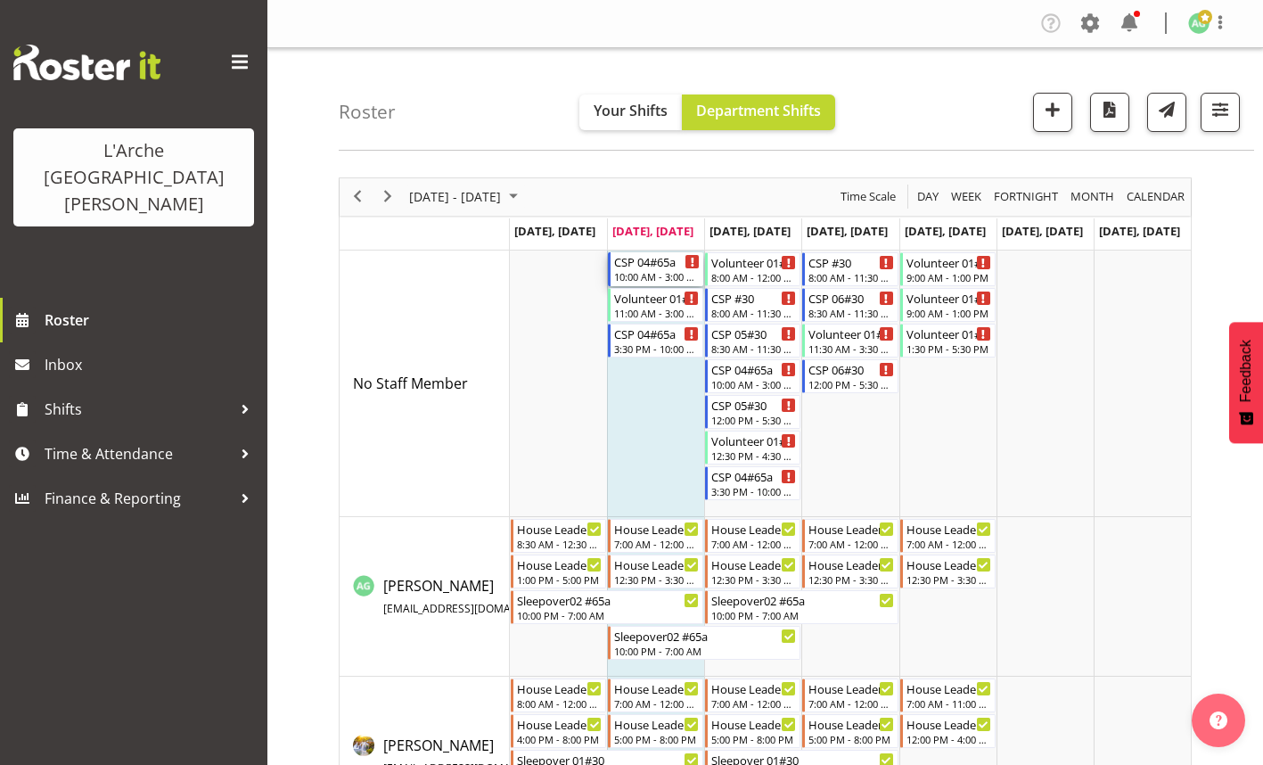
click at [659, 273] on div "10:00 AM - 3:00 PM" at bounding box center [657, 276] width 86 height 14
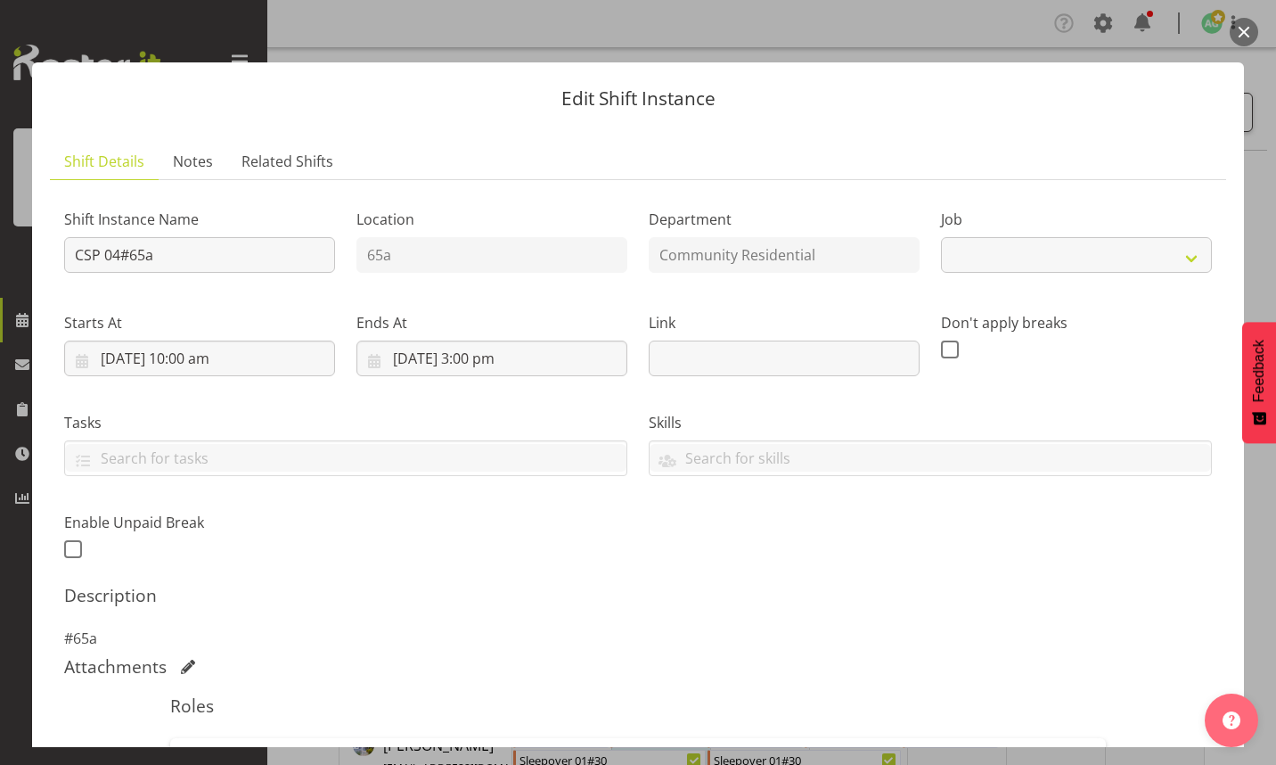
select select "2"
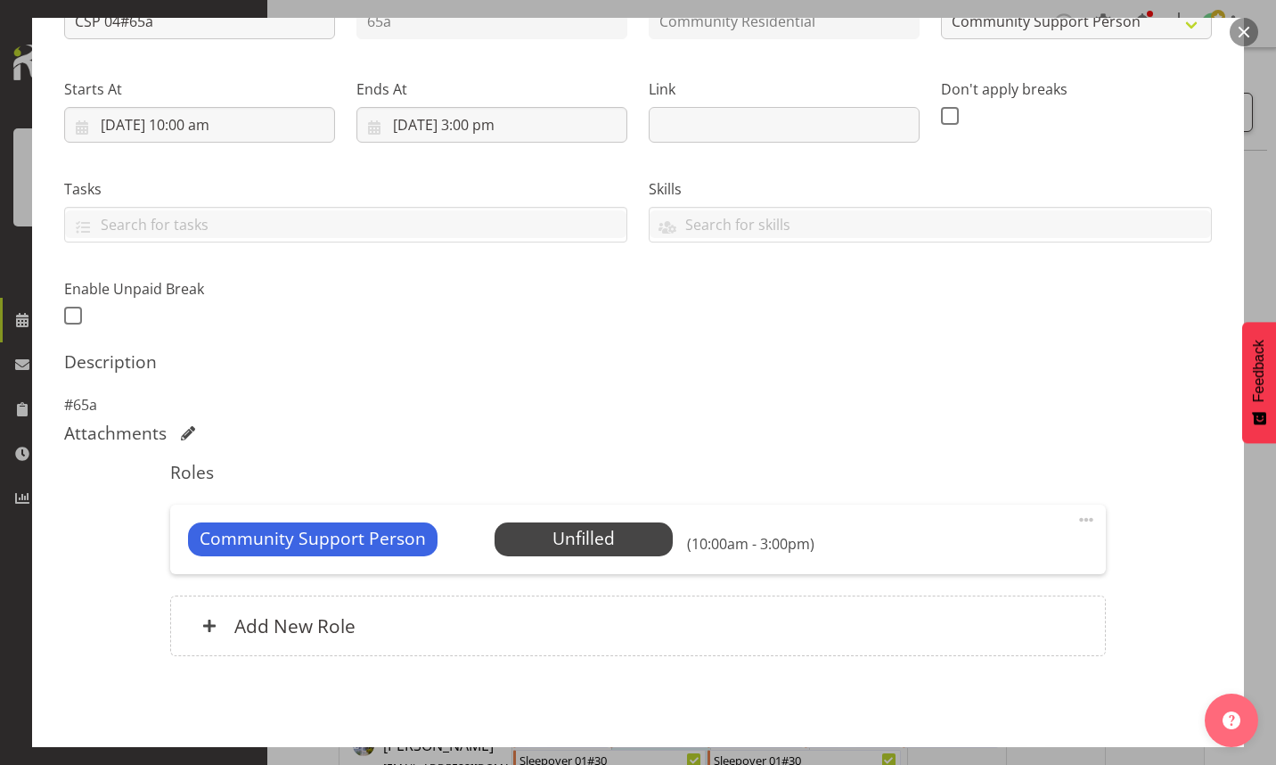
scroll to position [267, 0]
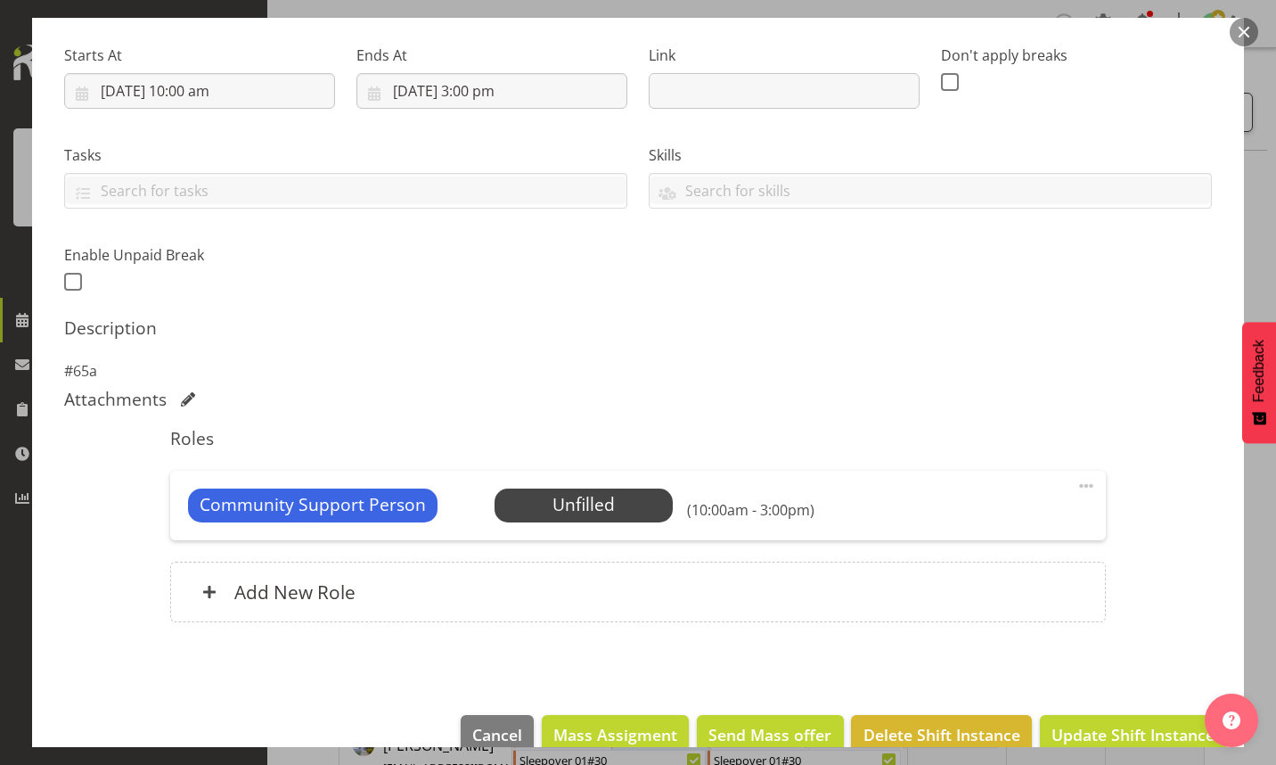
click at [1076, 484] on span at bounding box center [1086, 485] width 21 height 21
click at [947, 526] on link "Edit" at bounding box center [1011, 525] width 171 height 32
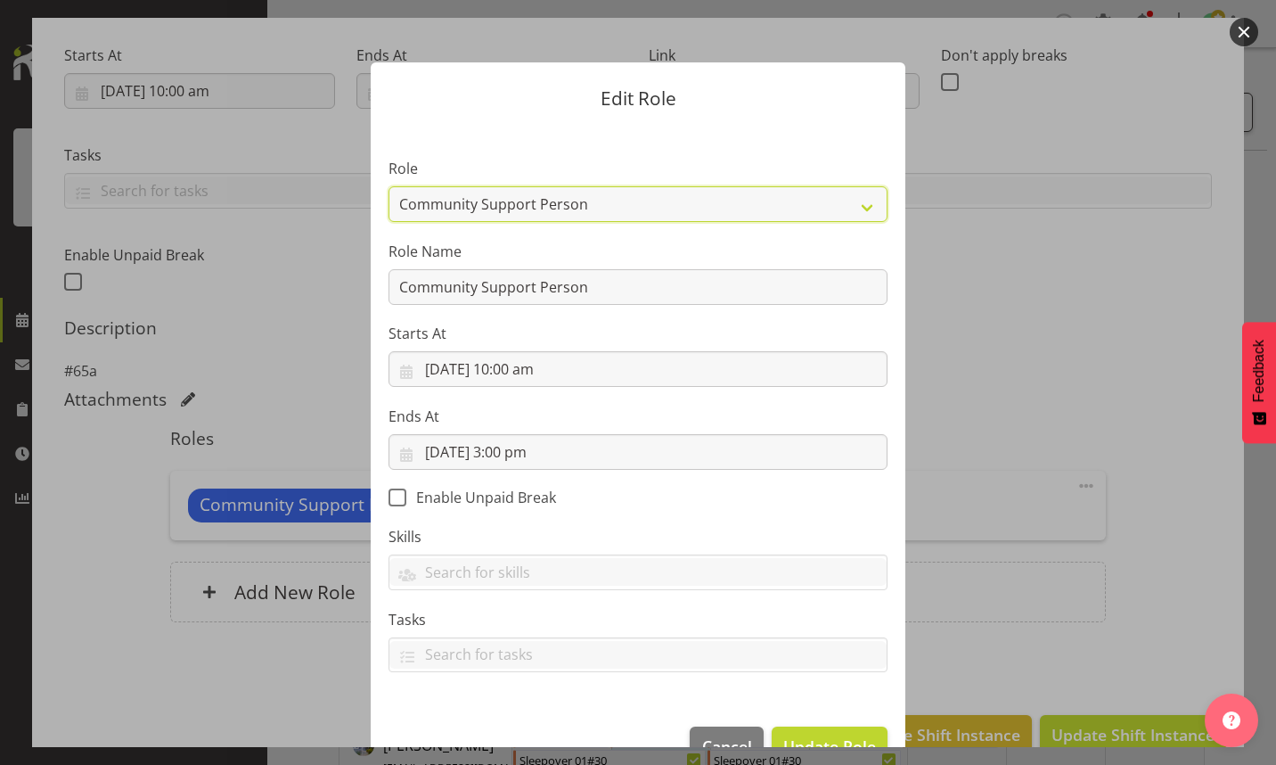
click at [859, 203] on select "Area Manager Art Coordination Community - SIL Community Leader Community Suppor…" at bounding box center [638, 204] width 499 height 36
select select "287"
click at [389, 186] on select "Area Manager Art Coordination Community - SIL Community Leader Community Suppor…" at bounding box center [638, 204] width 499 height 36
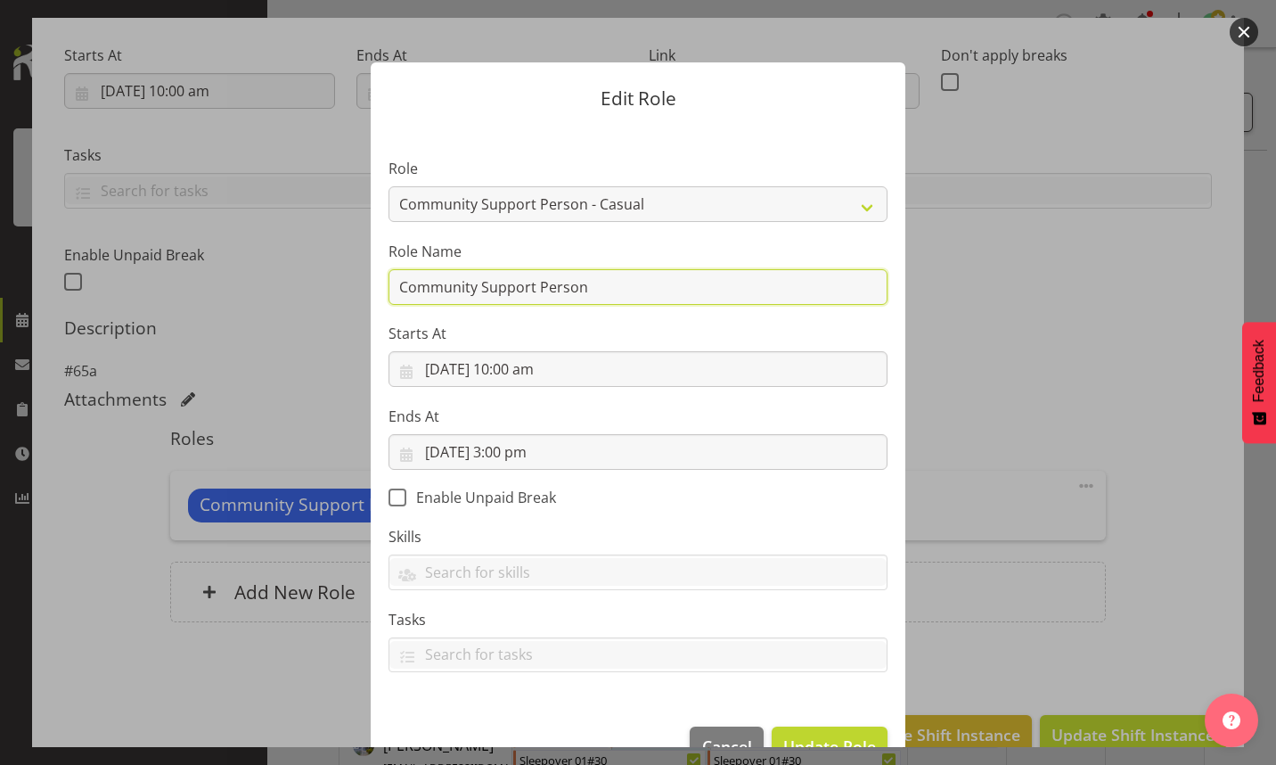
click at [601, 296] on input "Community Support Person" at bounding box center [638, 287] width 499 height 36
type input "C"
type input "CSP 06 #65A"
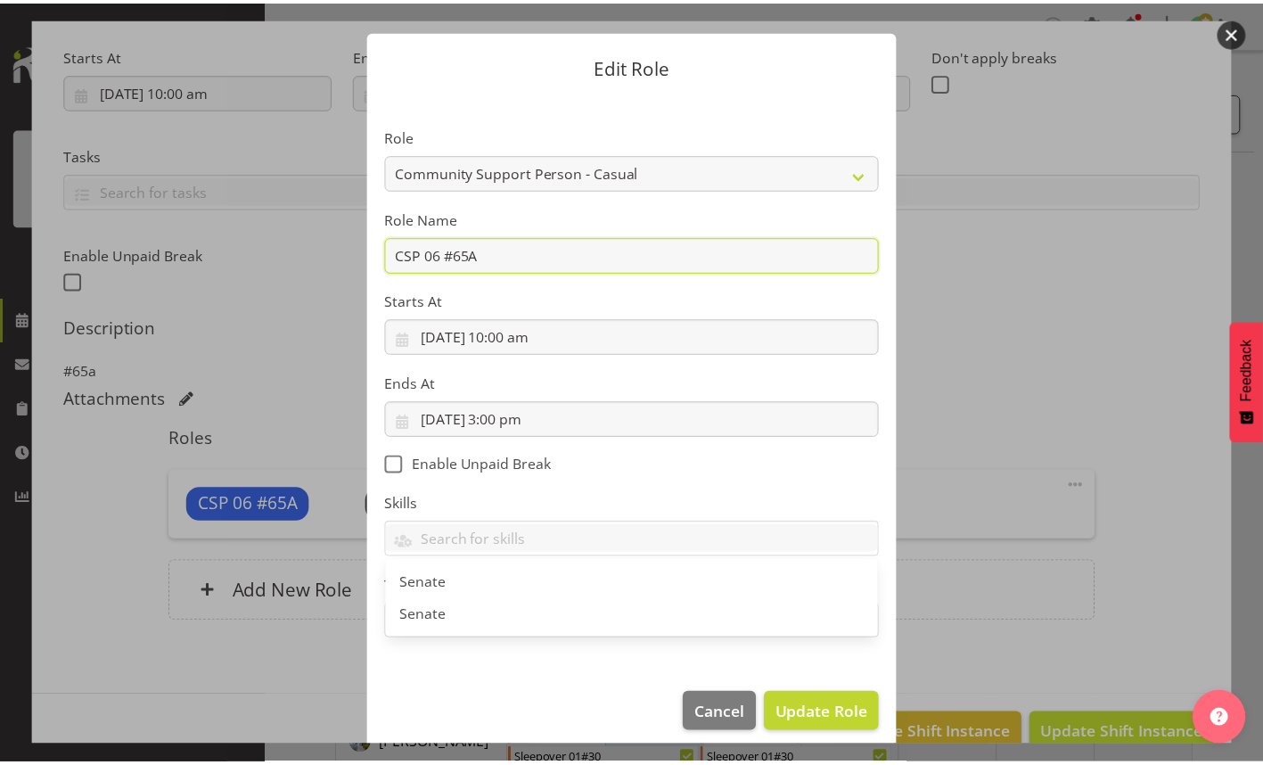
scroll to position [45, 0]
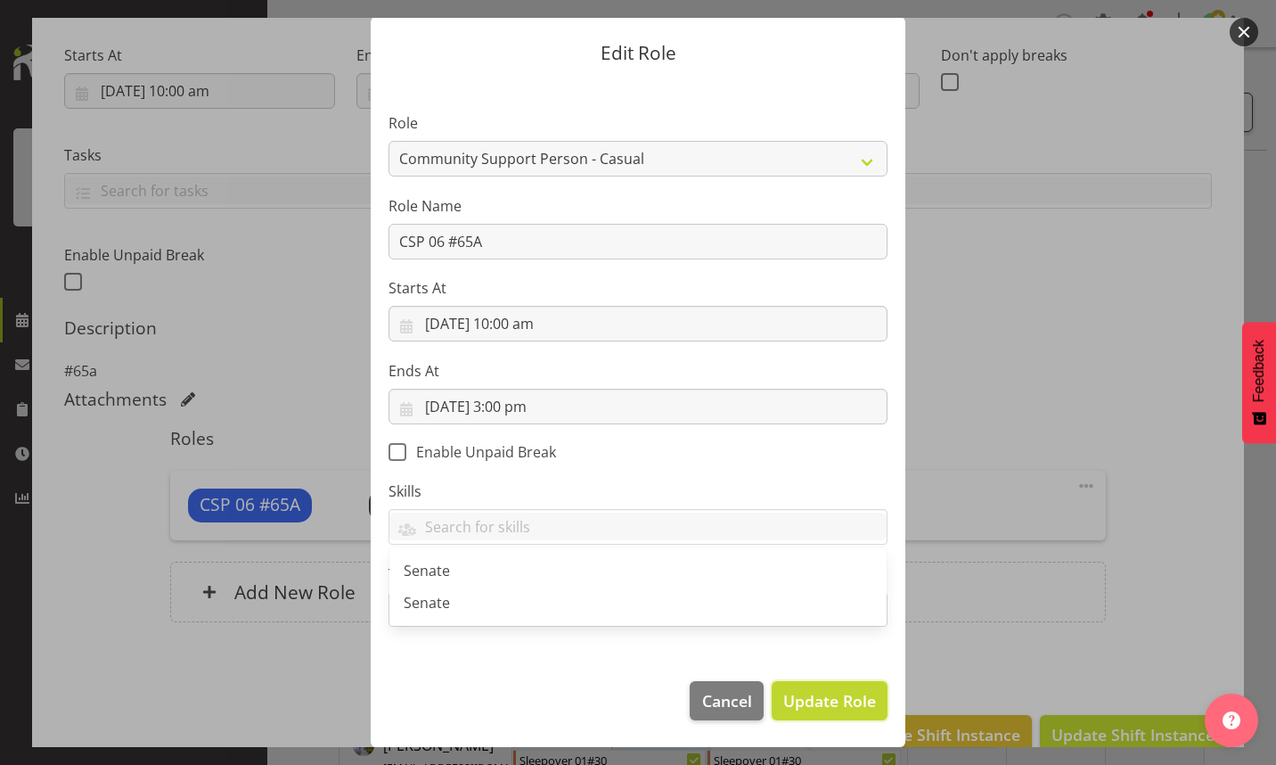
click at [812, 694] on span "Update Role" at bounding box center [829, 700] width 93 height 23
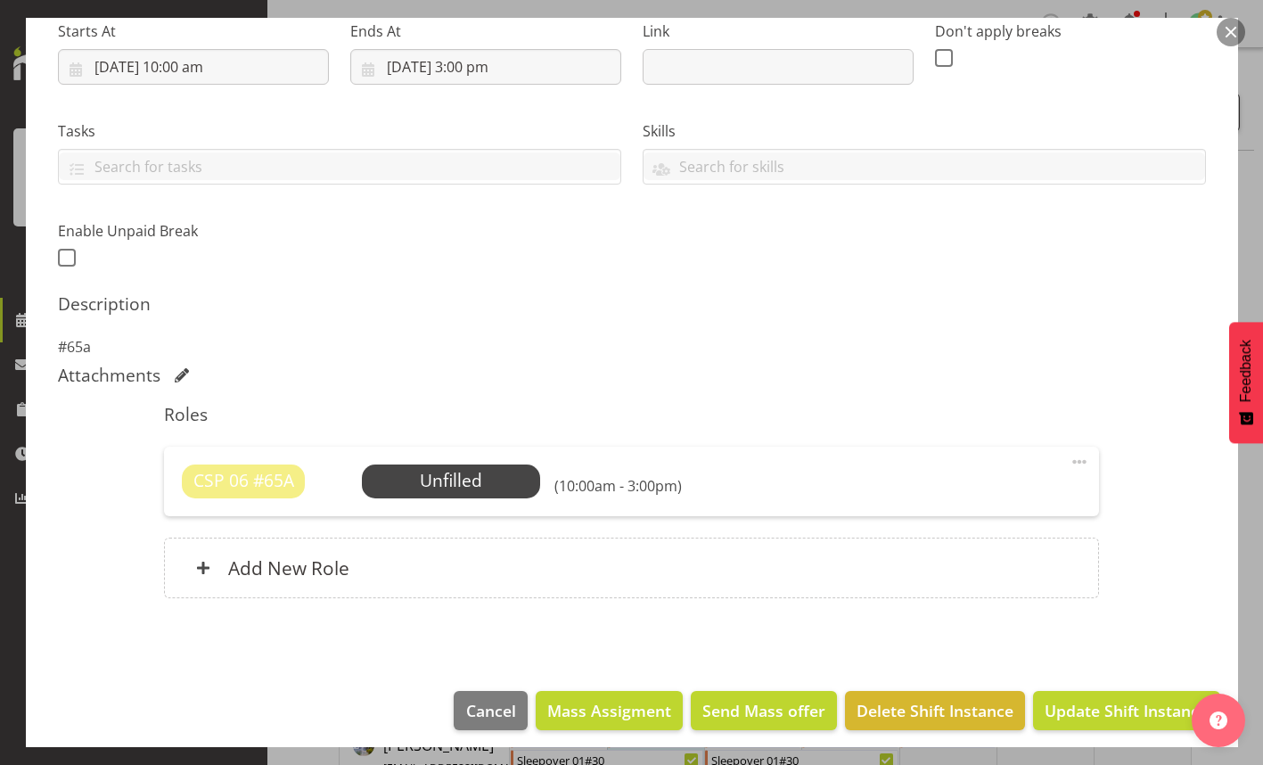
scroll to position [301, 0]
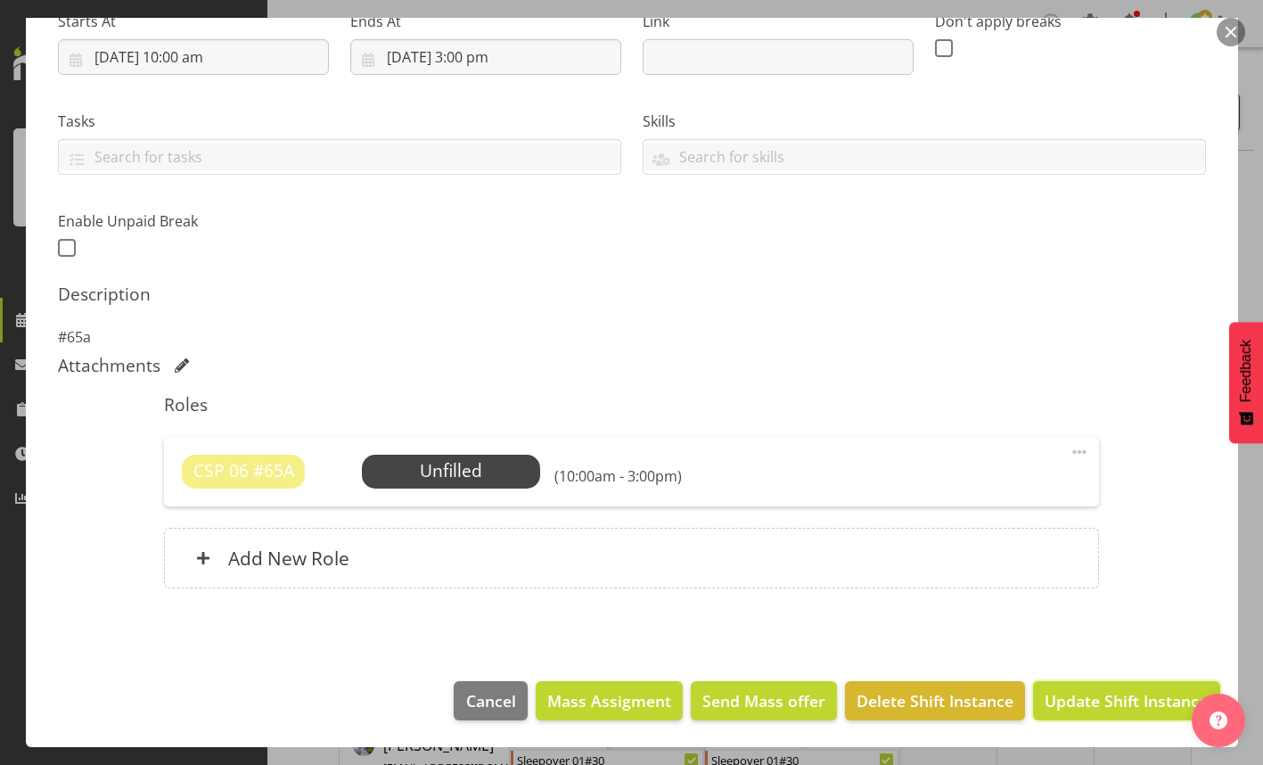
click at [1081, 703] on span "Update Shift Instance" at bounding box center [1125, 700] width 163 height 23
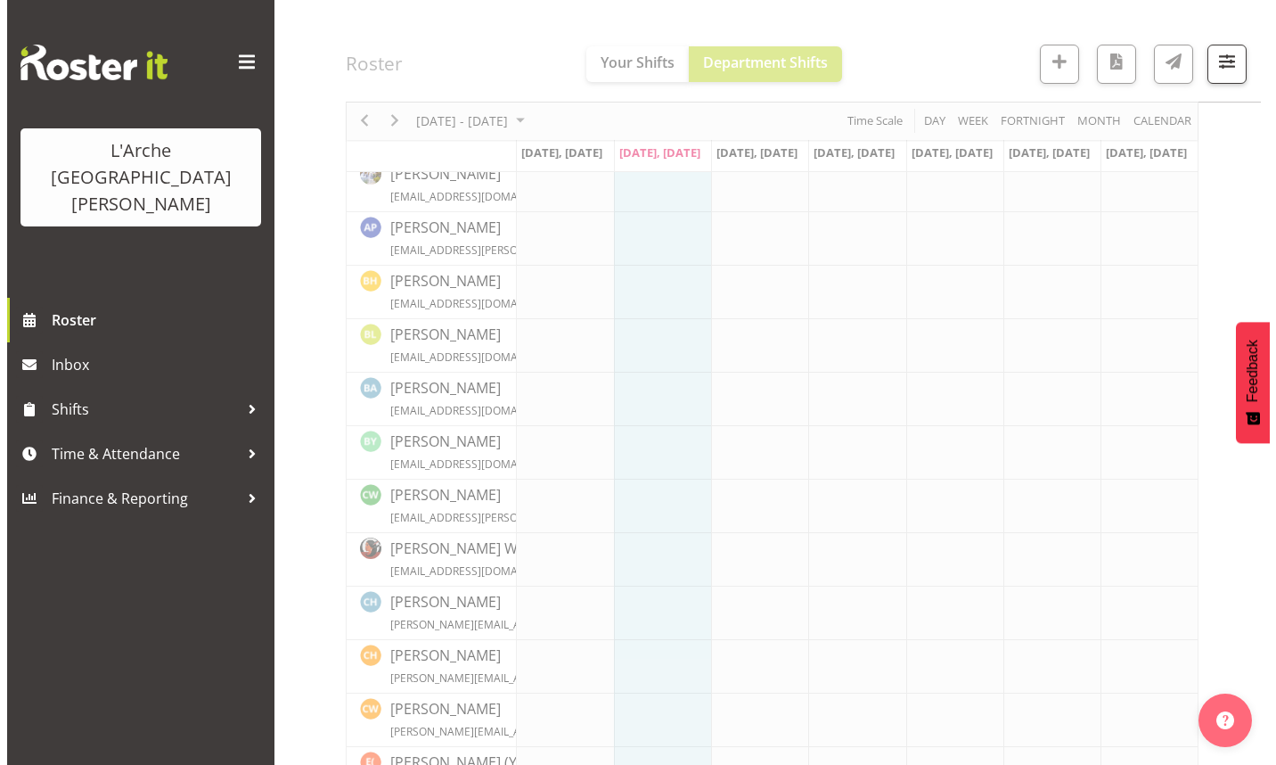
scroll to position [0, 0]
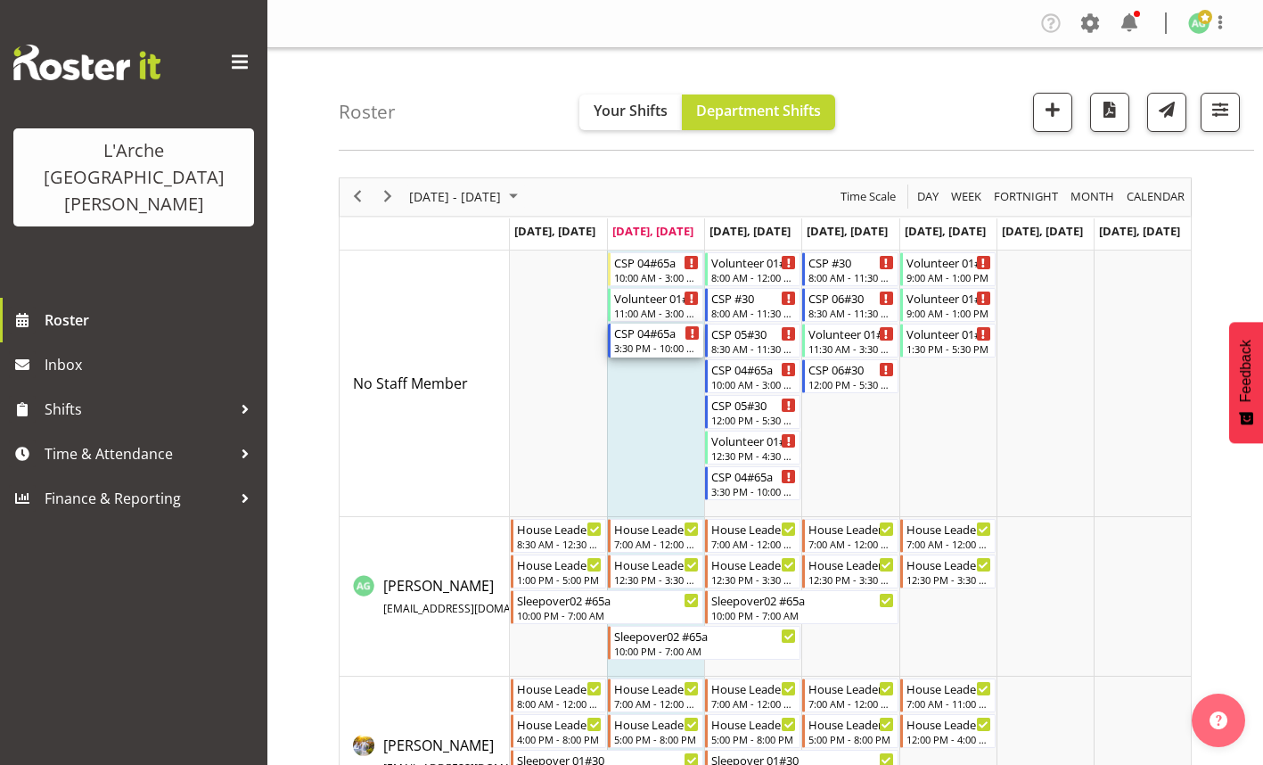
click at [654, 340] on div "CSP 04#65a 3:30 PM - 10:00 PM" at bounding box center [657, 341] width 86 height 34
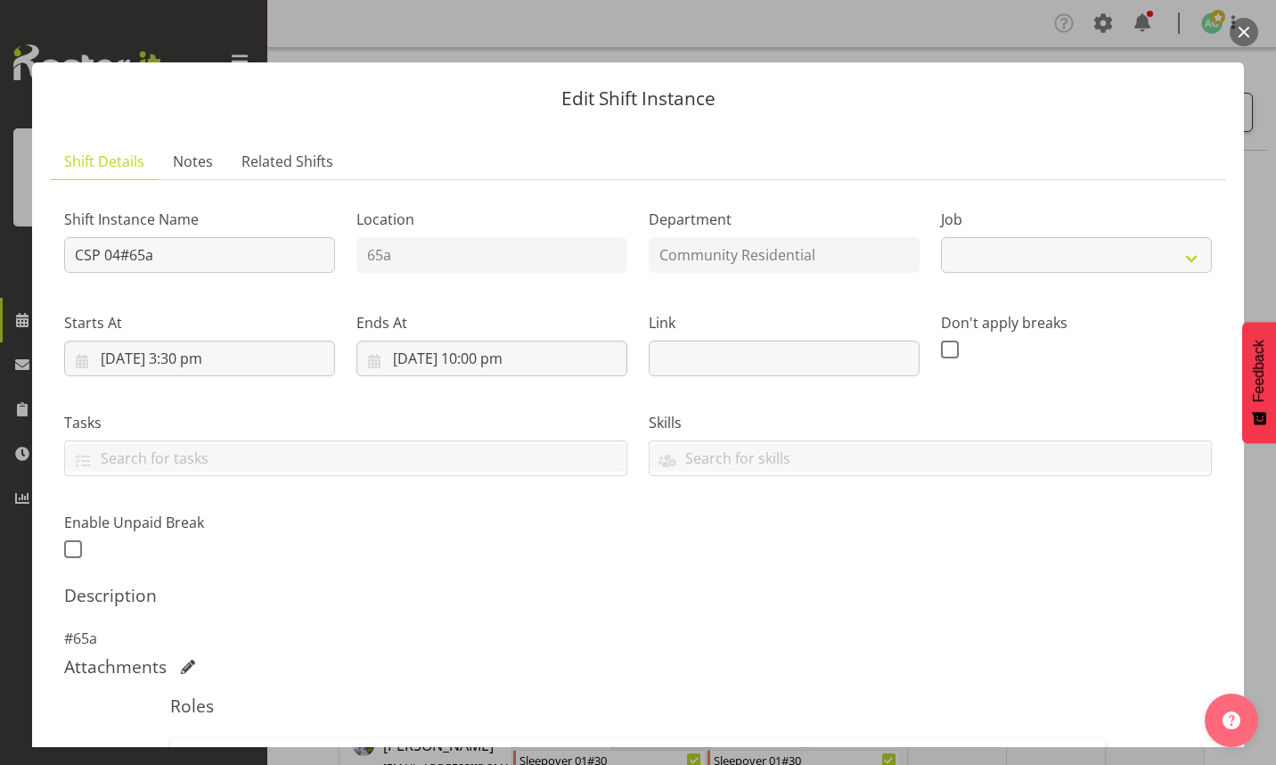
select select "2"
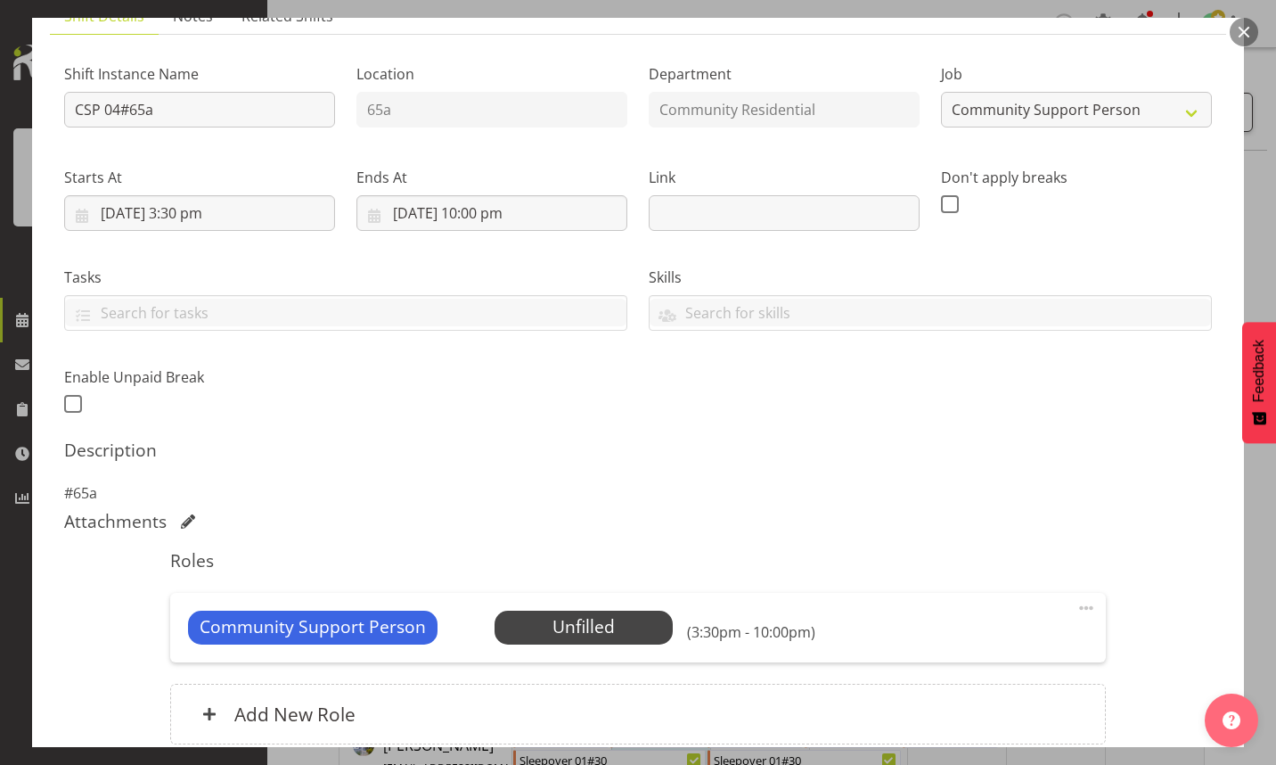
scroll to position [178, 0]
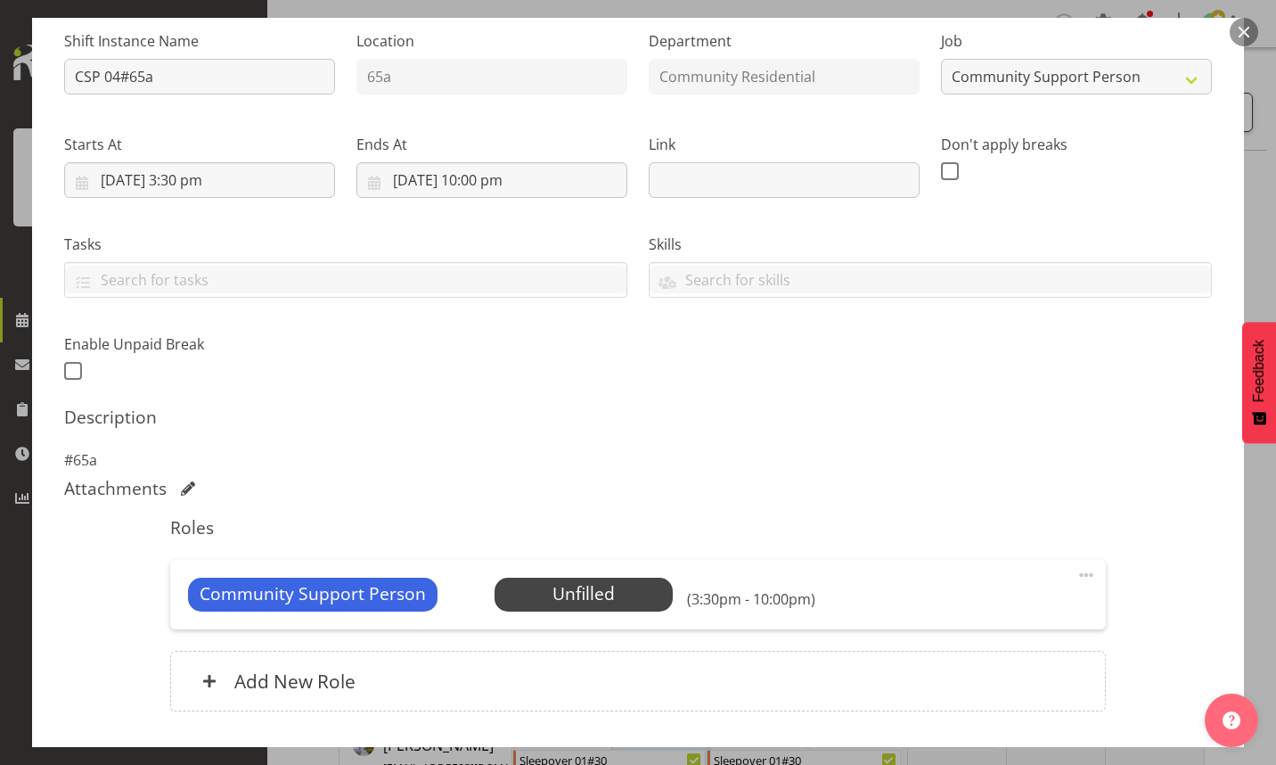
click at [1076, 573] on span at bounding box center [1086, 574] width 21 height 21
click at [978, 608] on link "Edit" at bounding box center [1011, 614] width 171 height 32
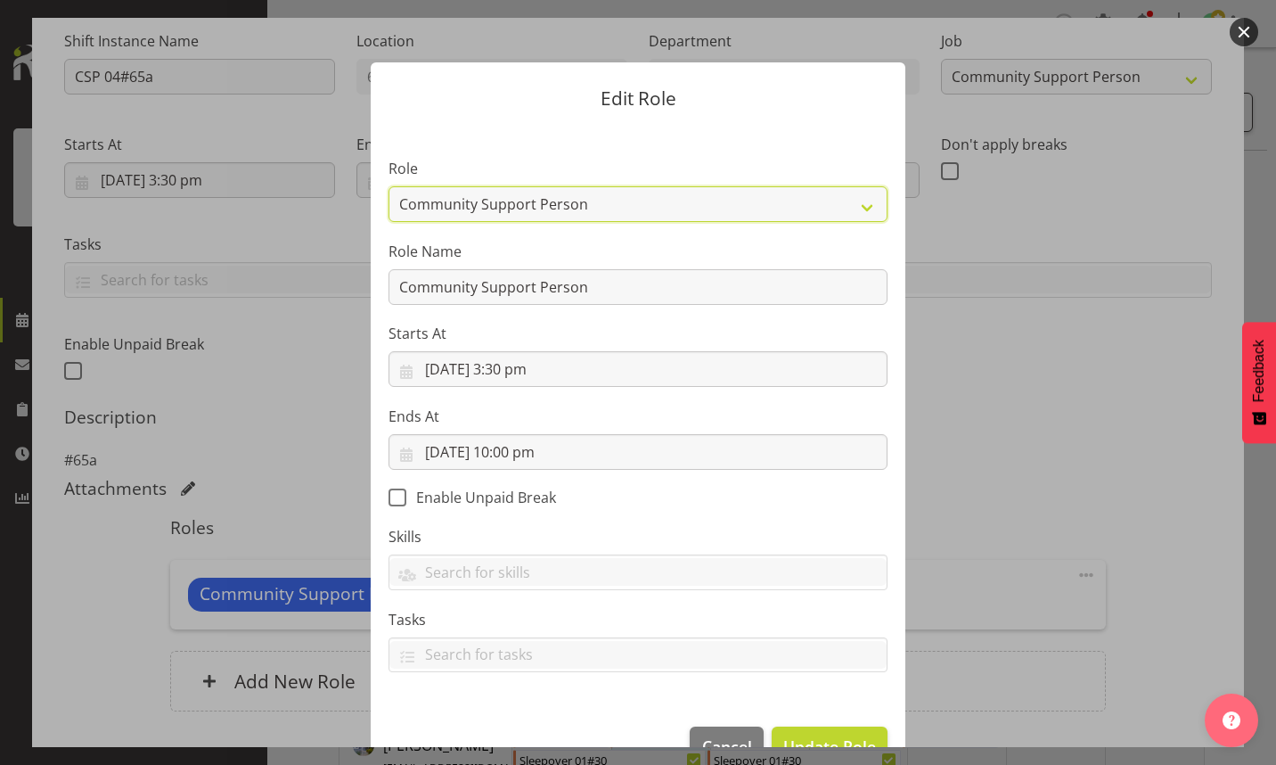
click at [859, 201] on select "Area Manager Art Coordination Community - SIL Community Leader Community Suppor…" at bounding box center [638, 204] width 499 height 36
select select "287"
click at [389, 186] on select "Area Manager Art Coordination Community - SIL Community Leader Community Suppor…" at bounding box center [638, 204] width 499 height 36
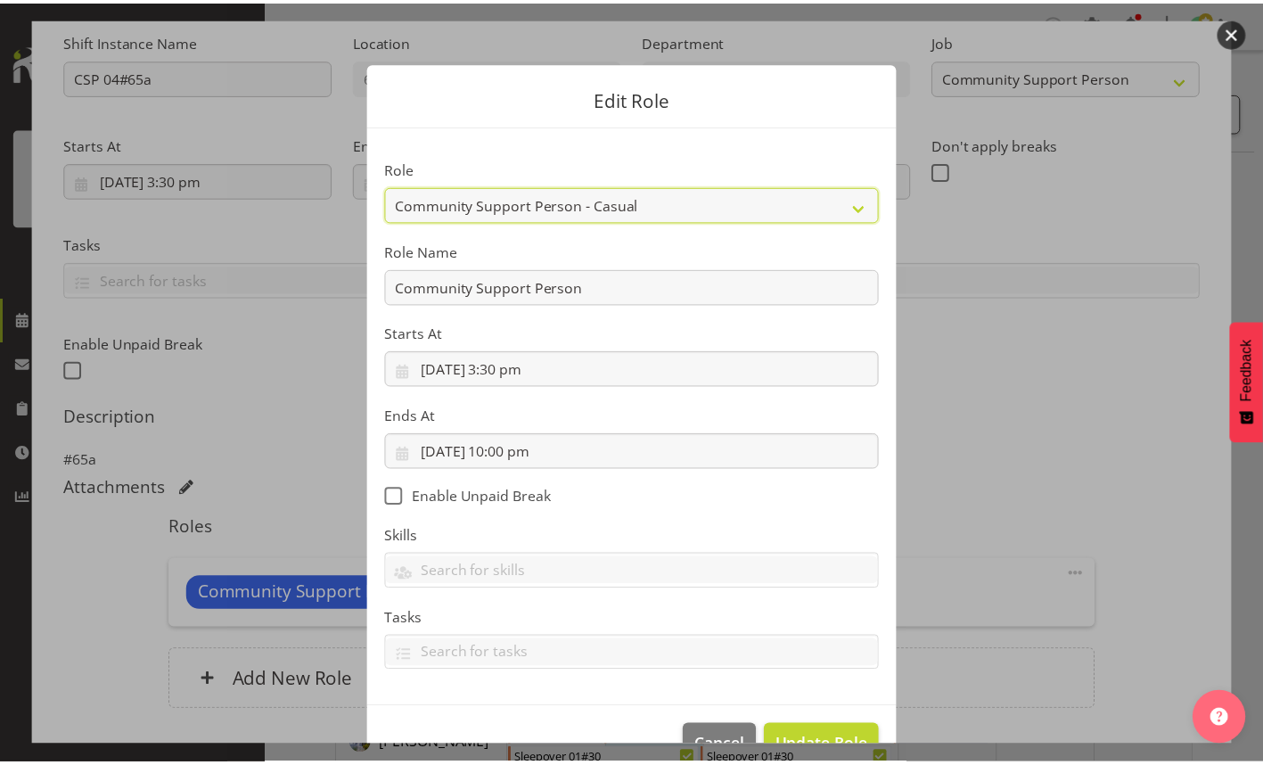
scroll to position [45, 0]
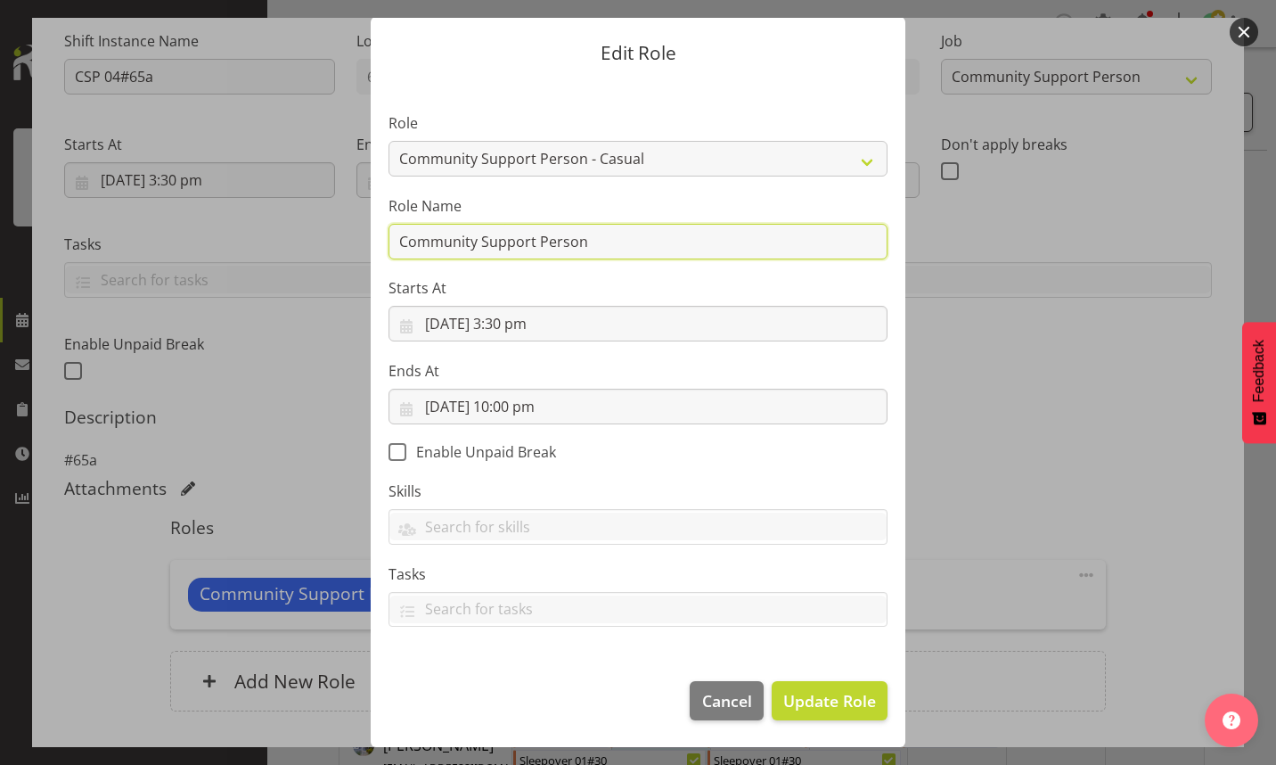
click at [599, 254] on input "Community Support Person" at bounding box center [638, 242] width 499 height 36
type input "C"
type input "CSP 06 #65A"
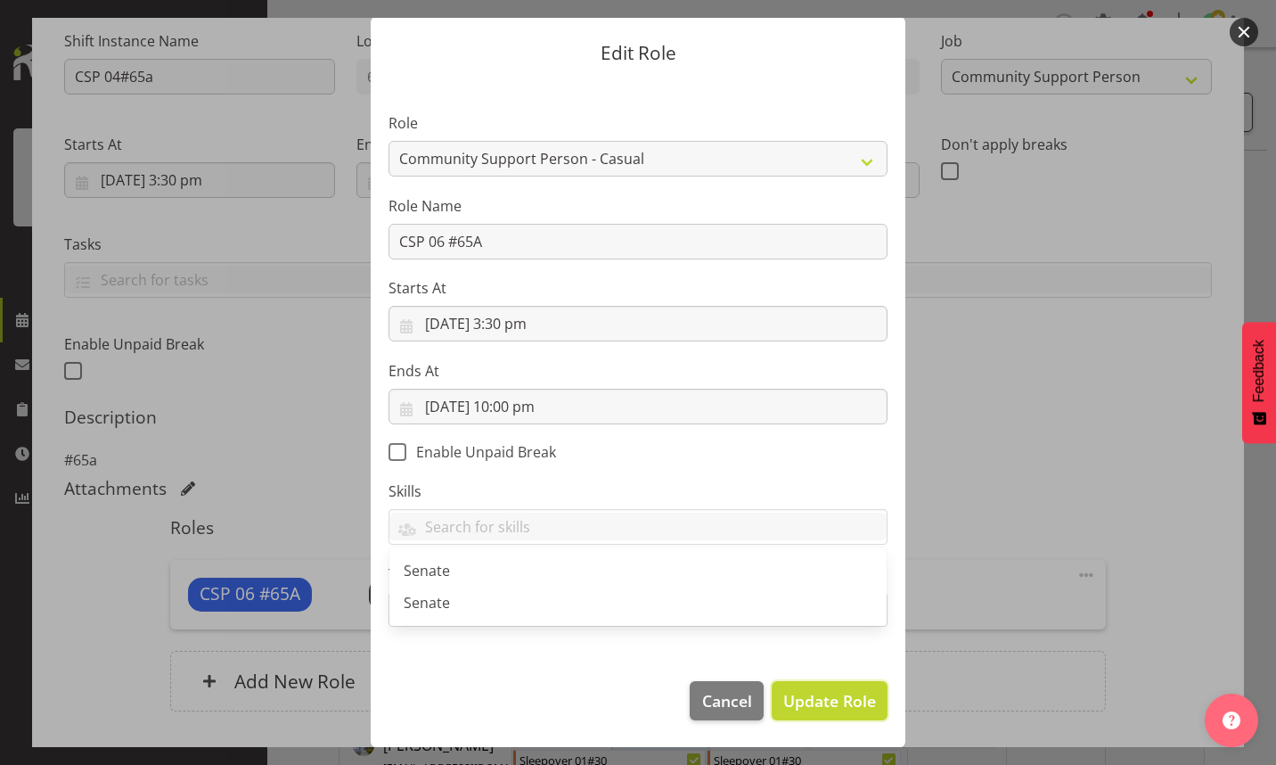
click at [832, 685] on button "Update Role" at bounding box center [830, 700] width 116 height 39
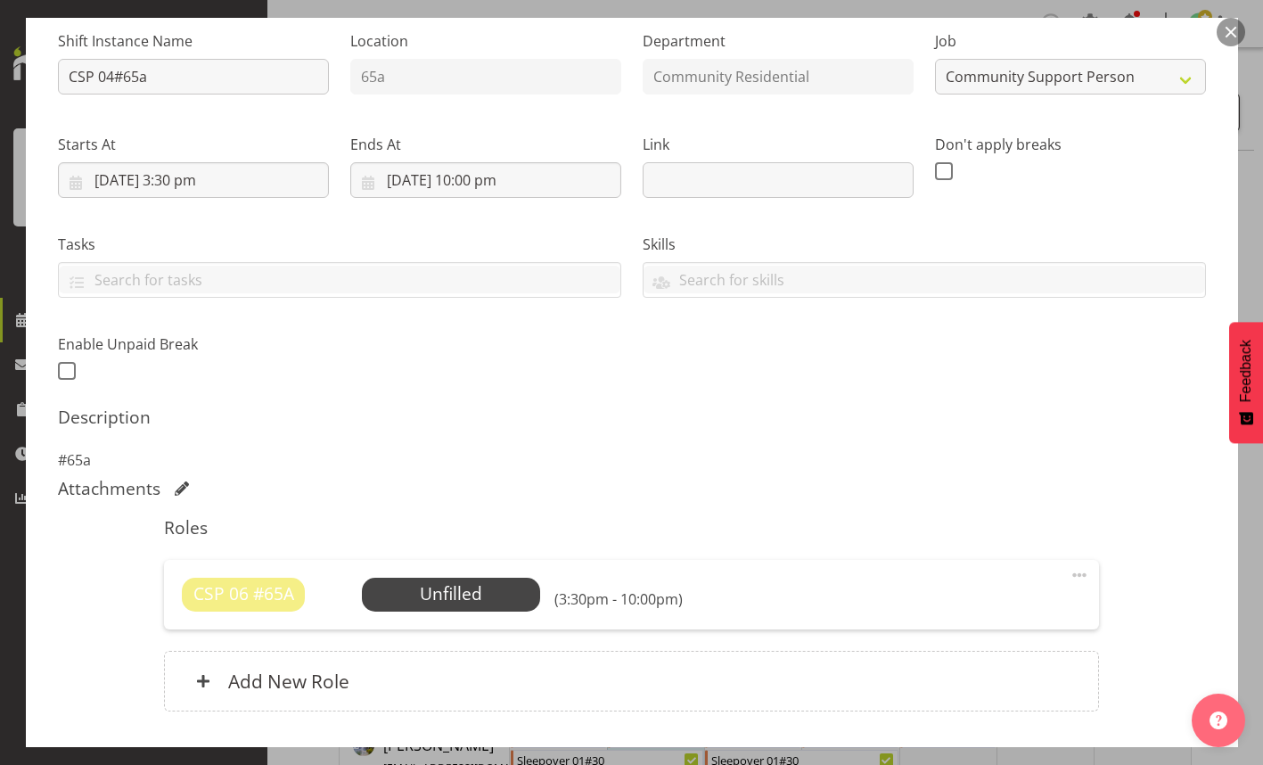
scroll to position [301, 0]
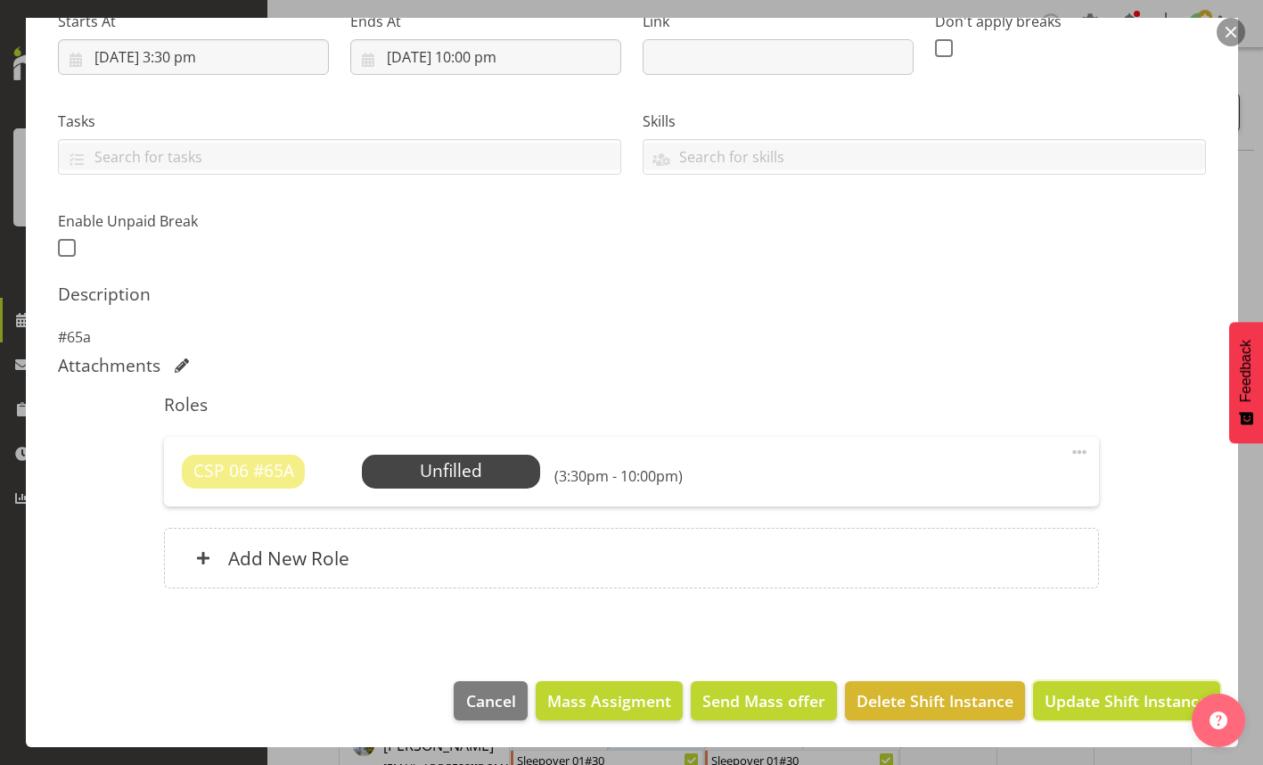
click at [1083, 704] on span "Update Shift Instance" at bounding box center [1125, 700] width 163 height 23
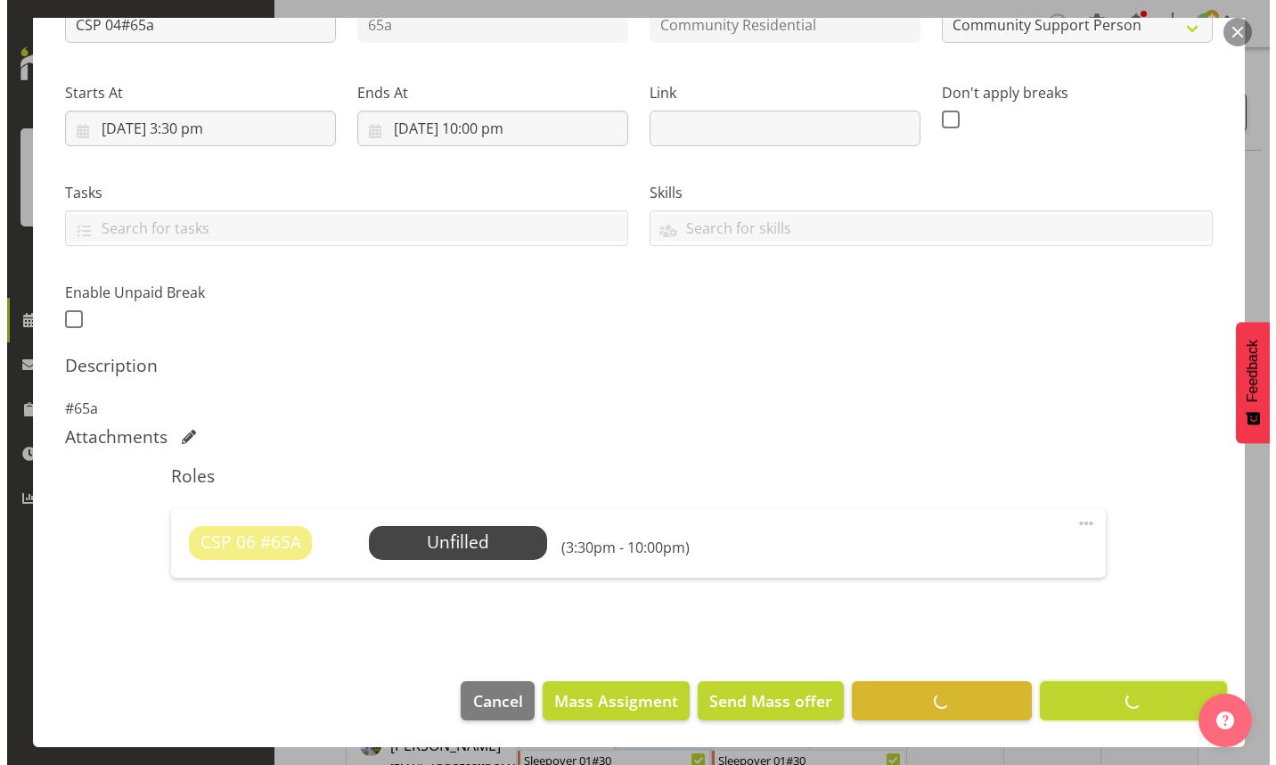
scroll to position [230, 0]
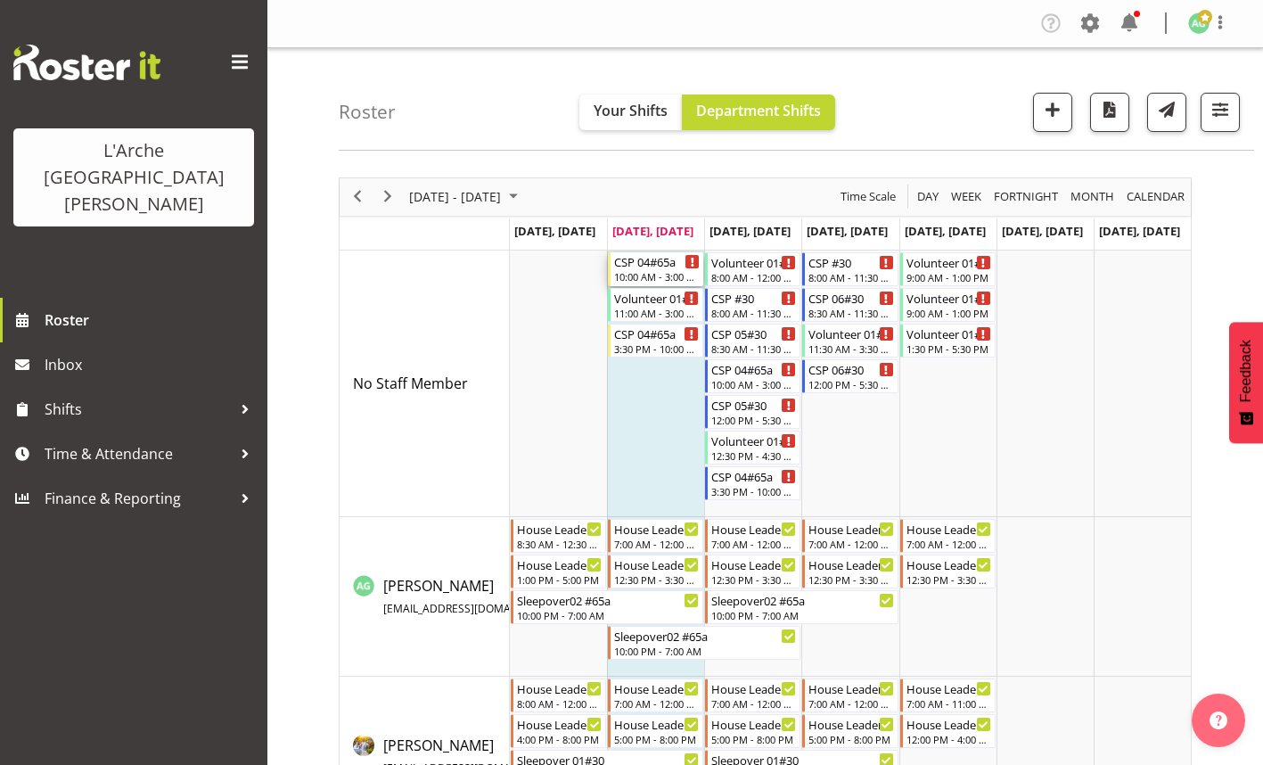
click at [662, 270] on div "10:00 AM - 3:00 PM" at bounding box center [657, 276] width 86 height 14
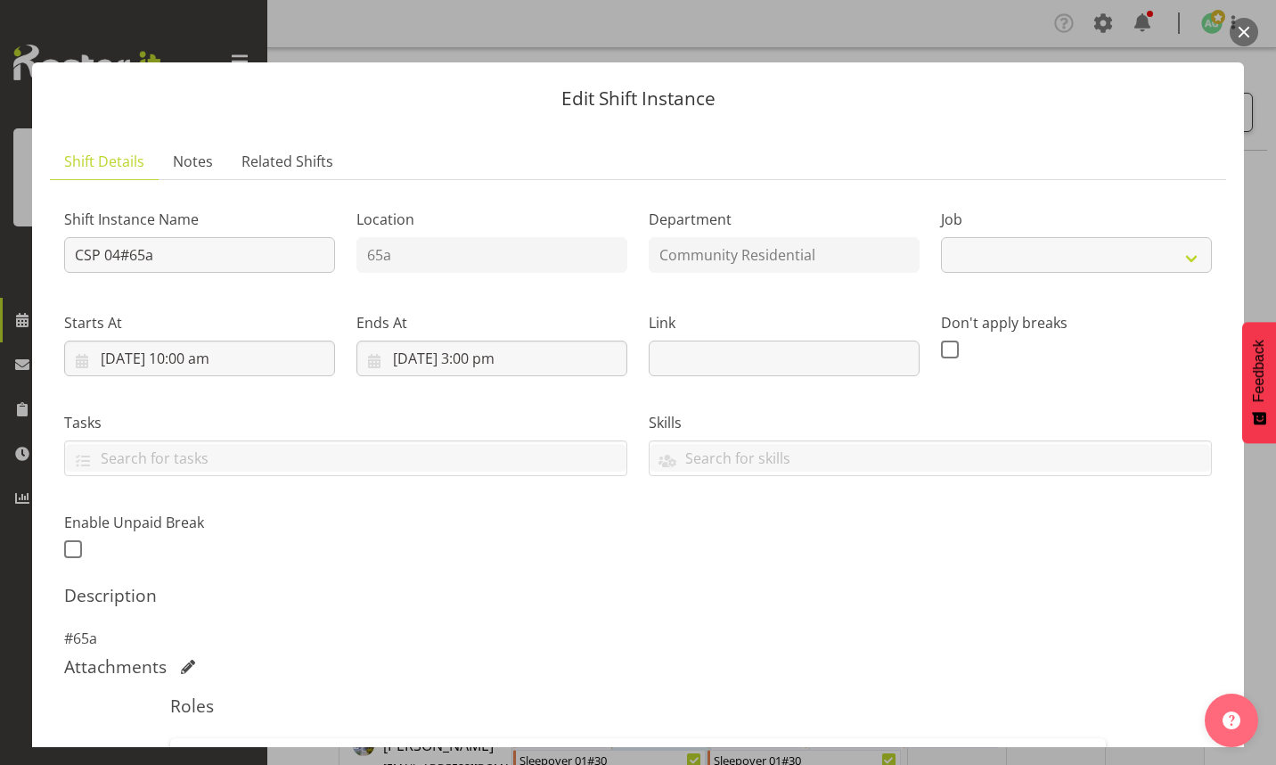
select select "2"
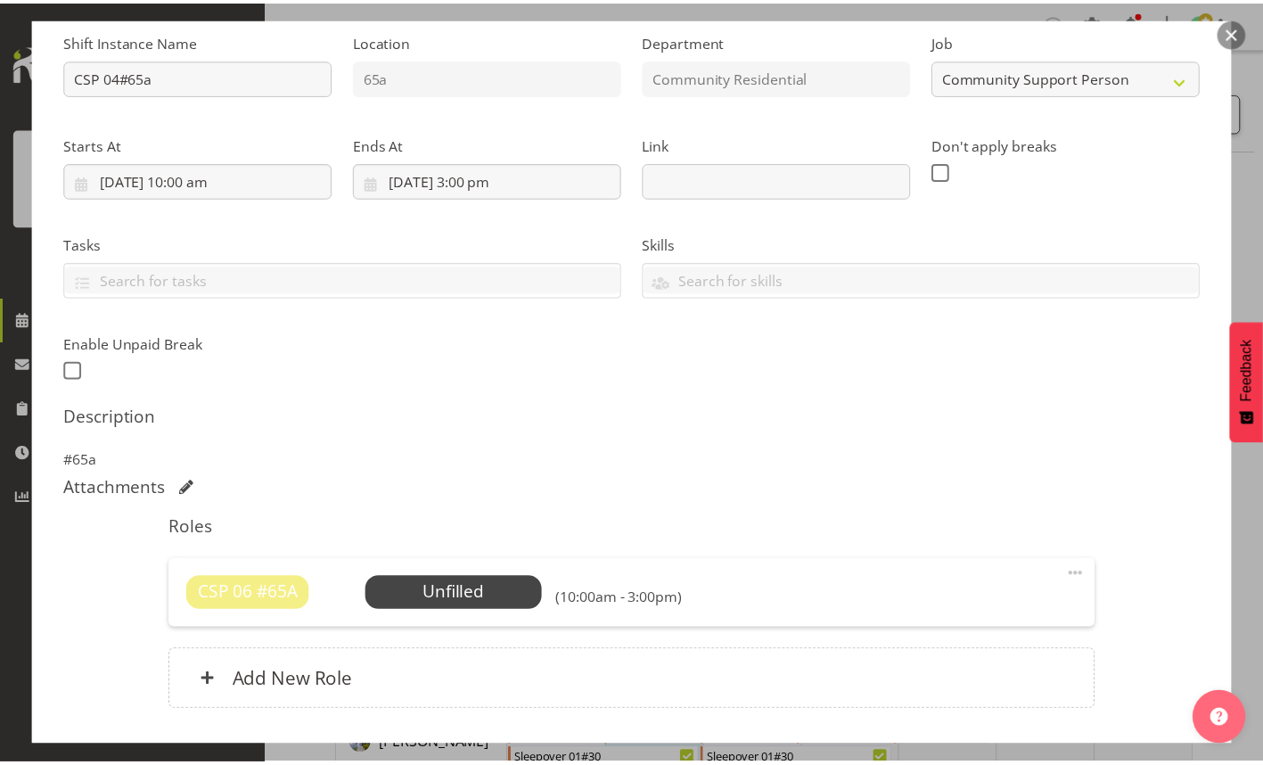
scroll to position [301, 0]
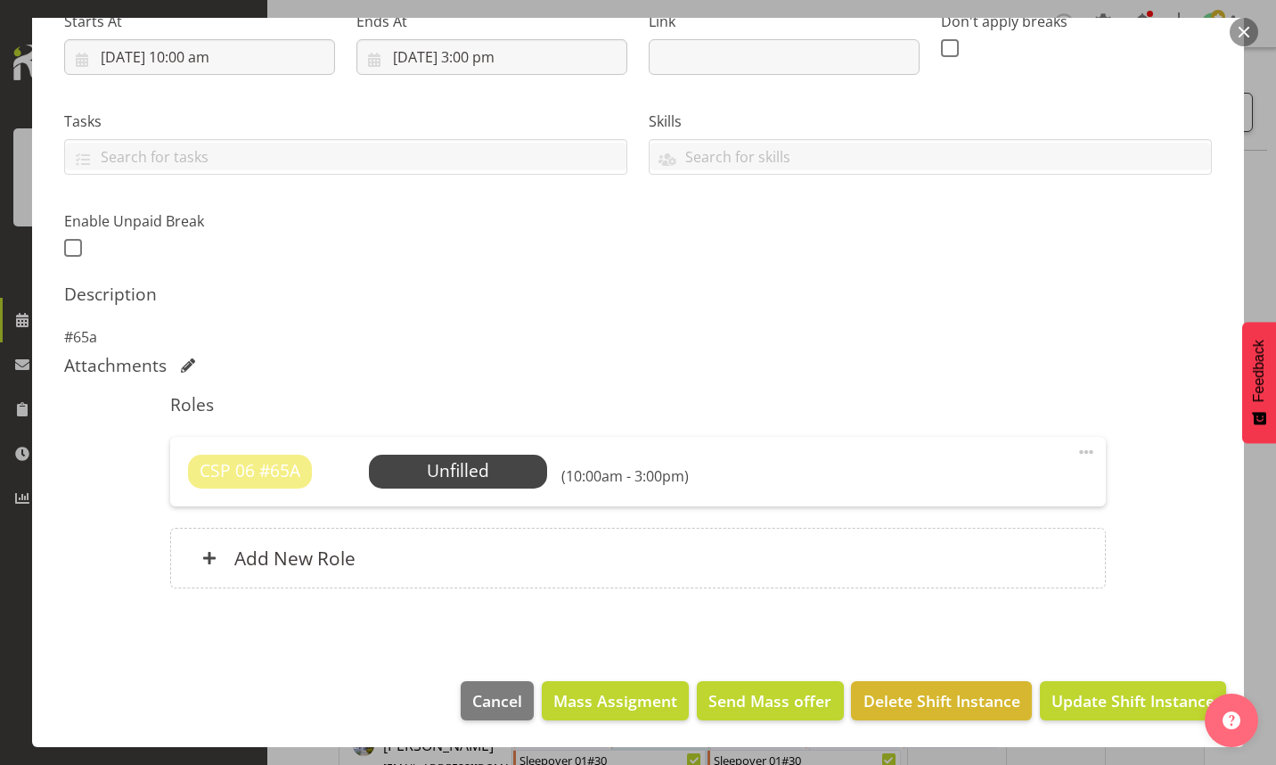
click at [0, 0] on span "Select Employee" at bounding box center [0, 0] width 0 height 0
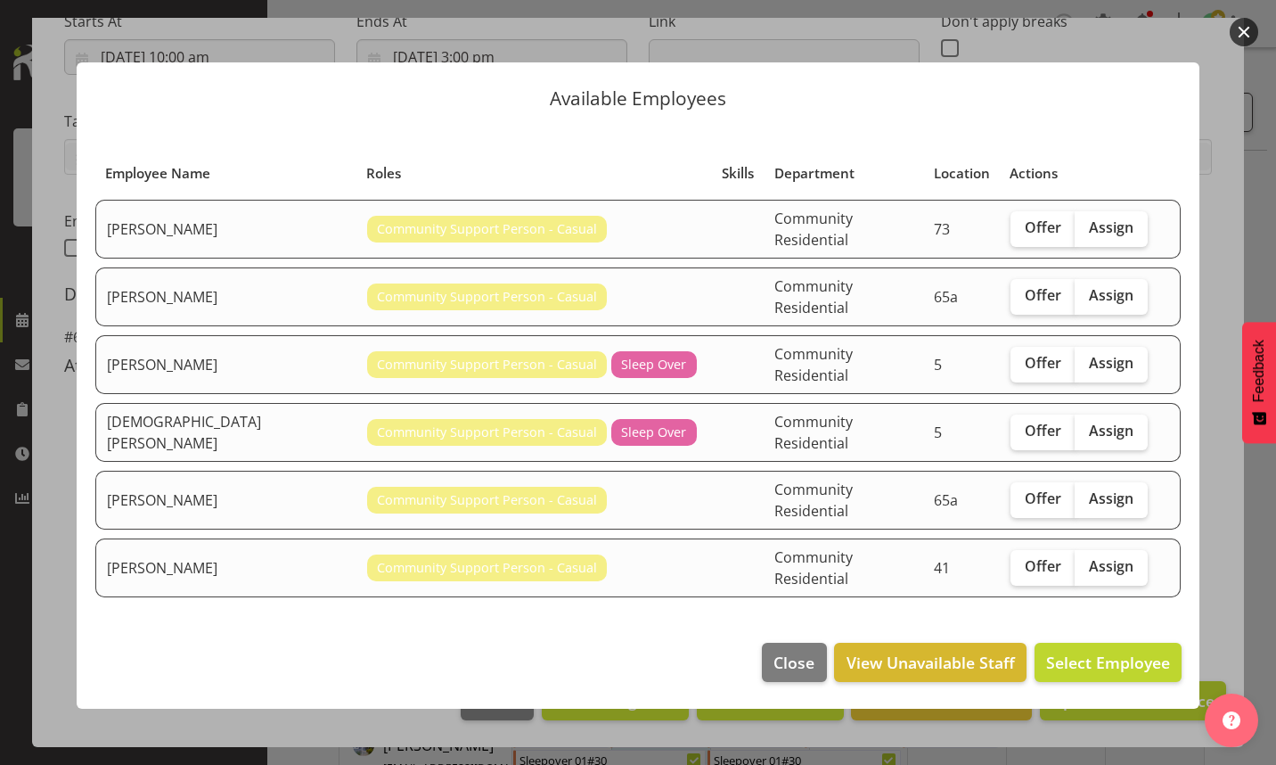
click at [1032, 299] on span "Offer" at bounding box center [1043, 295] width 37 height 18
click at [1022, 299] on input "Offer" at bounding box center [1017, 296] width 12 height 12
checkbox input "true"
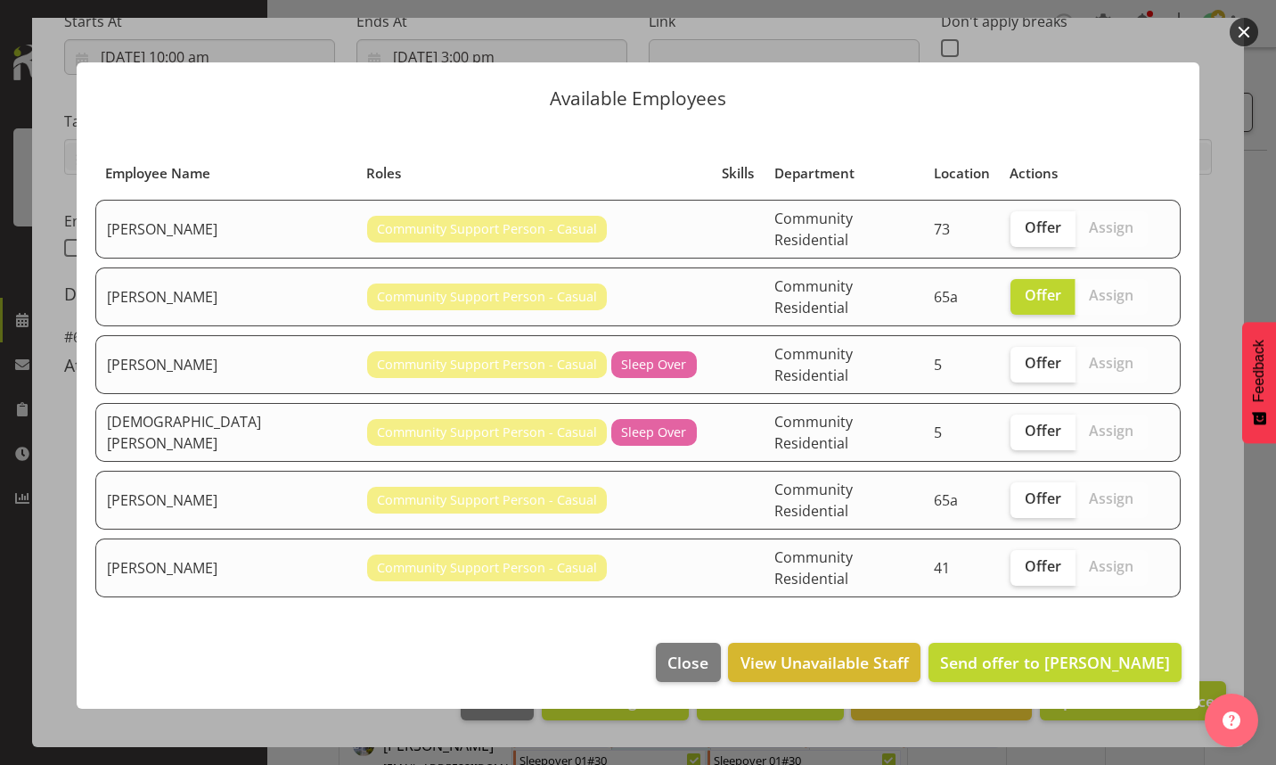
click at [1025, 364] on span "Offer" at bounding box center [1043, 363] width 37 height 18
click at [1022, 364] on input "Offer" at bounding box center [1017, 363] width 12 height 12
checkbox input "true"
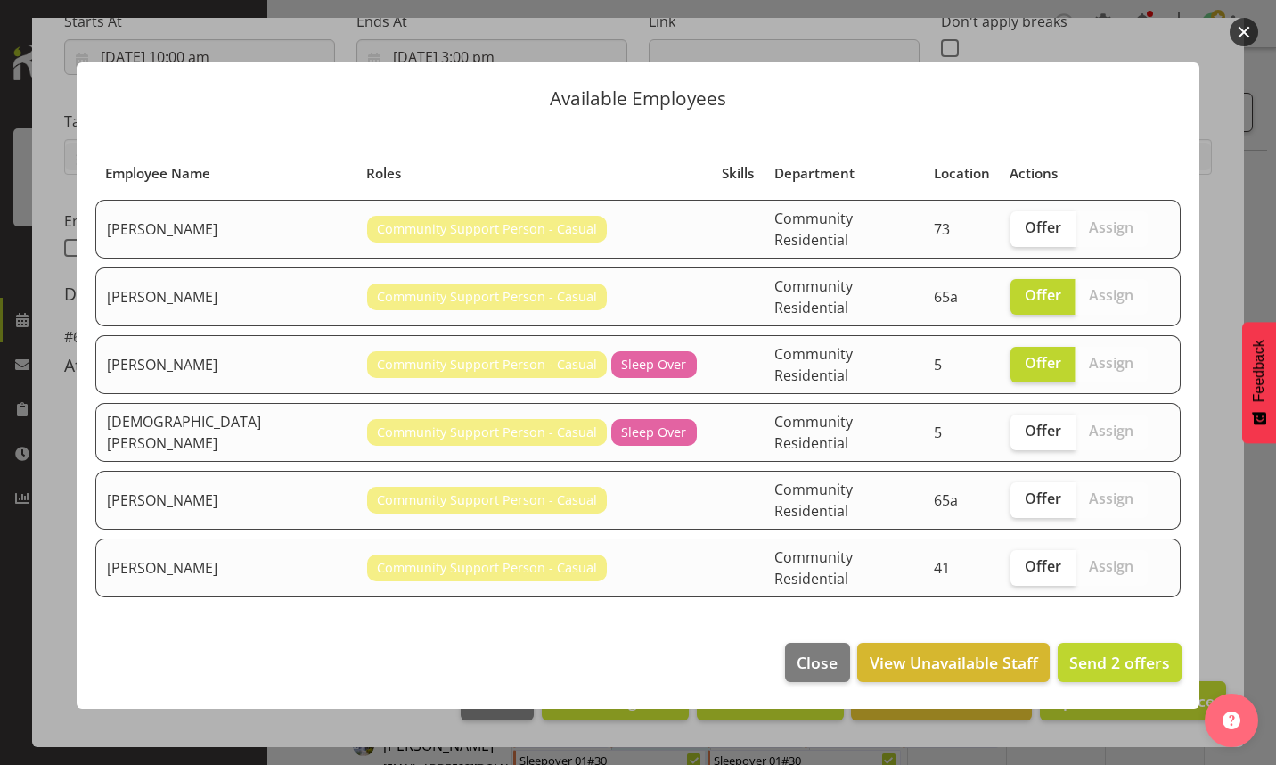
click at [1028, 429] on span "Offer" at bounding box center [1043, 431] width 37 height 18
click at [1022, 429] on input "Offer" at bounding box center [1017, 431] width 12 height 12
checkbox input "true"
click at [1028, 489] on span "Offer" at bounding box center [1043, 498] width 37 height 18
click at [1022, 493] on input "Offer" at bounding box center [1017, 499] width 12 height 12
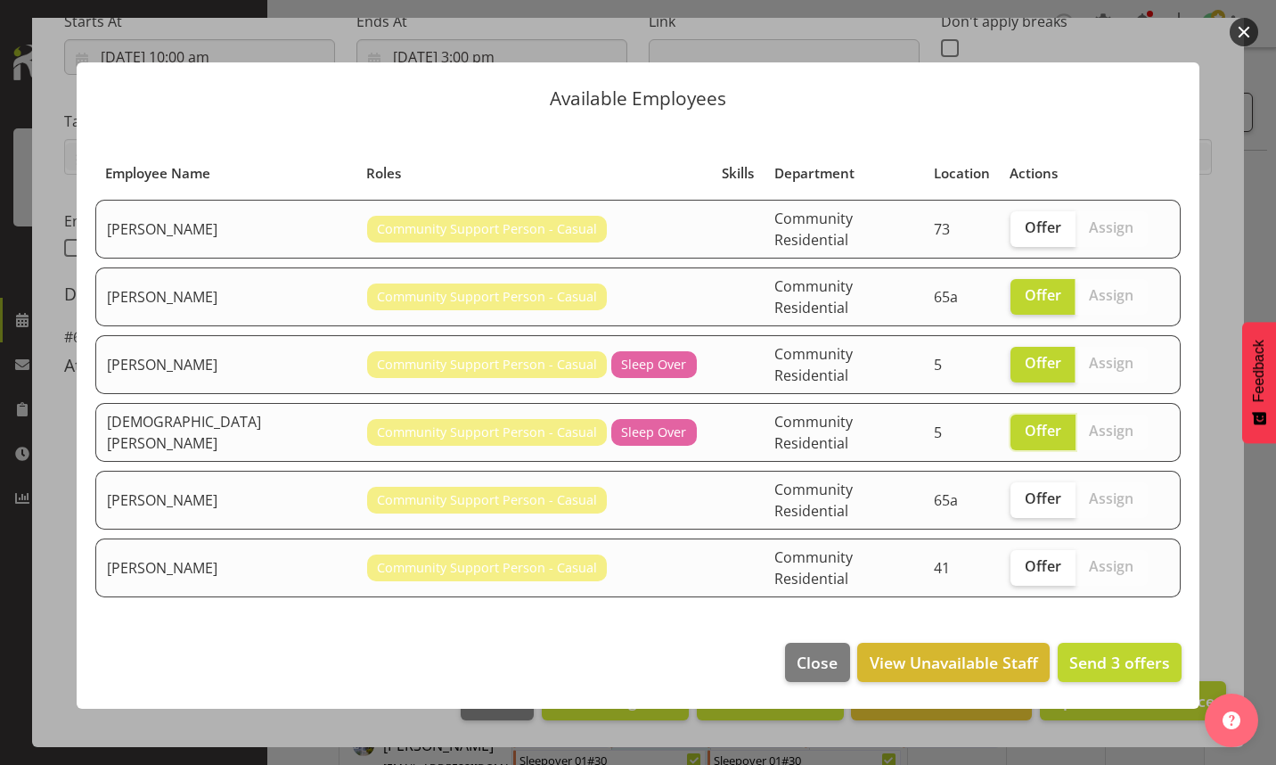
checkbox input "true"
click at [1025, 557] on span "Offer" at bounding box center [1043, 566] width 37 height 18
click at [1022, 561] on input "Offer" at bounding box center [1017, 567] width 12 height 12
checkbox input "true"
click at [1094, 651] on span "Send 5 offers" at bounding box center [1119, 661] width 101 height 21
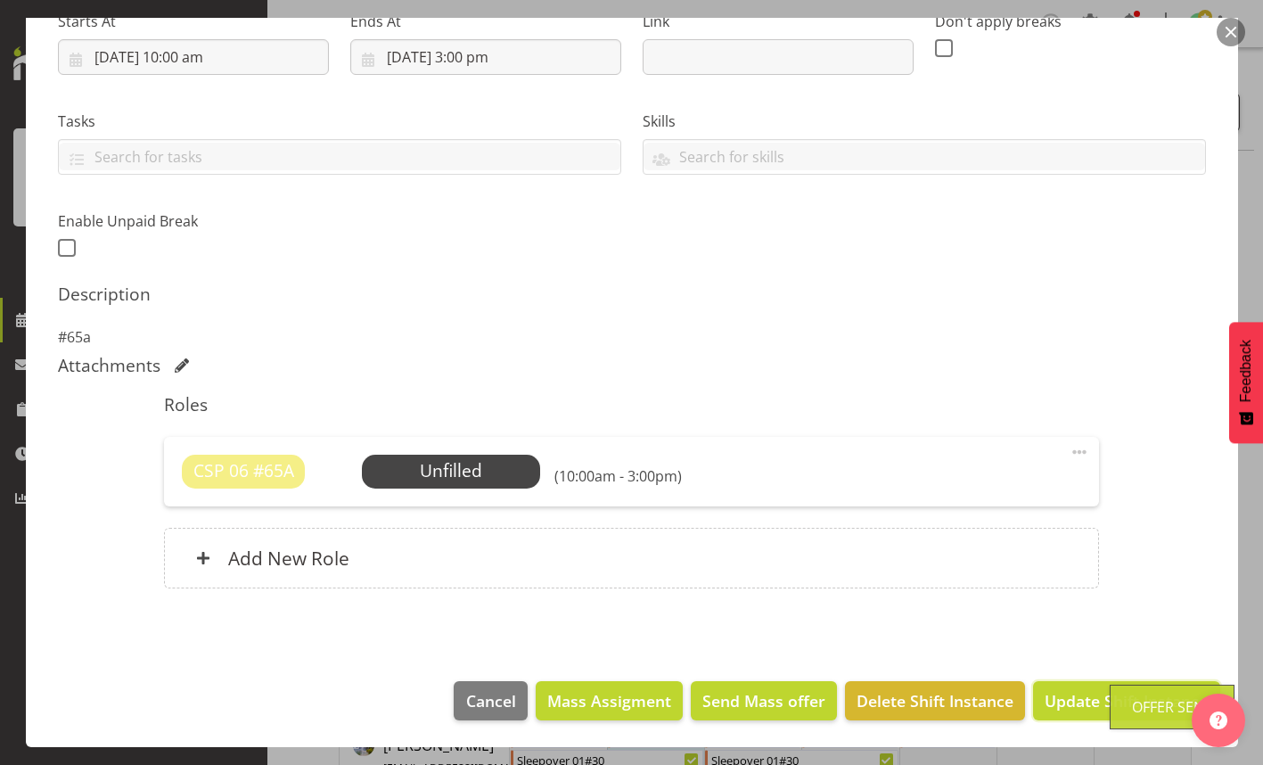
click at [1080, 700] on span "Update Shift Instance" at bounding box center [1125, 700] width 163 height 23
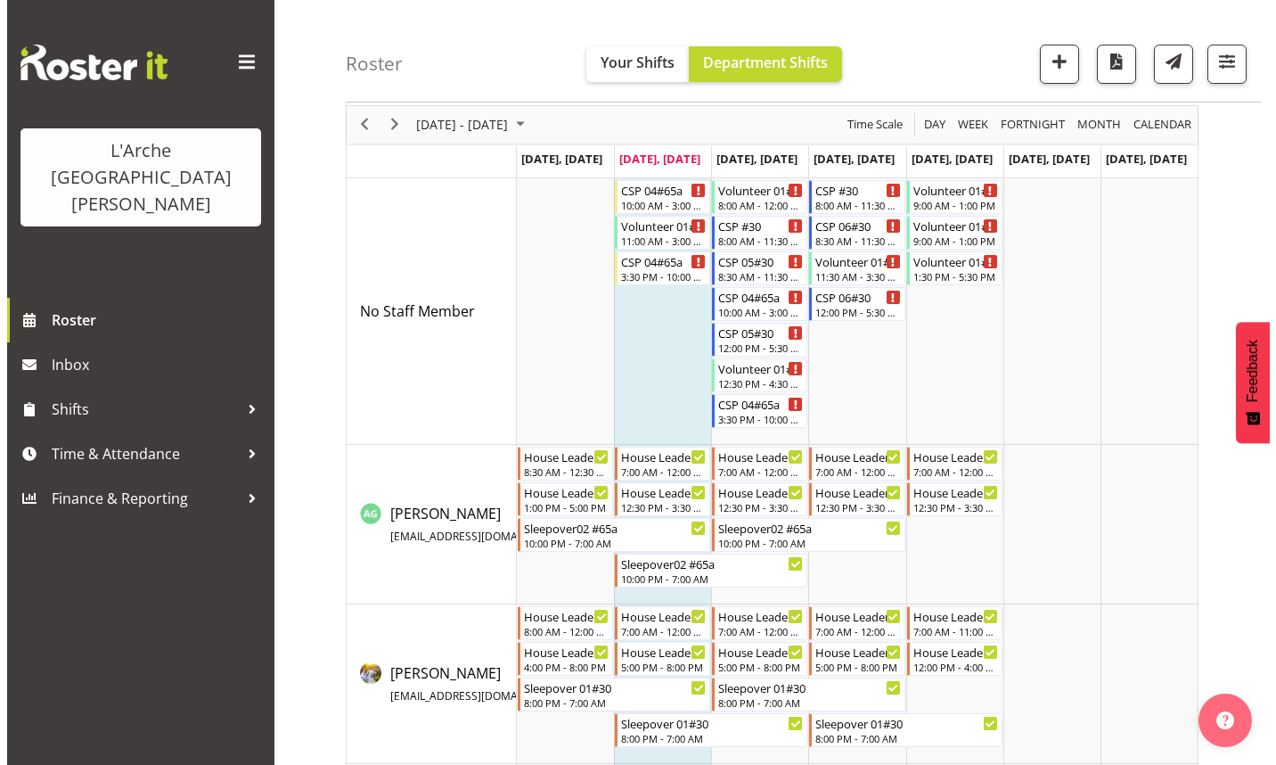
scroll to position [89, 0]
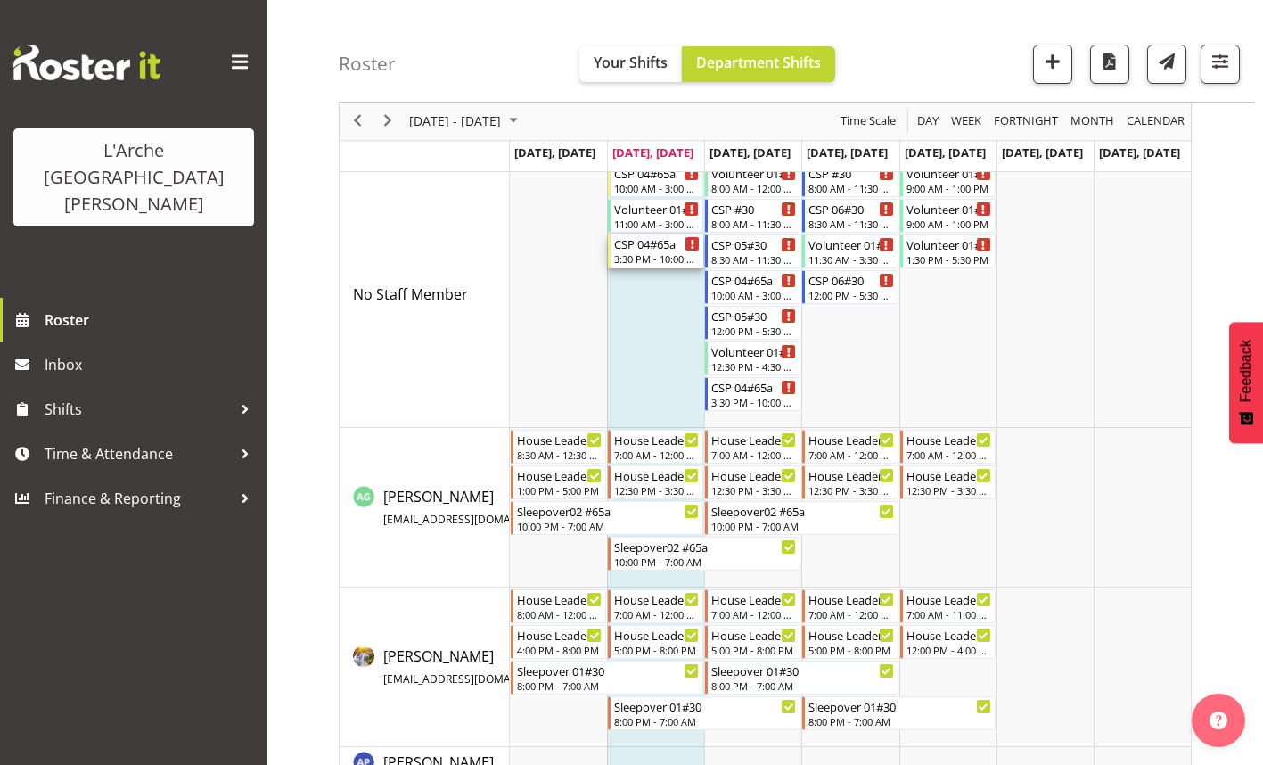
click at [652, 259] on div "3:30 PM - 10:00 PM" at bounding box center [657, 258] width 86 height 14
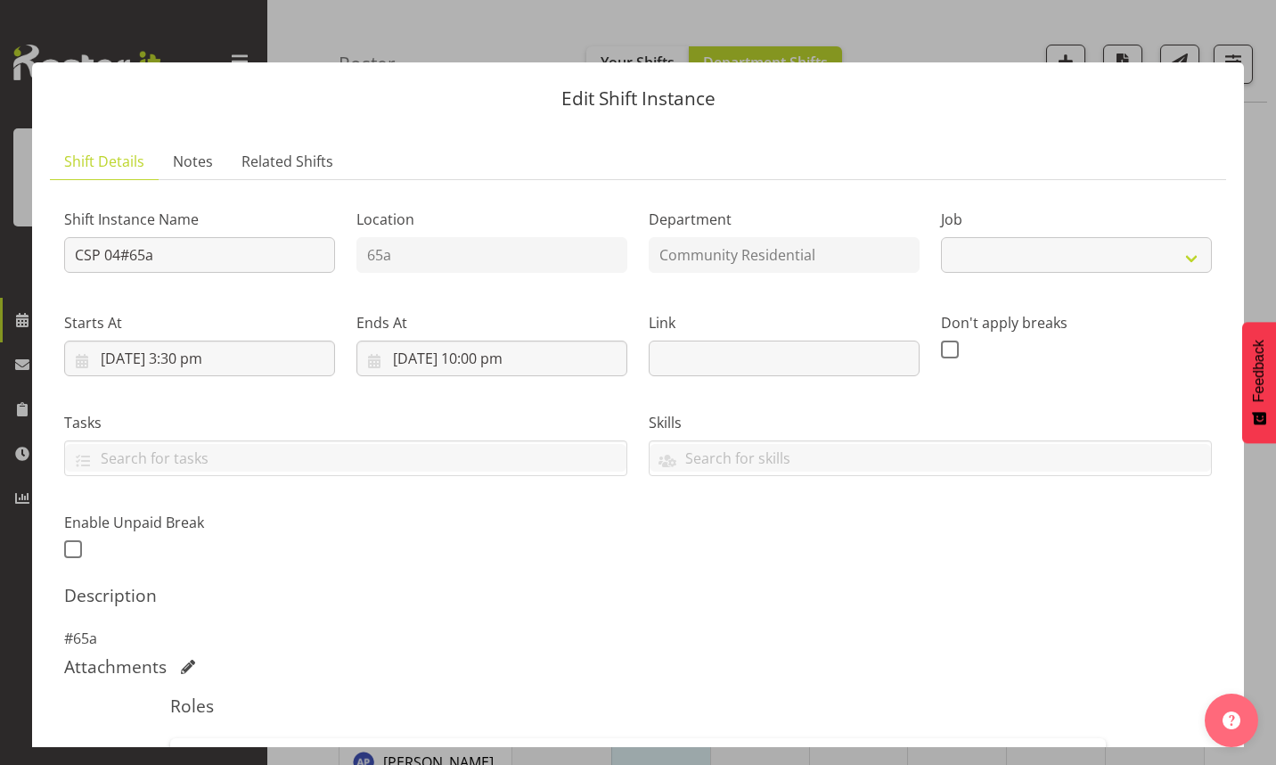
select select "2"
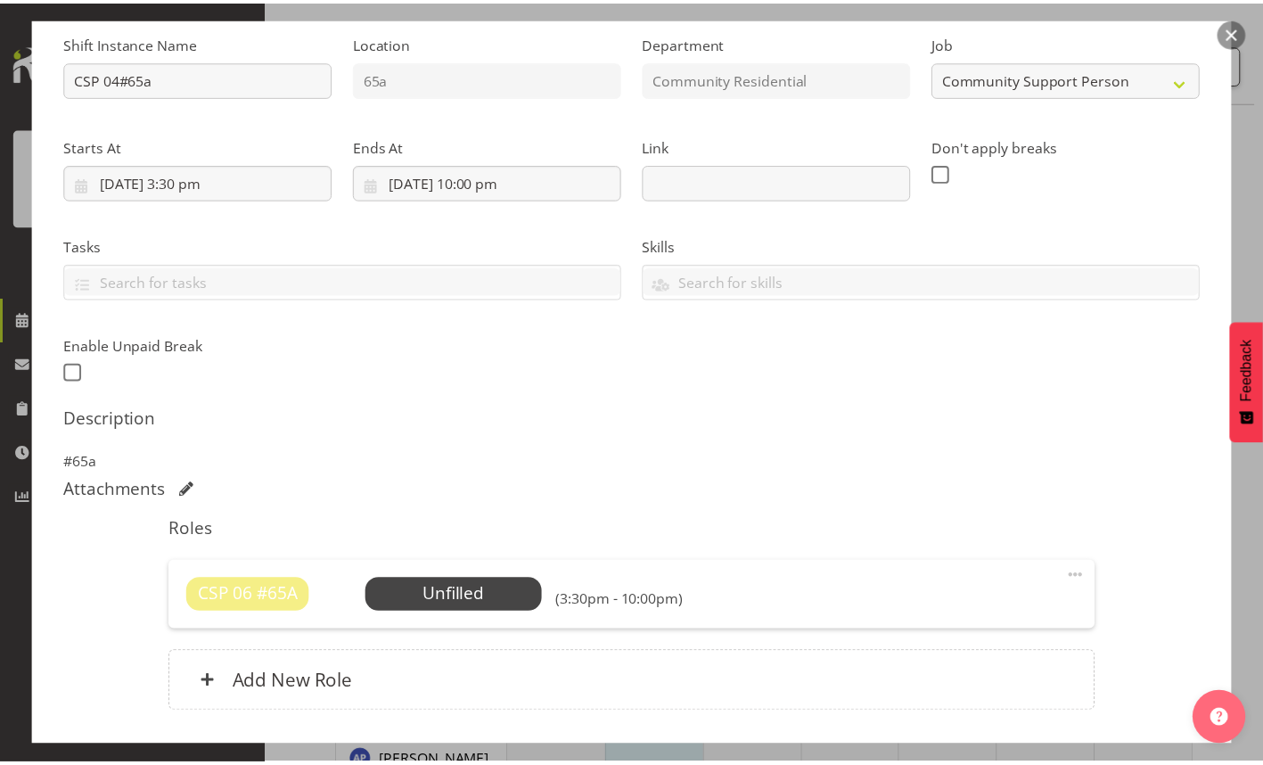
scroll to position [178, 0]
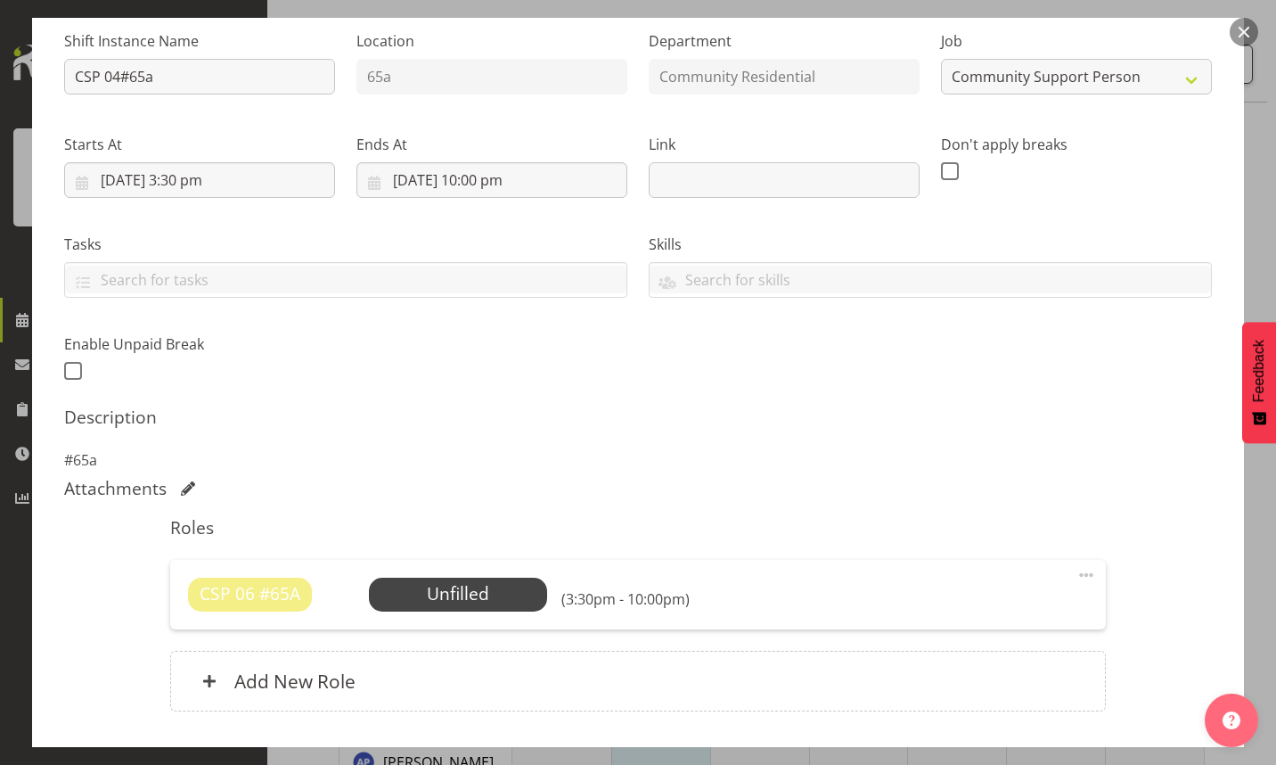
click at [0, 0] on span "Select Employee" at bounding box center [0, 0] width 0 height 0
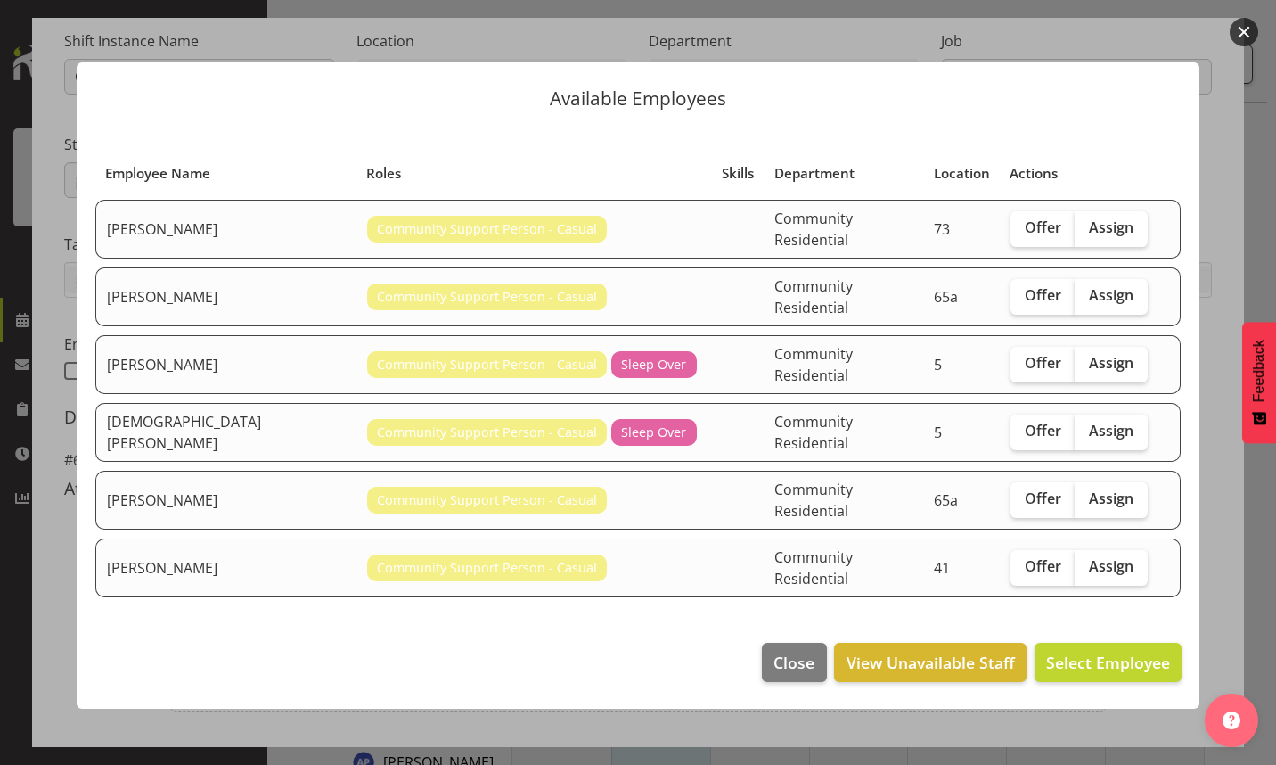
click at [1025, 304] on span "Offer" at bounding box center [1043, 295] width 37 height 18
click at [1022, 301] on input "Offer" at bounding box center [1017, 296] width 12 height 12
checkbox input "true"
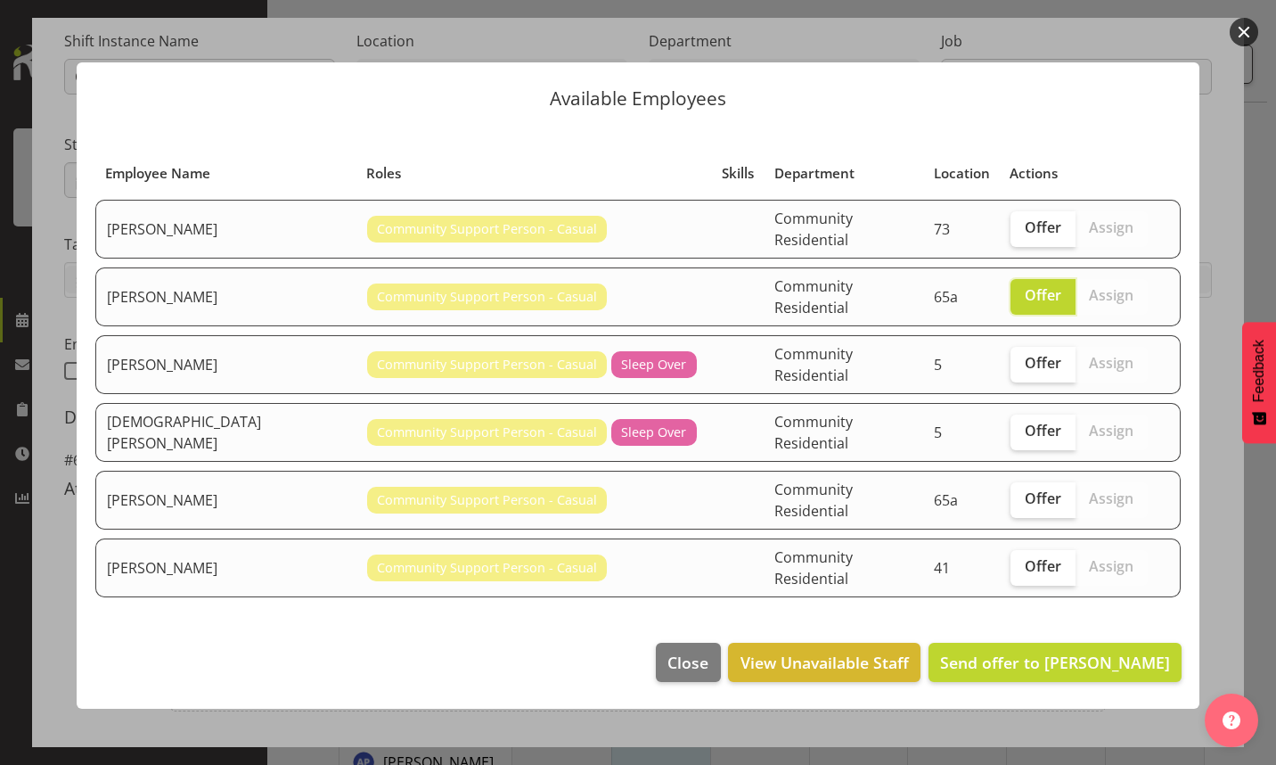
click at [1026, 369] on span "Offer" at bounding box center [1043, 363] width 37 height 18
click at [1022, 369] on input "Offer" at bounding box center [1017, 363] width 12 height 12
checkbox input "true"
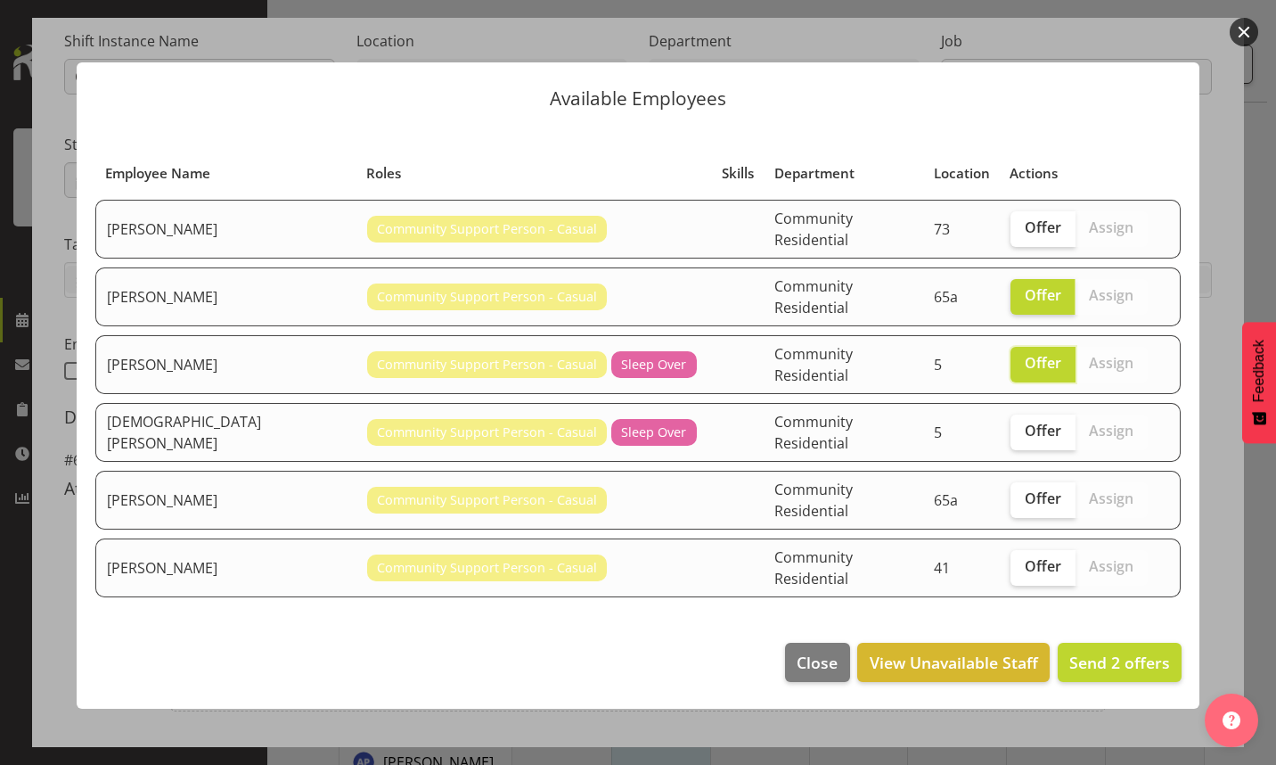
click at [1028, 427] on span "Offer" at bounding box center [1043, 431] width 37 height 18
click at [1022, 427] on input "Offer" at bounding box center [1017, 431] width 12 height 12
checkbox input "true"
click at [1025, 493] on span "Offer" at bounding box center [1043, 498] width 37 height 18
click at [1016, 493] on input "Offer" at bounding box center [1017, 499] width 12 height 12
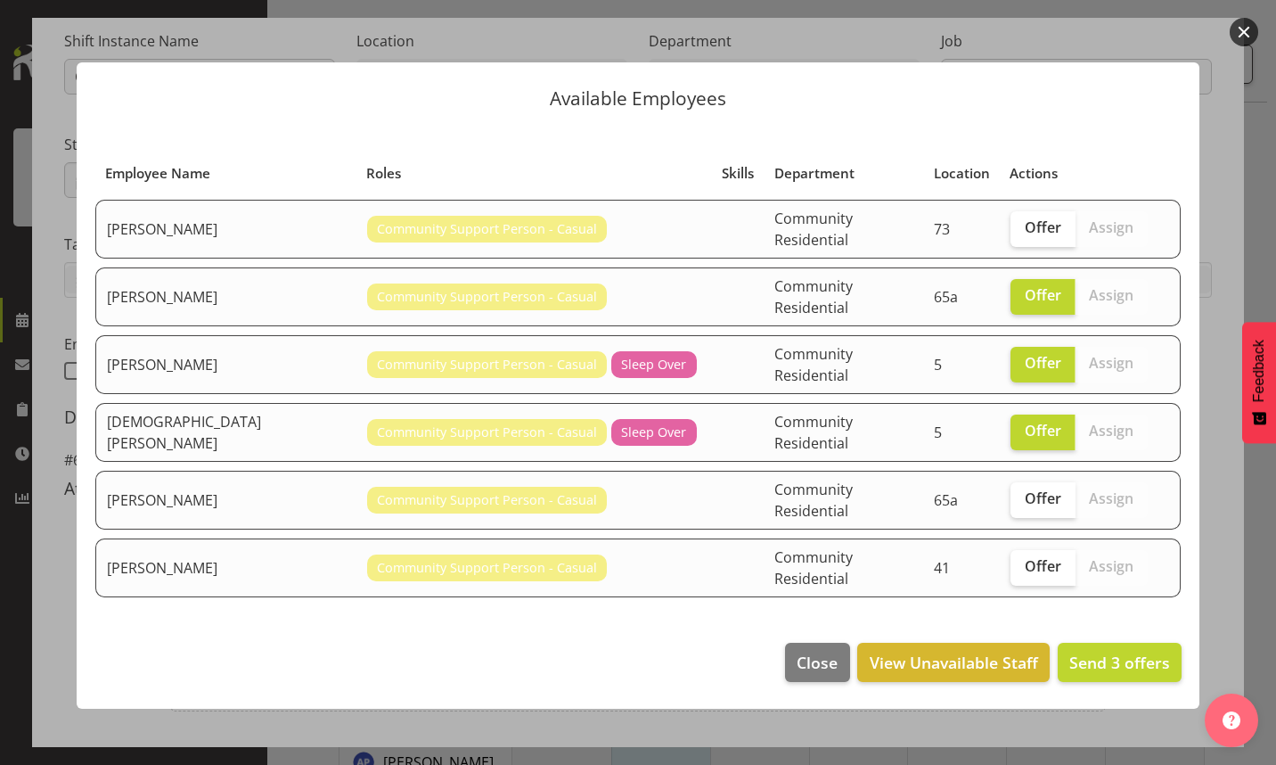
checkbox input "true"
click at [1025, 557] on span "Offer" at bounding box center [1043, 566] width 37 height 18
click at [1022, 561] on input "Offer" at bounding box center [1017, 567] width 12 height 12
checkbox input "true"
click at [1101, 651] on span "Send 5 offers" at bounding box center [1119, 661] width 101 height 21
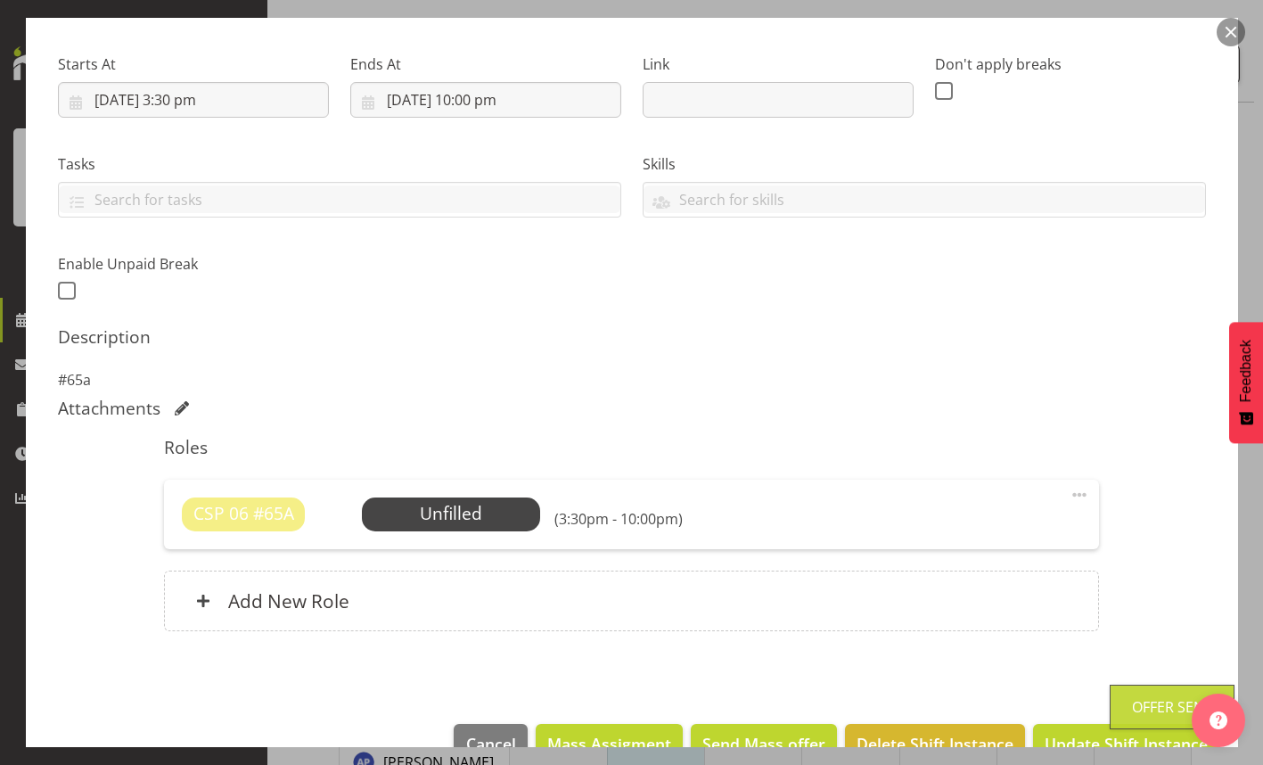
scroll to position [301, 0]
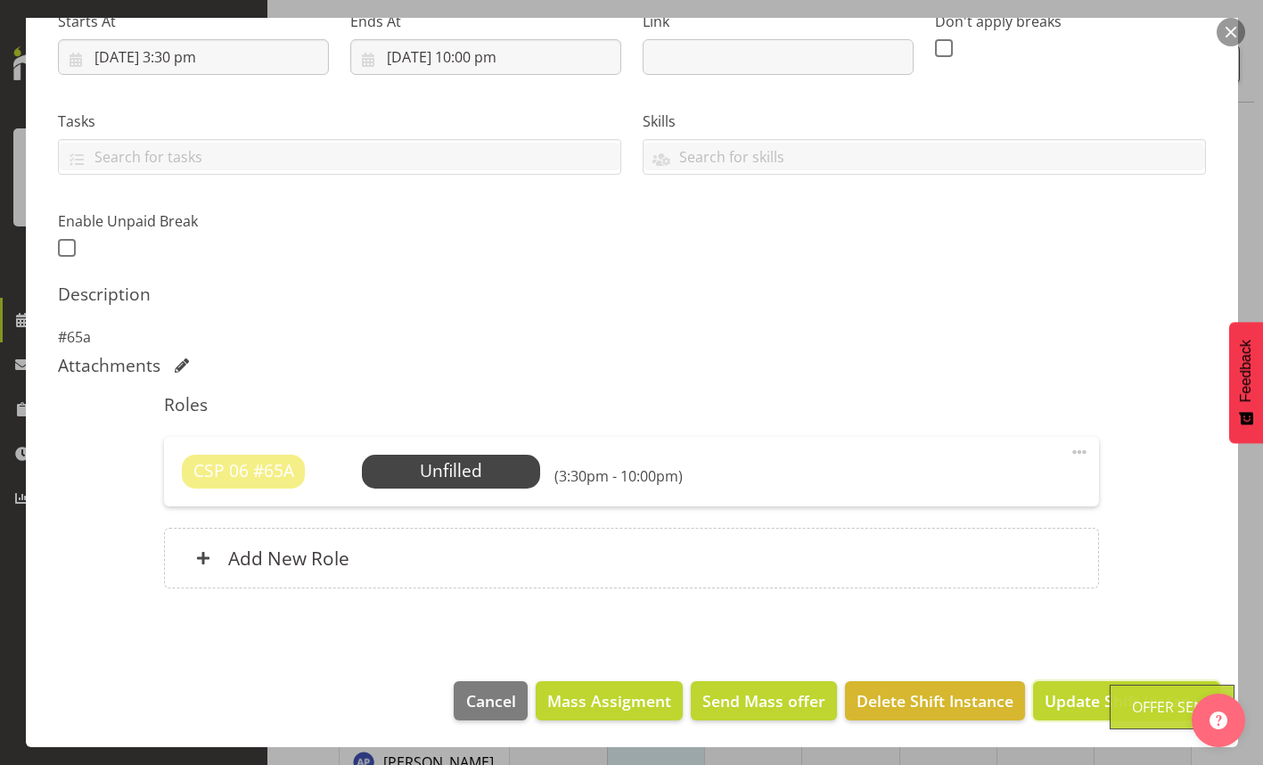
click at [1076, 699] on span "Update Shift Instance" at bounding box center [1125, 700] width 163 height 23
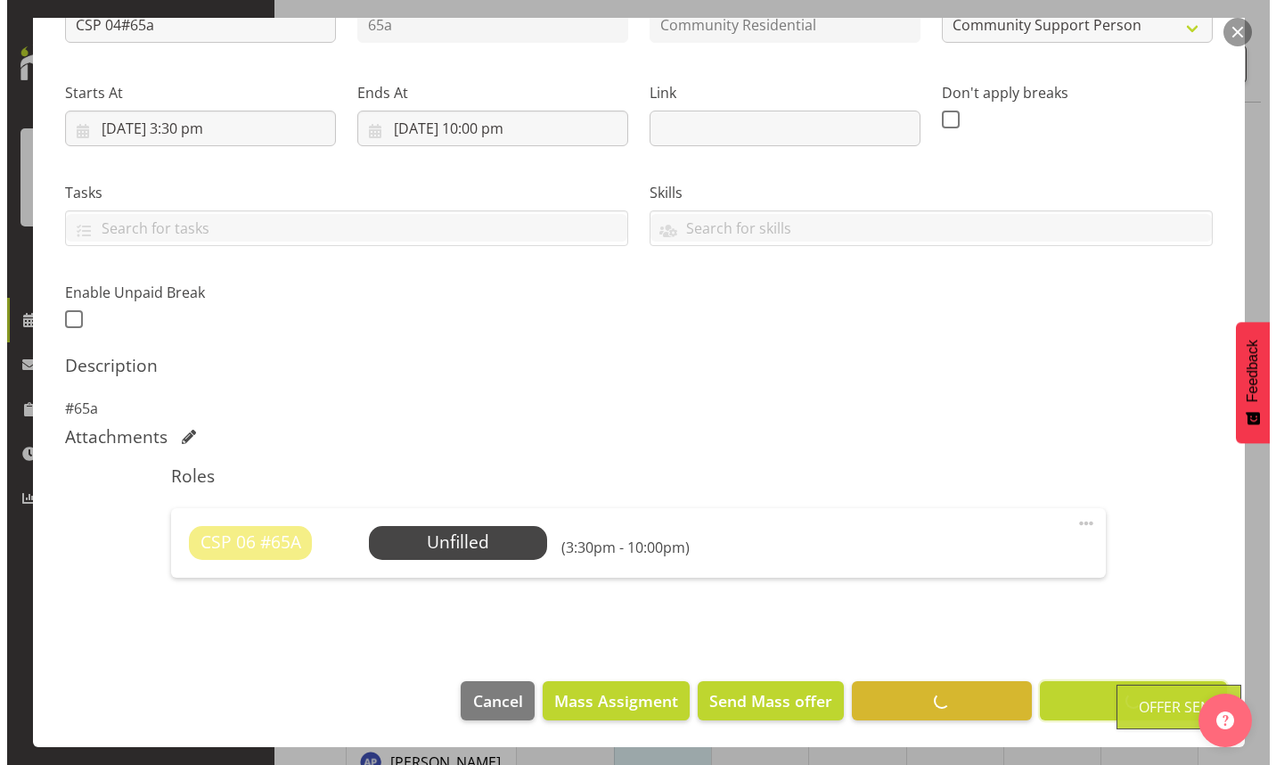
scroll to position [230, 0]
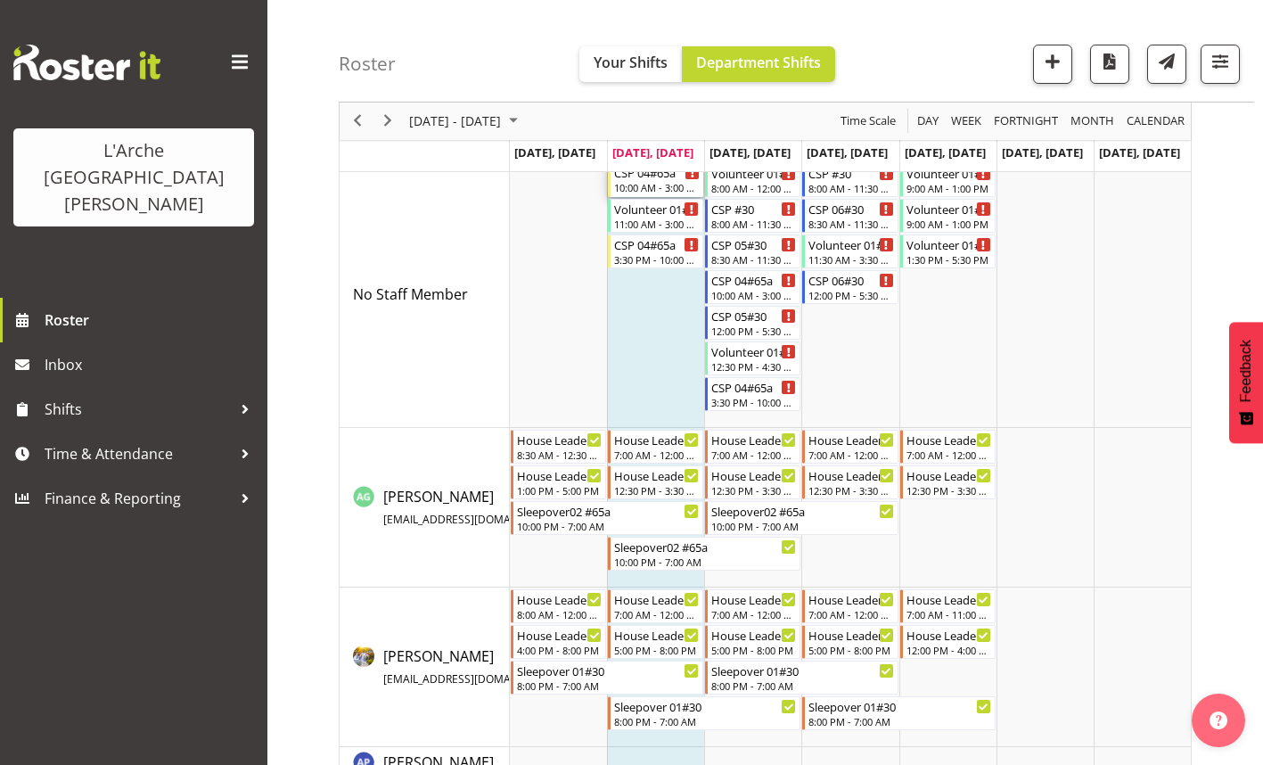
click at [645, 187] on div "10:00 AM - 3:00 PM" at bounding box center [657, 187] width 86 height 14
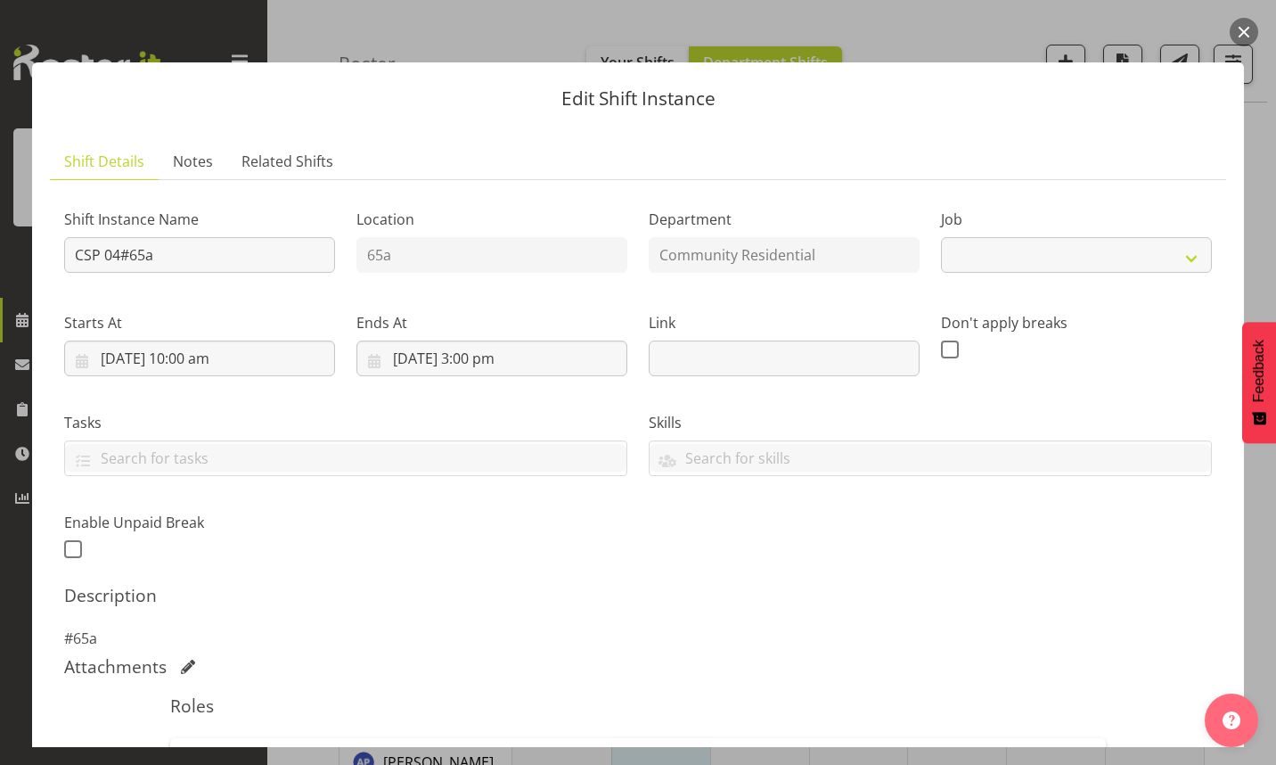
select select "2"
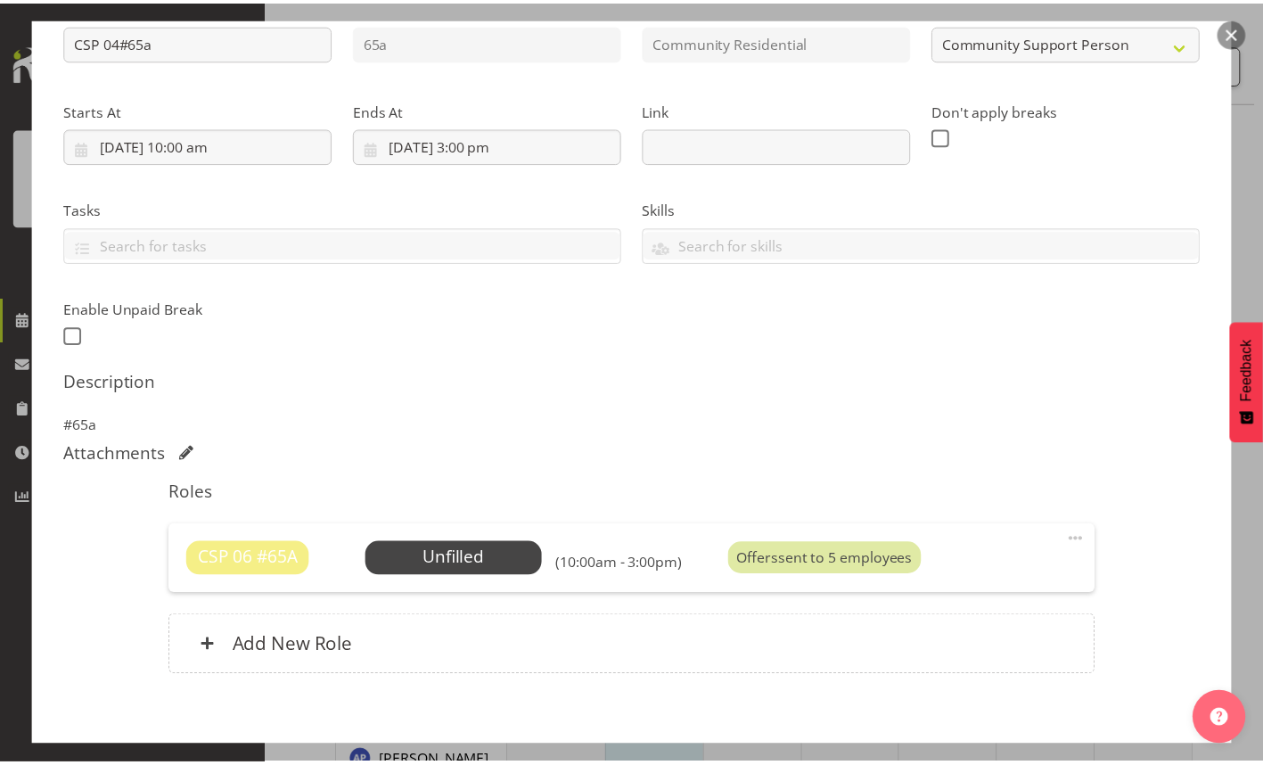
scroll to position [301, 0]
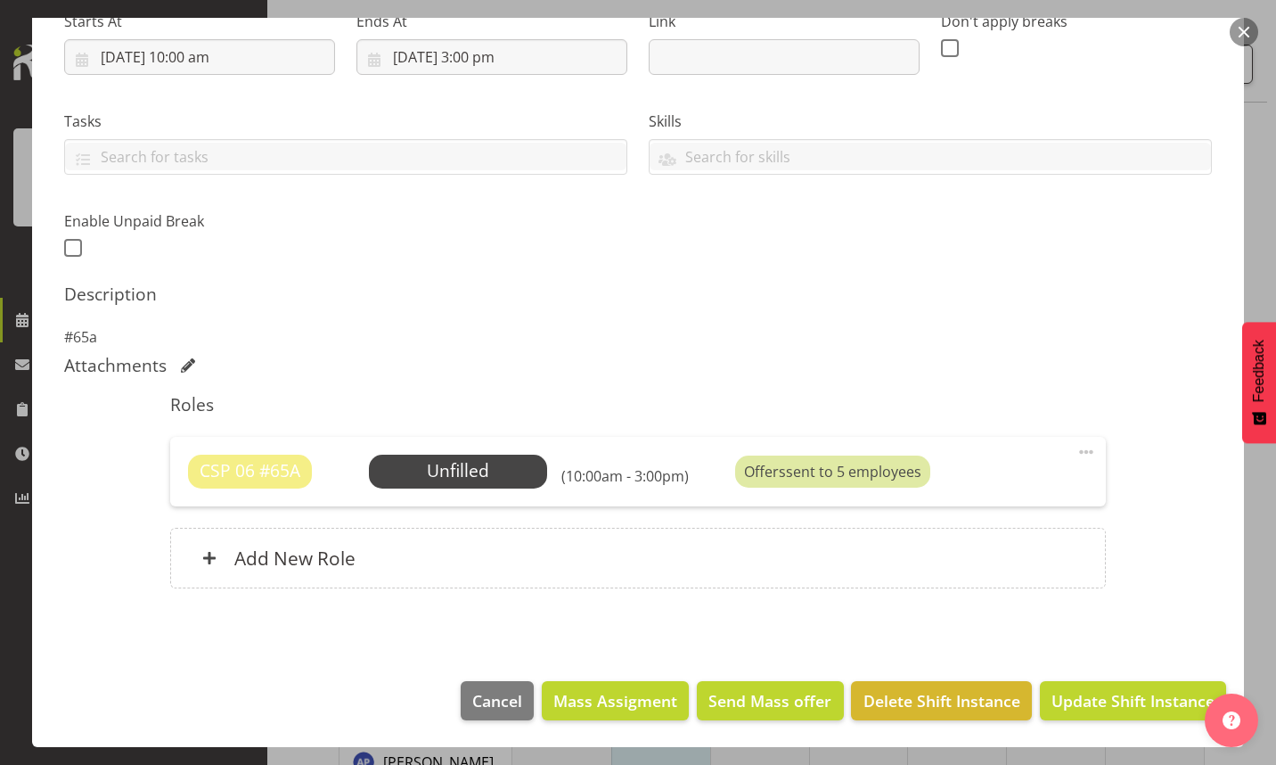
click at [0, 0] on span "Select Employee" at bounding box center [0, 0] width 0 height 0
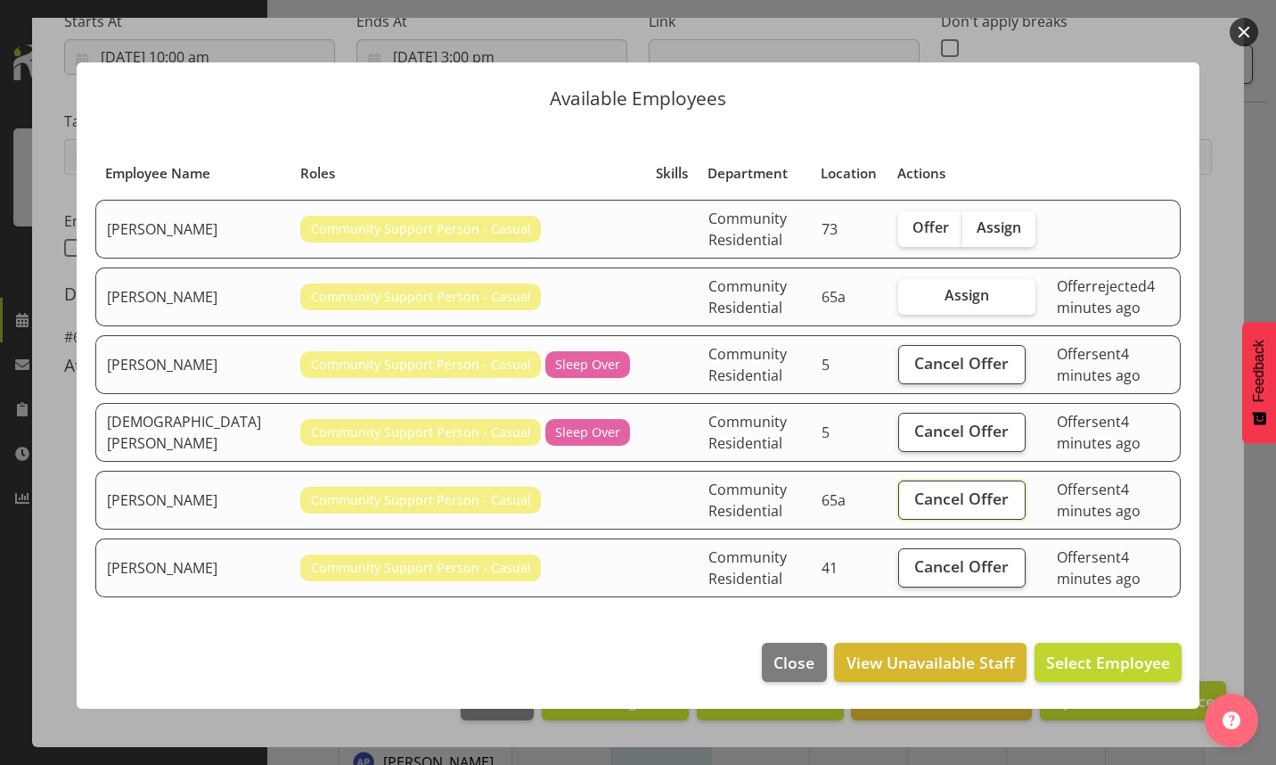
click at [923, 501] on span "Cancel Offer" at bounding box center [961, 498] width 94 height 23
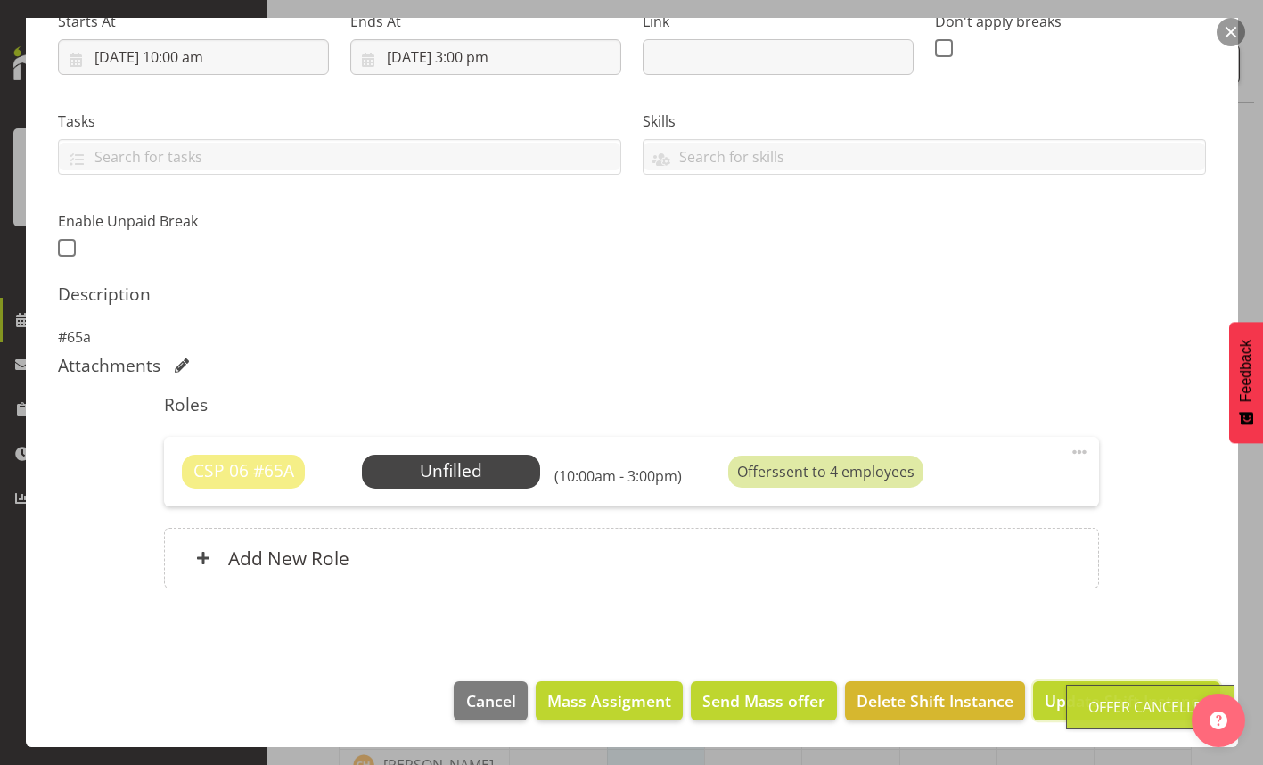
click at [1044, 703] on span "Update Shift Instance" at bounding box center [1125, 700] width 163 height 23
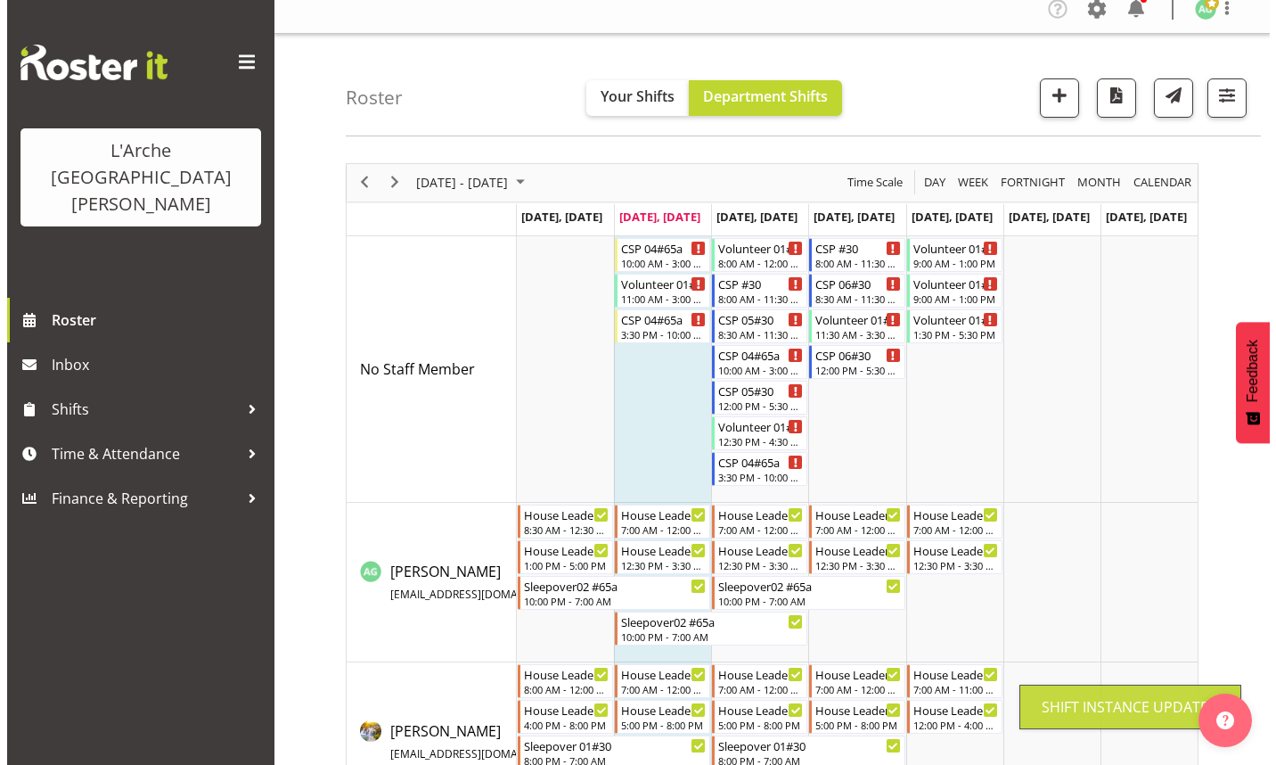
scroll to position [0, 0]
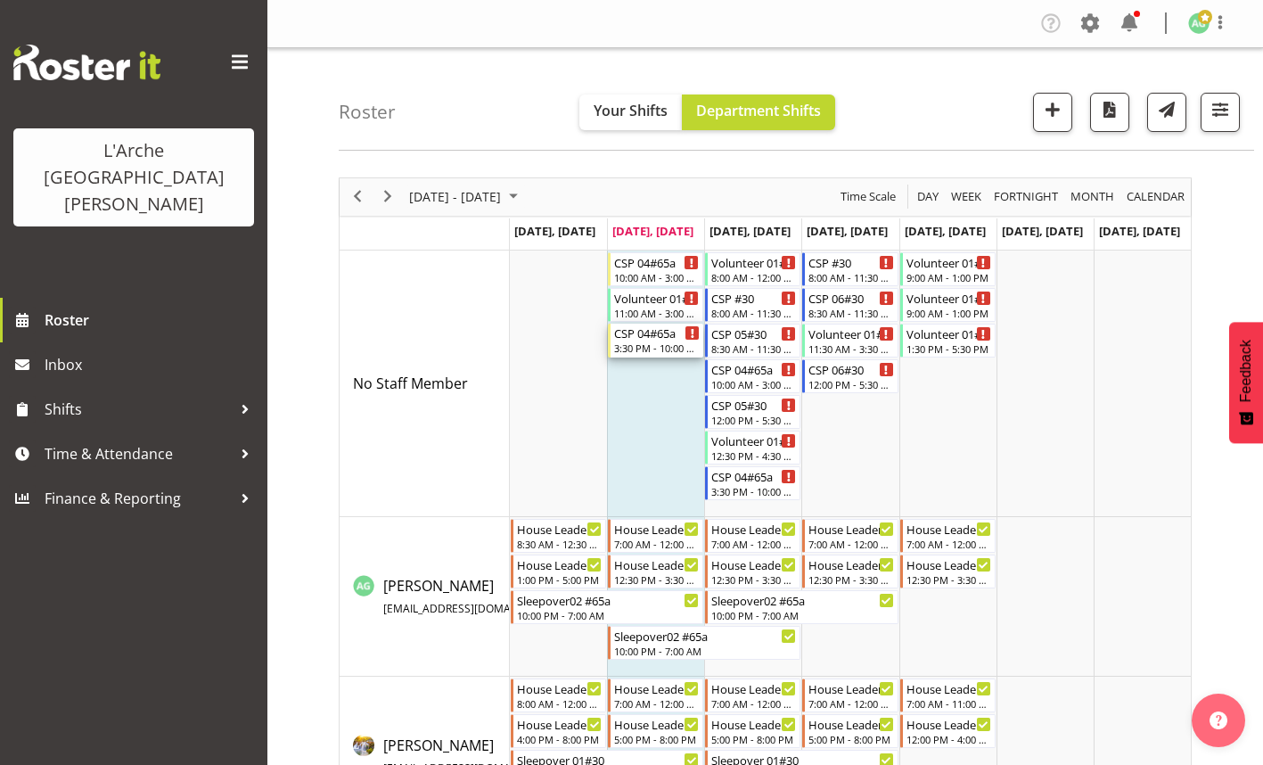
click at [650, 347] on div "3:30 PM - 10:00 PM" at bounding box center [657, 347] width 86 height 14
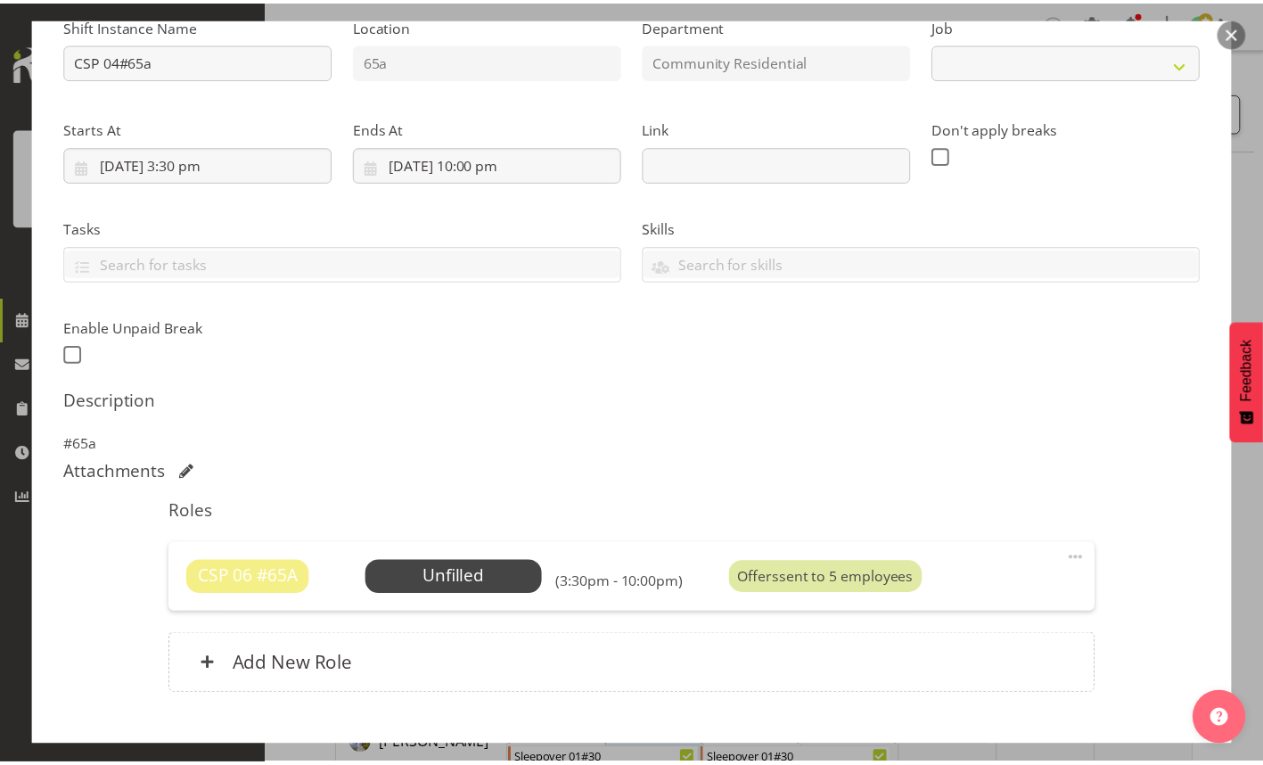
scroll to position [267, 0]
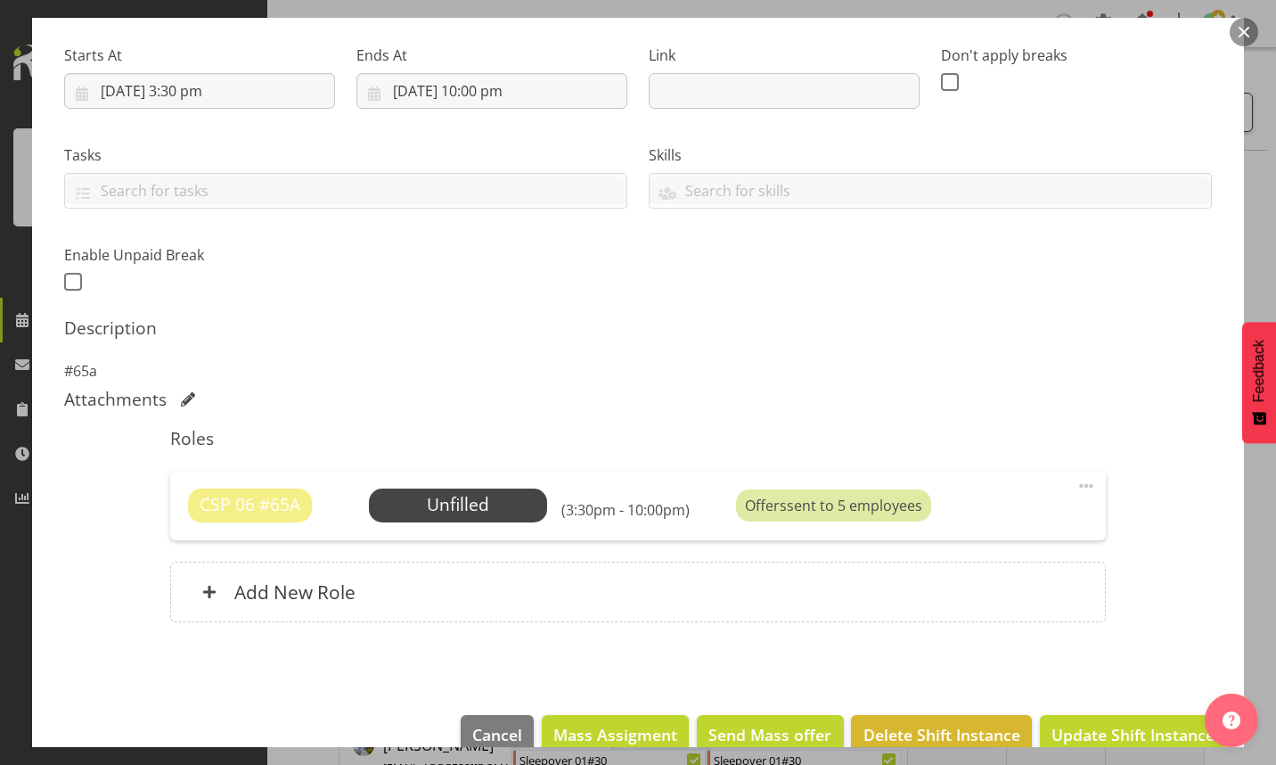
select select "2"
click at [0, 0] on span "Select Employee" at bounding box center [0, 0] width 0 height 0
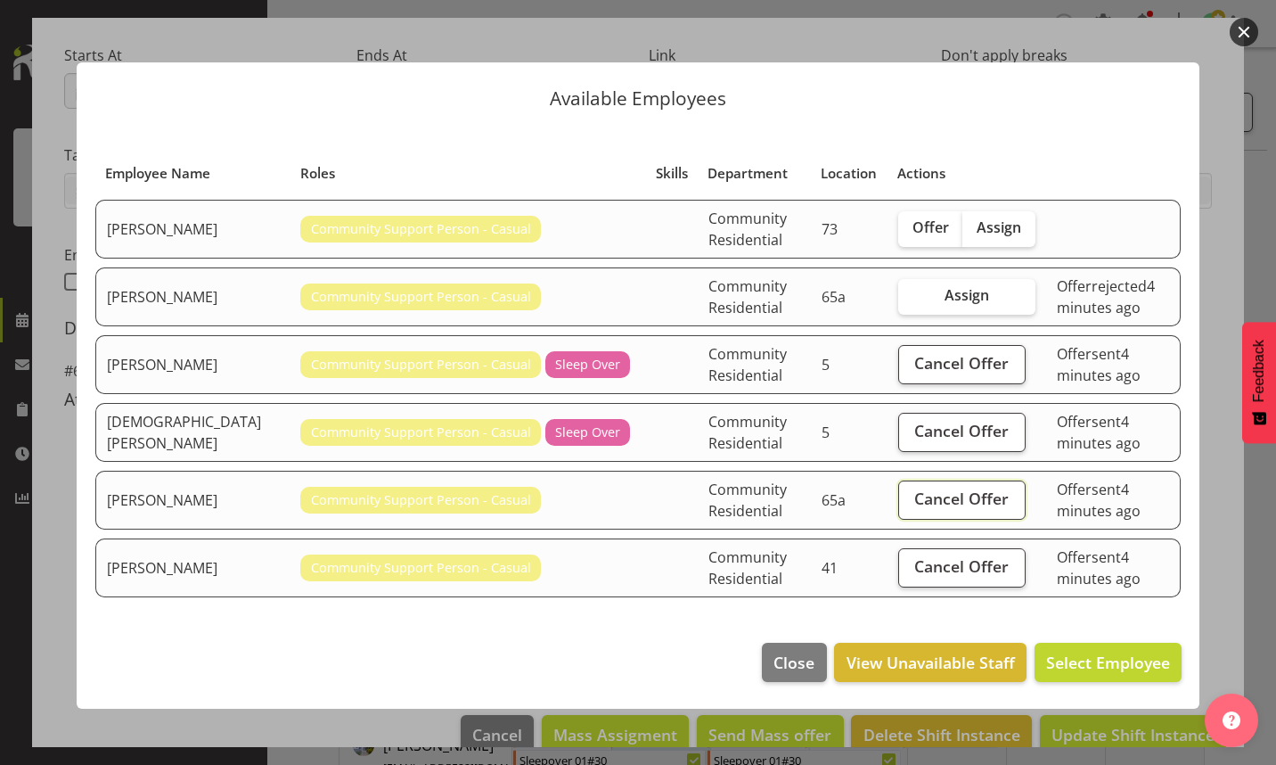
click at [914, 503] on span "Cancel Offer" at bounding box center [961, 498] width 94 height 23
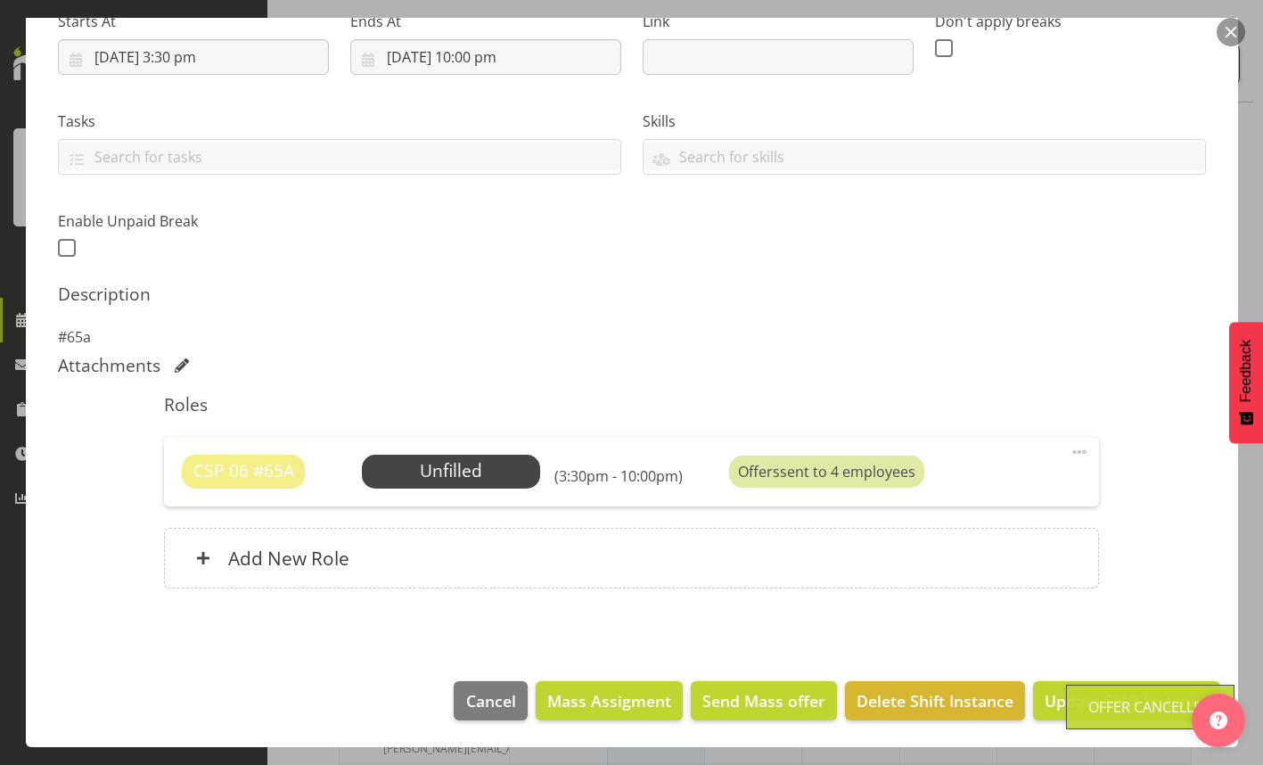
scroll to position [178, 0]
click at [1044, 697] on span "Update Shift Instance" at bounding box center [1125, 700] width 163 height 23
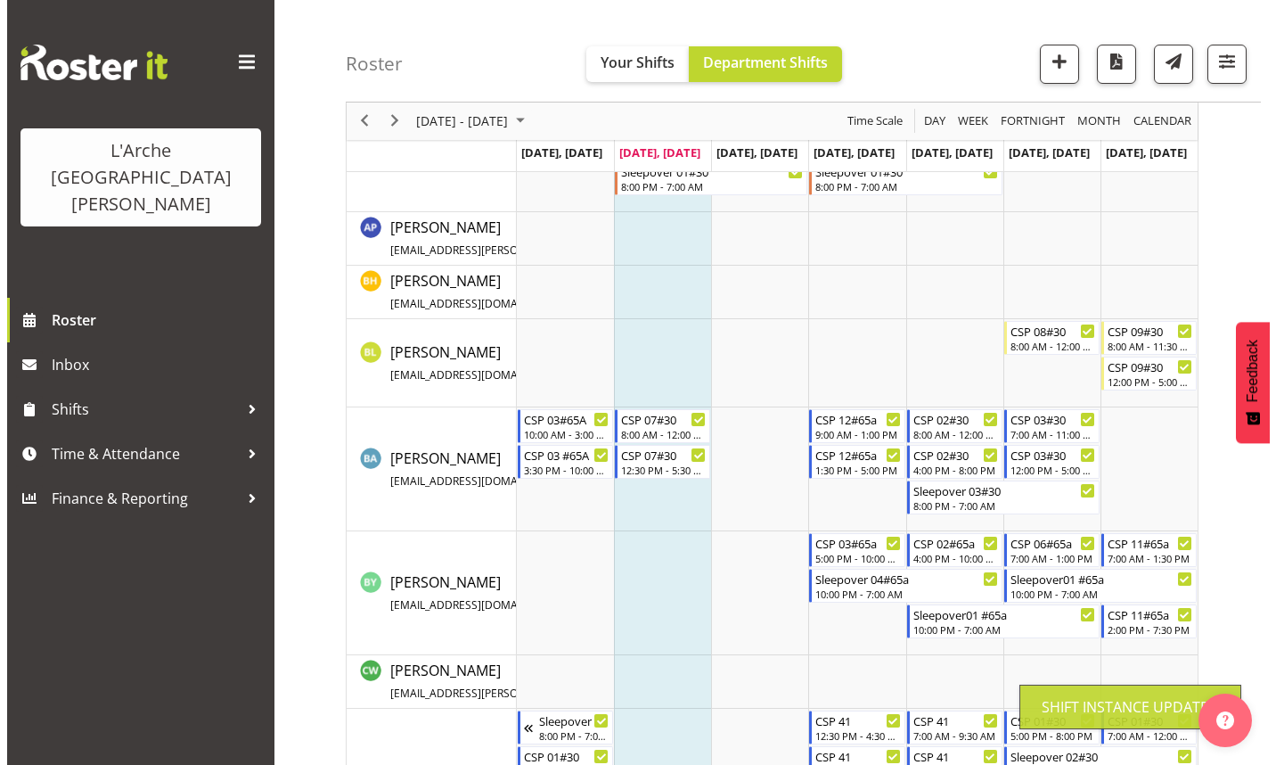
scroll to position [0, 0]
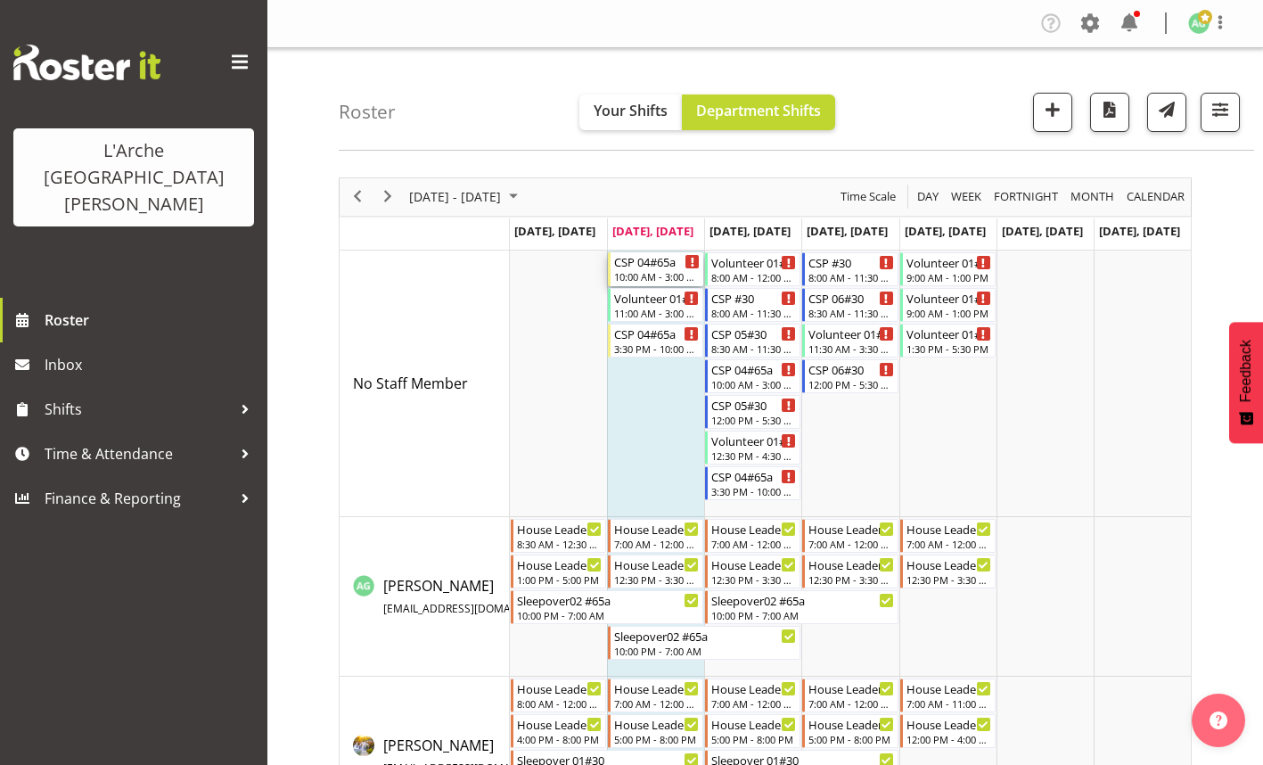
click at [645, 277] on div "10:00 AM - 3:00 PM" at bounding box center [657, 276] width 86 height 14
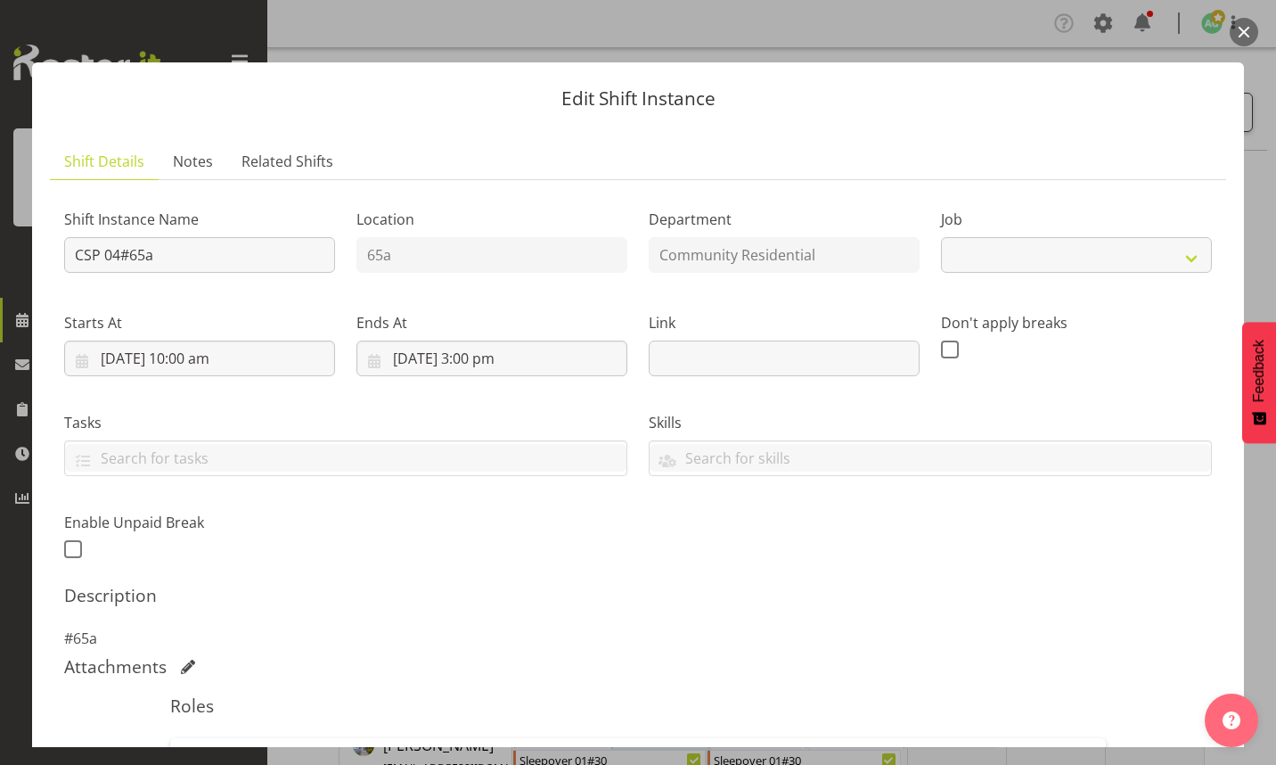
select select "2"
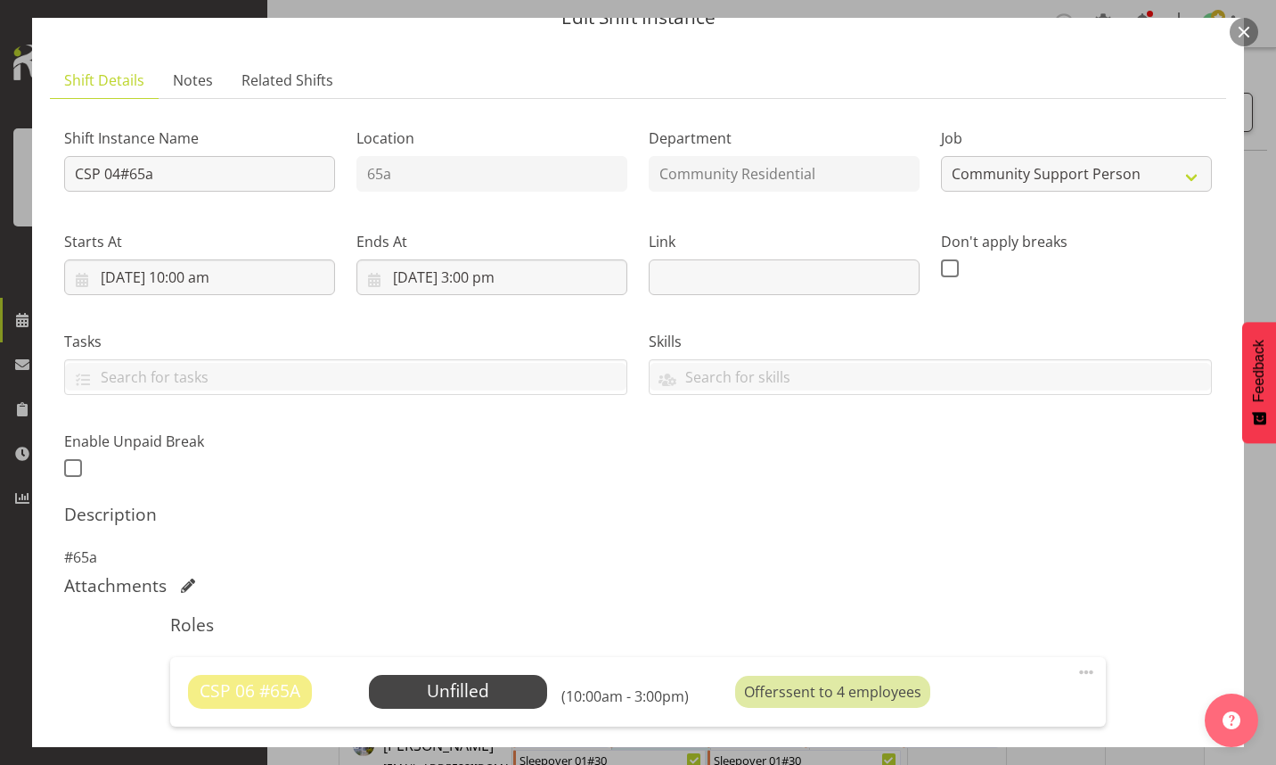
scroll to position [301, 0]
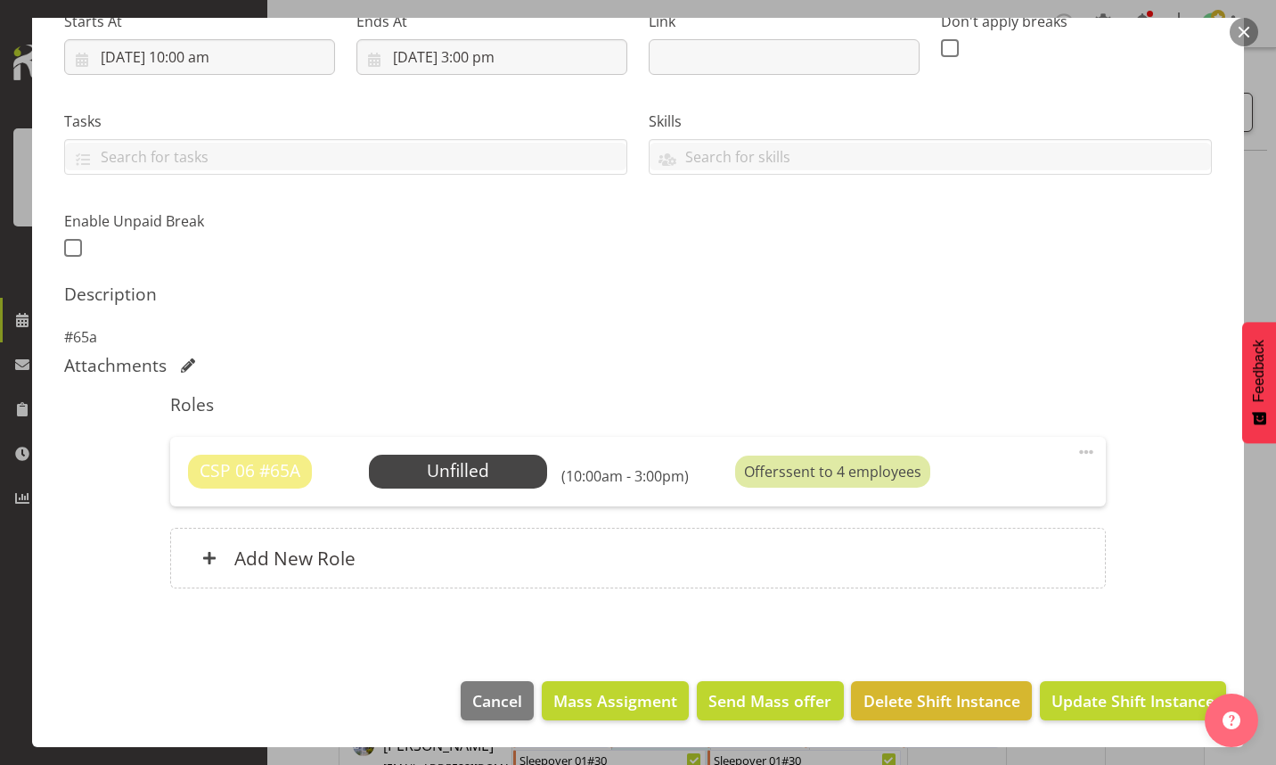
click at [1076, 448] on span at bounding box center [1086, 451] width 21 height 21
click at [946, 487] on link "Edit" at bounding box center [1011, 491] width 171 height 32
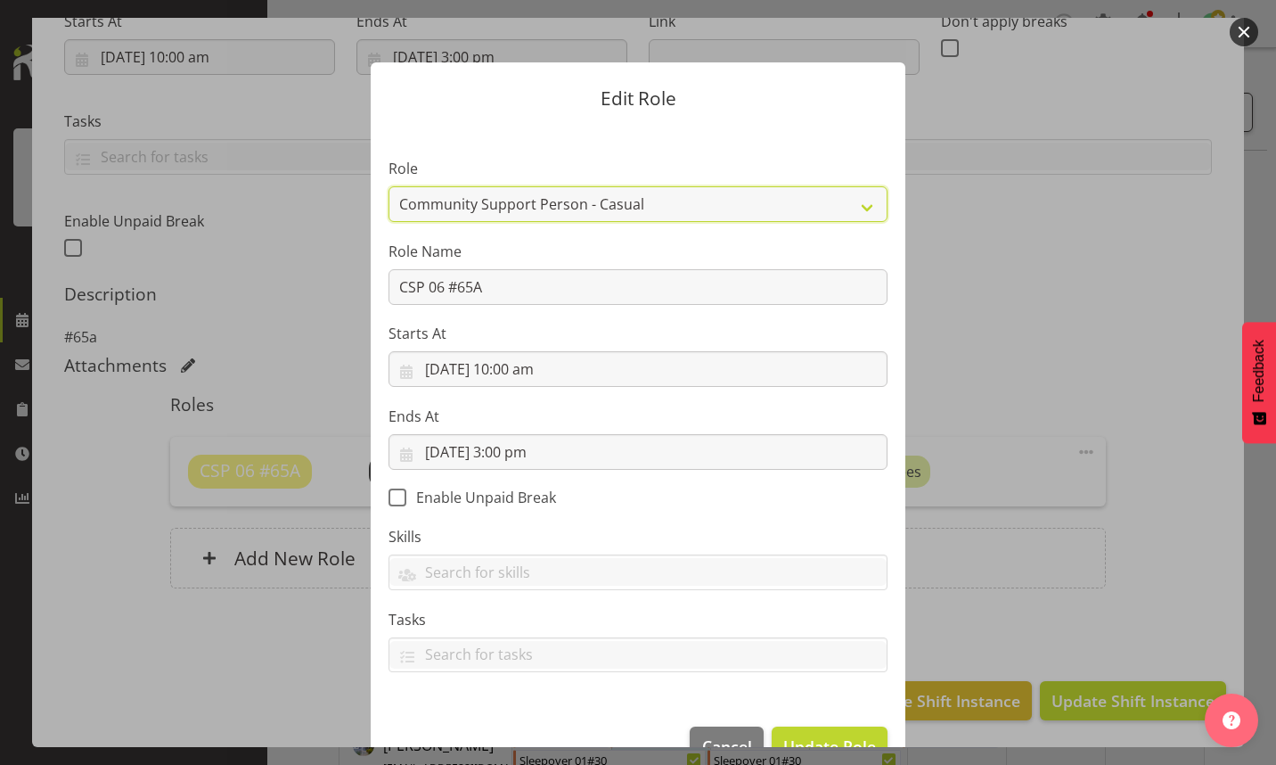
click at [864, 206] on select "Area Manager Art Coordination Community - SIL Community Leader Community Suppor…" at bounding box center [638, 204] width 499 height 36
select select "13"
click at [389, 186] on select "Area Manager Art Coordination Community - SIL Community Leader Community Suppor…" at bounding box center [638, 204] width 499 height 36
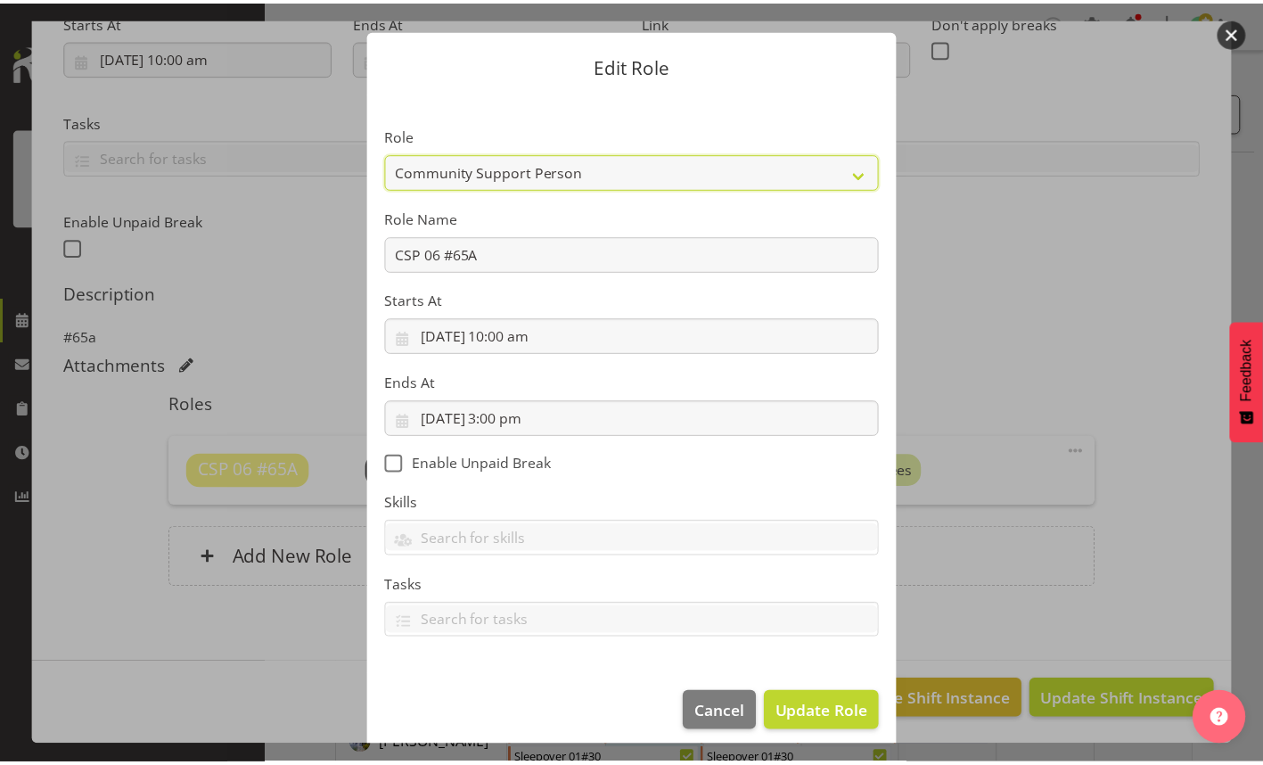
scroll to position [45, 0]
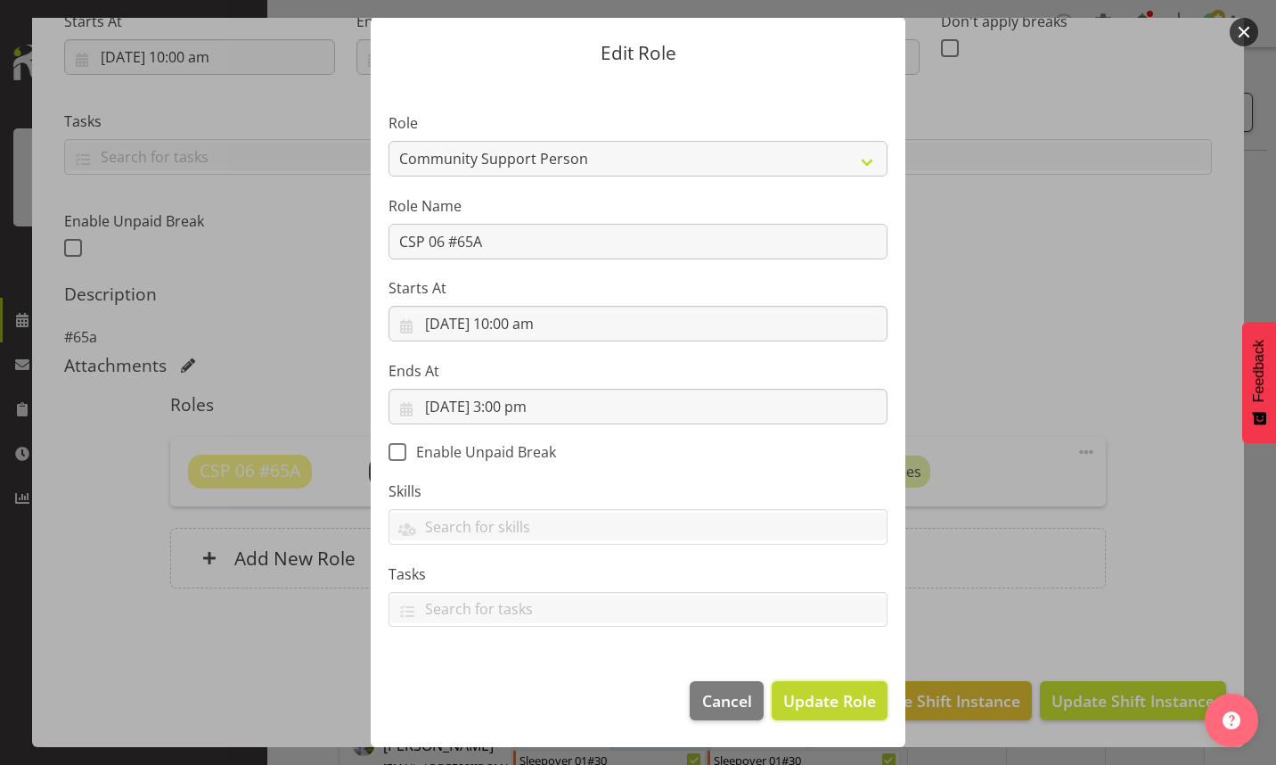
click at [813, 709] on span "Update Role" at bounding box center [829, 700] width 93 height 23
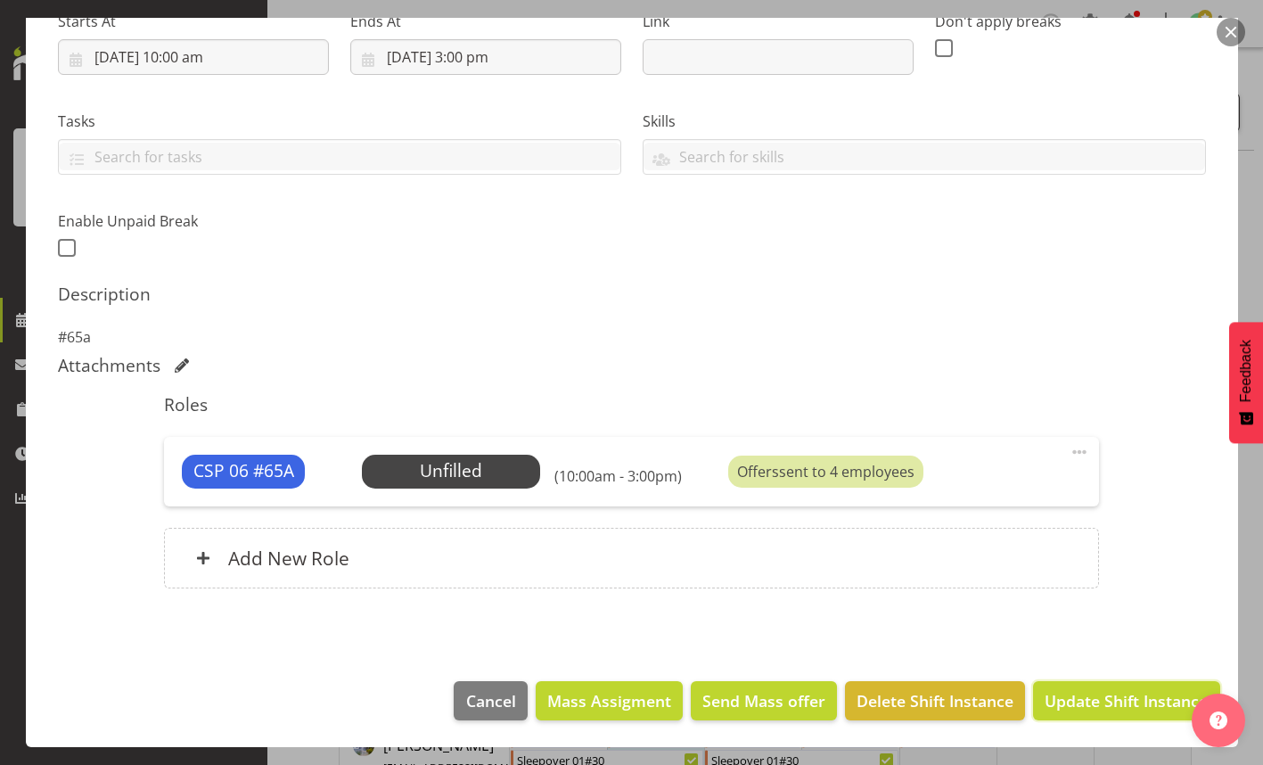
click at [1110, 701] on span "Update Shift Instance" at bounding box center [1125, 700] width 163 height 23
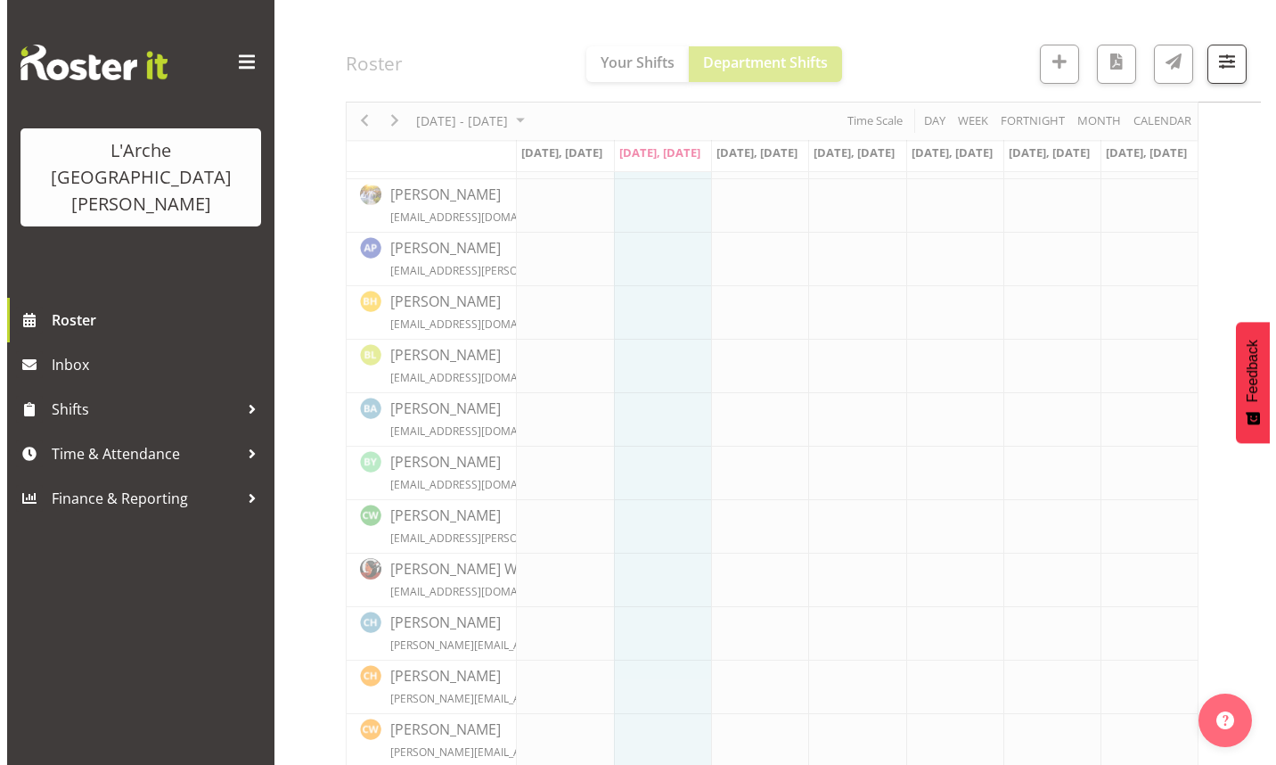
scroll to position [0, 0]
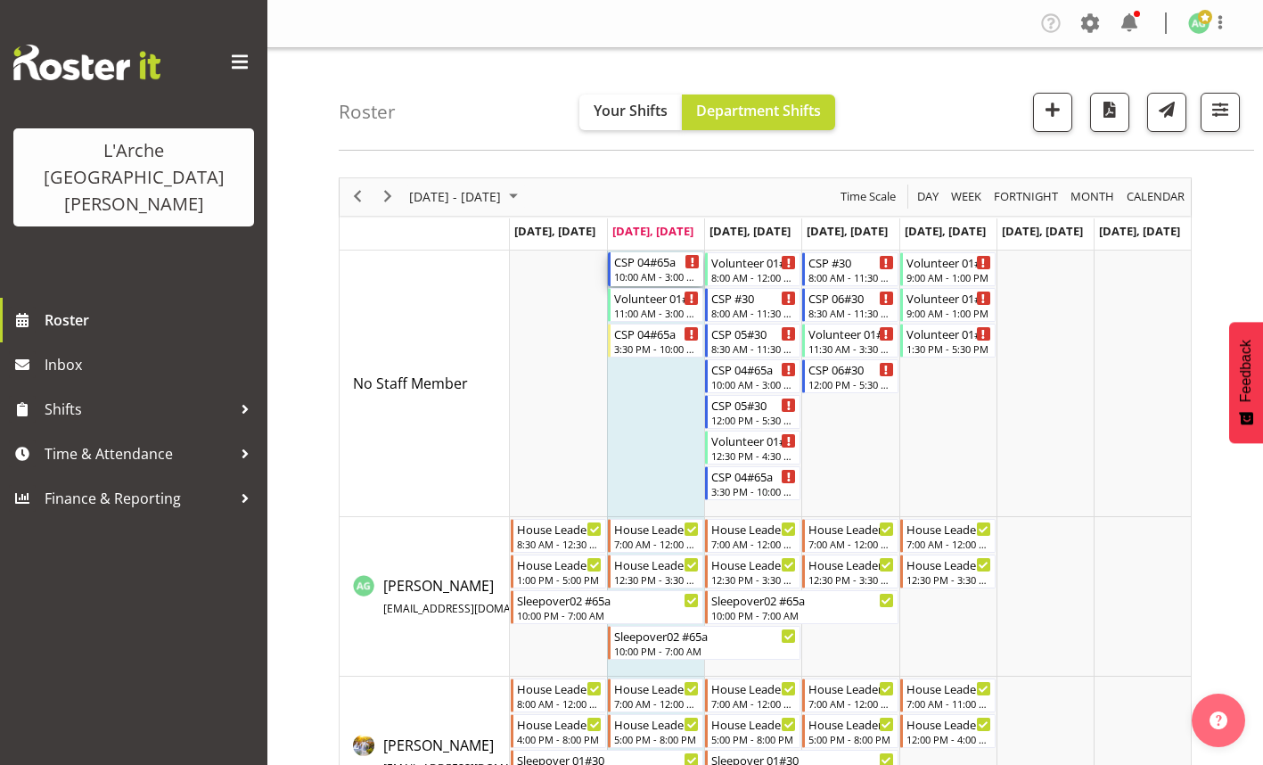
click at [643, 276] on div "10:00 AM - 3:00 PM" at bounding box center [657, 276] width 86 height 14
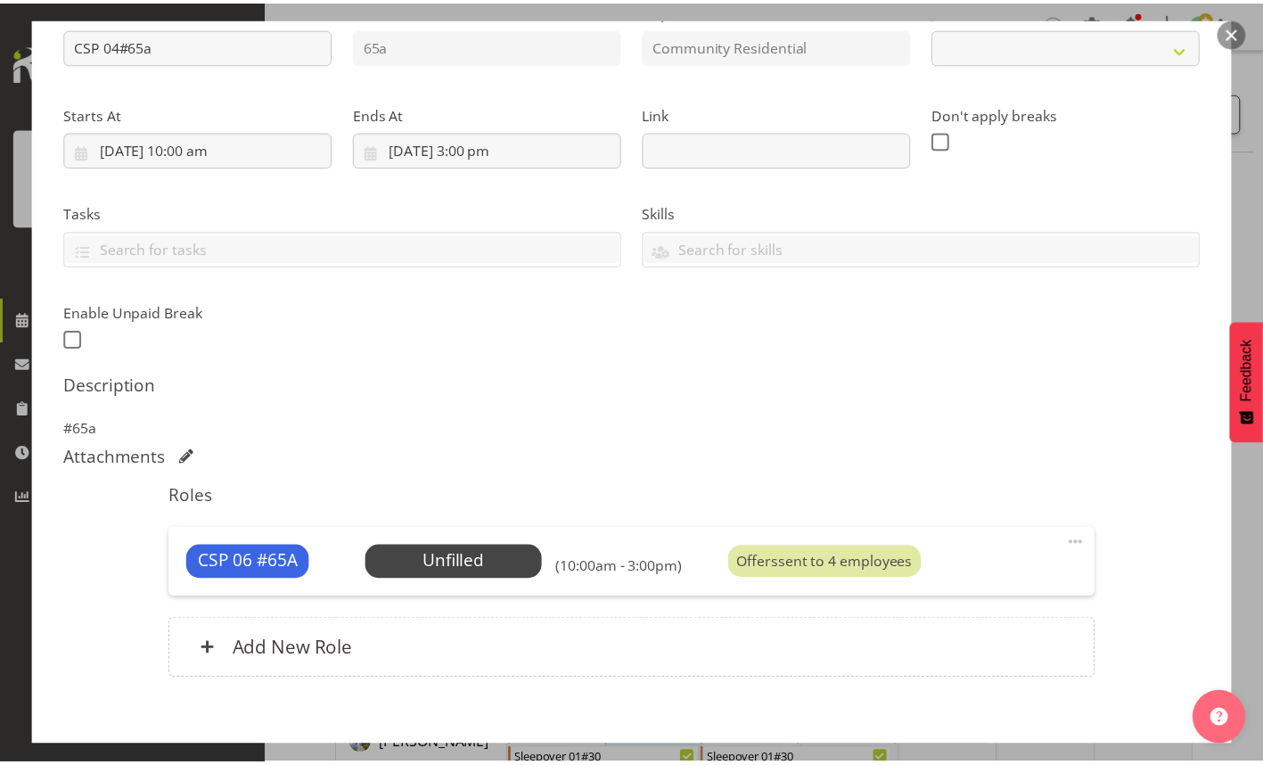
scroll to position [301, 0]
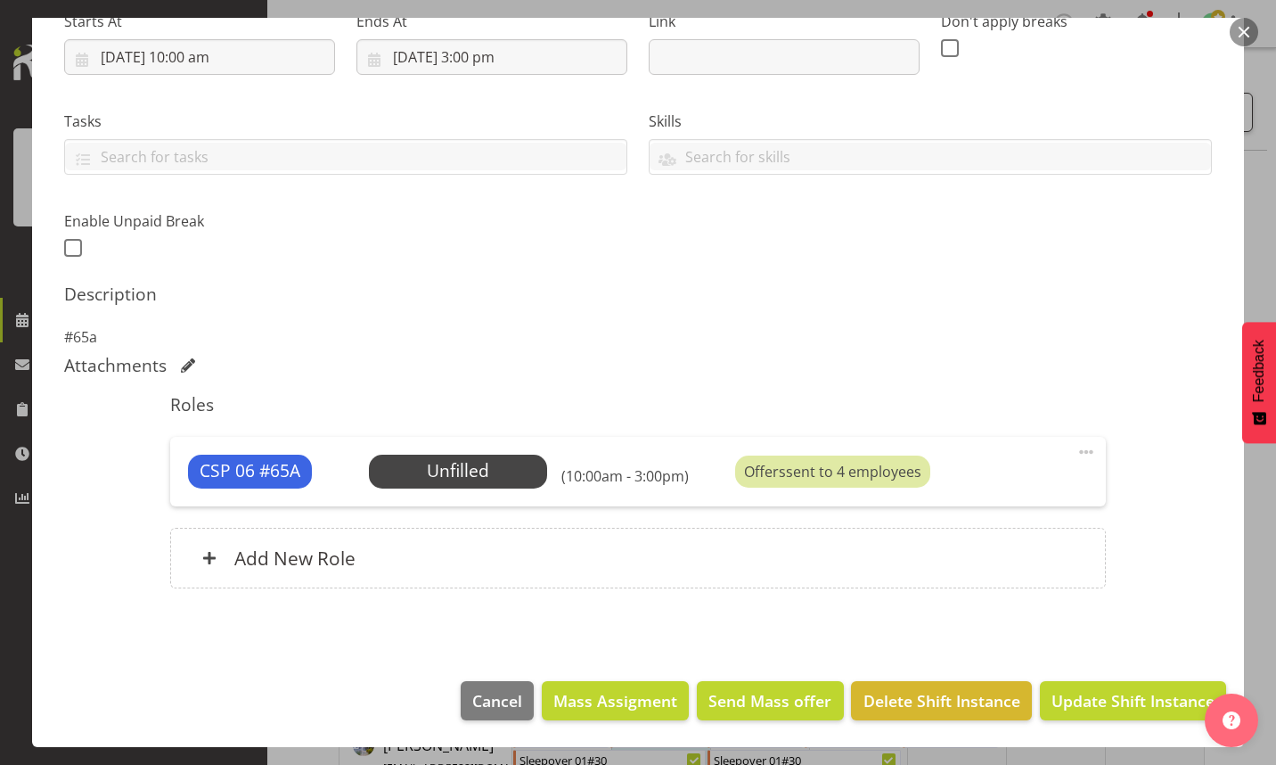
select select "2"
click at [0, 0] on span "Select Employee" at bounding box center [0, 0] width 0 height 0
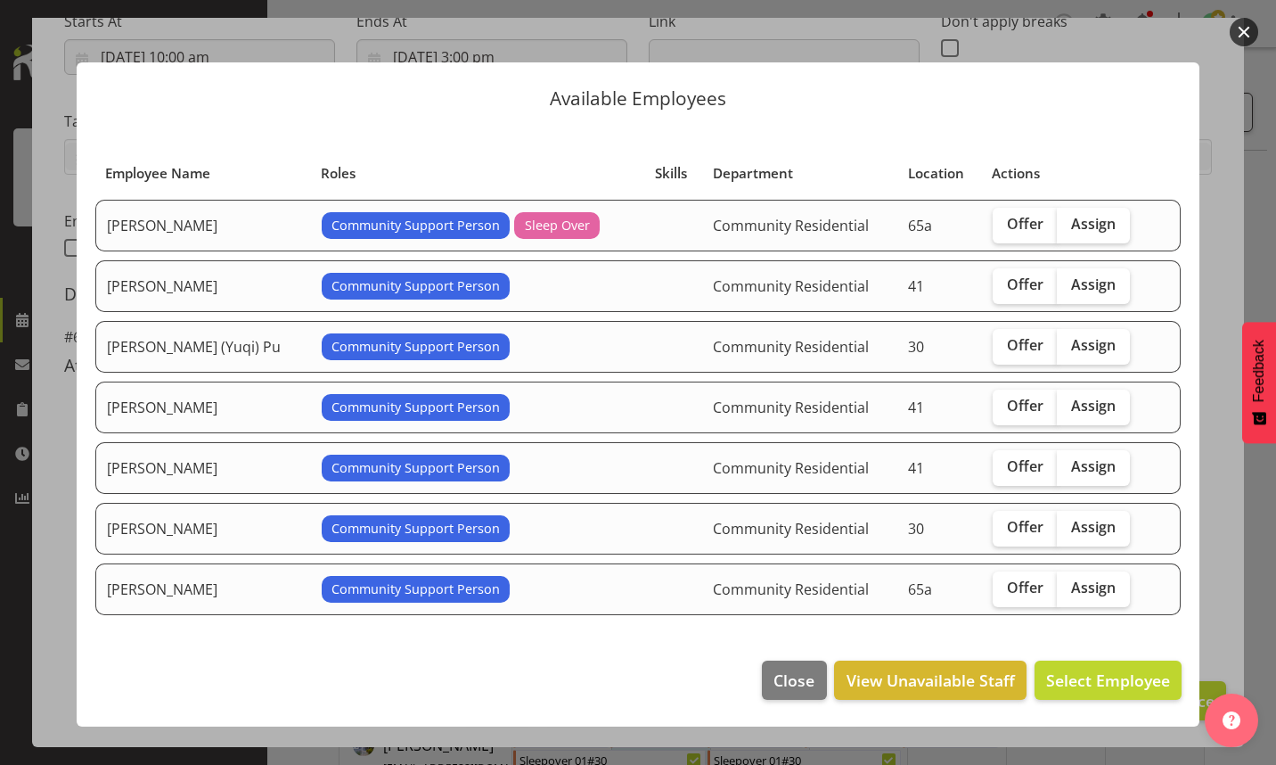
click at [1076, 470] on span "Assign" at bounding box center [1093, 466] width 45 height 18
click at [1069, 470] on input "Assign" at bounding box center [1063, 467] width 12 height 12
checkbox input "true"
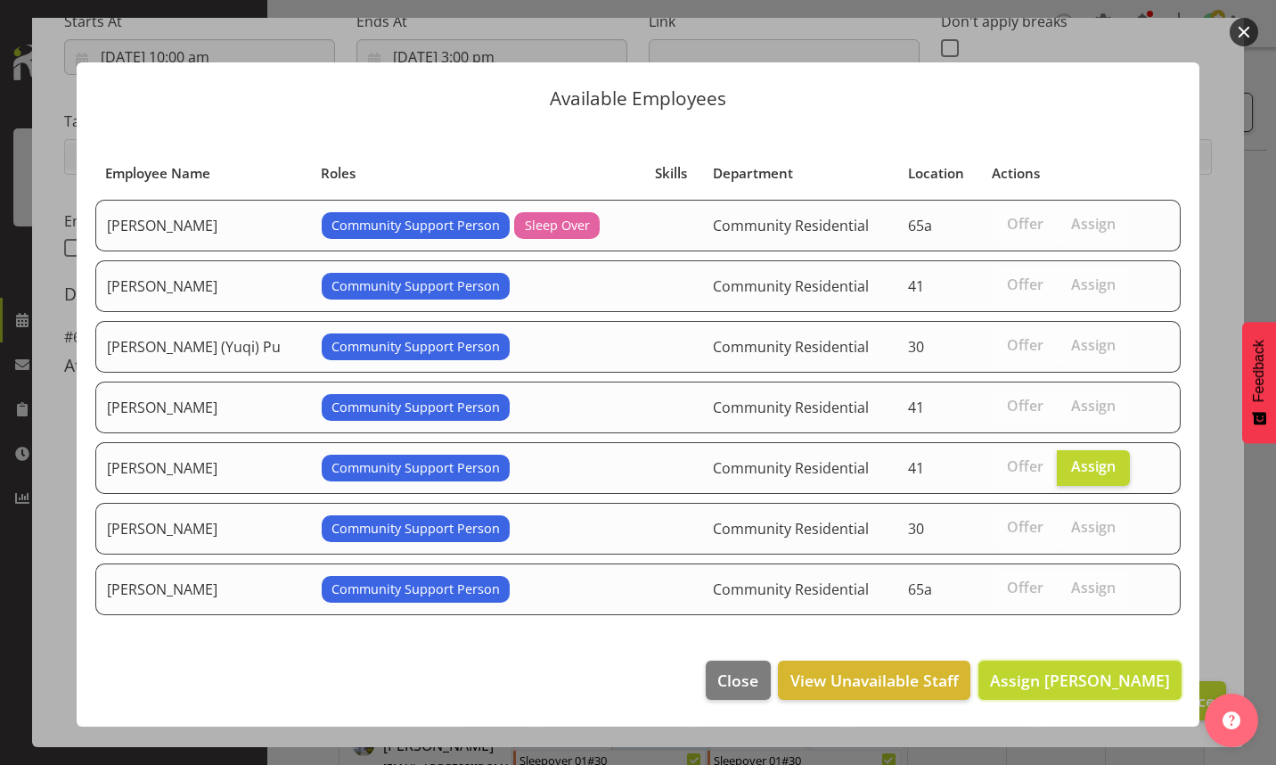
click at [1082, 684] on span "Assign [PERSON_NAME]" at bounding box center [1080, 679] width 180 height 21
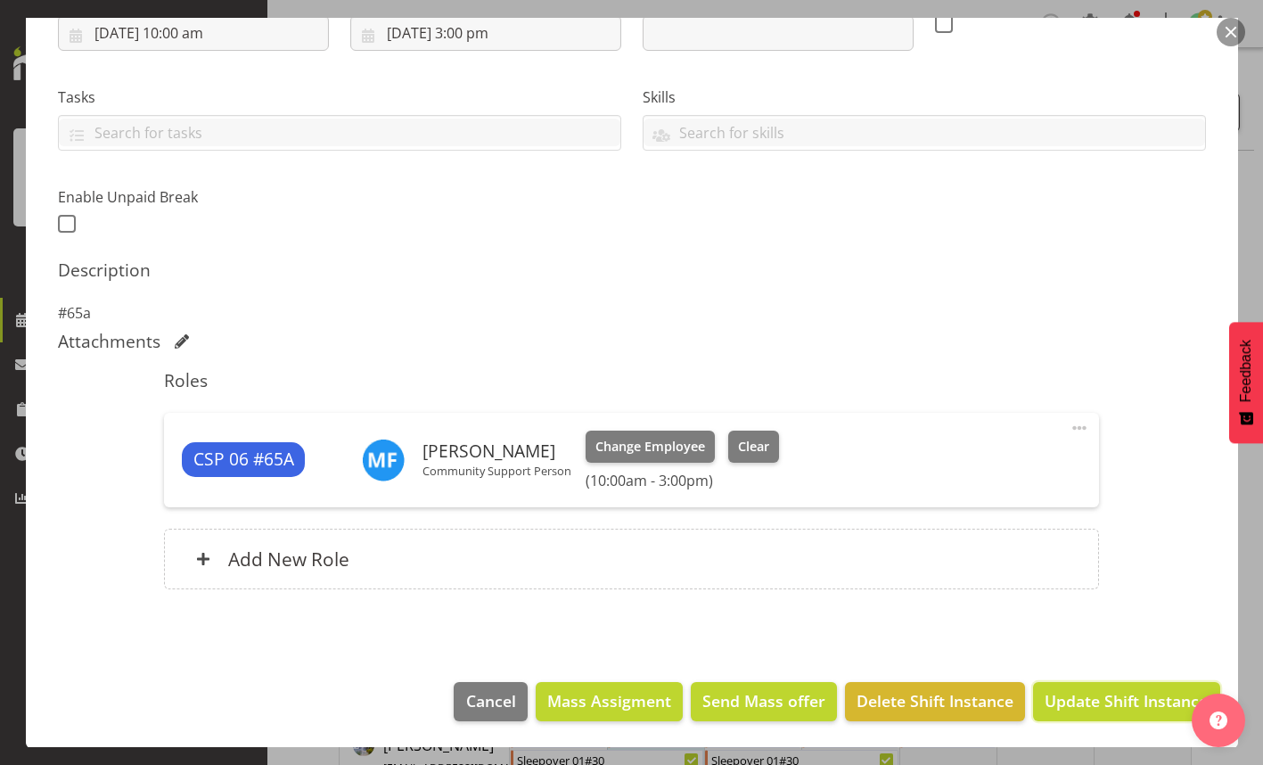
click at [1081, 692] on span "Update Shift Instance" at bounding box center [1125, 700] width 163 height 23
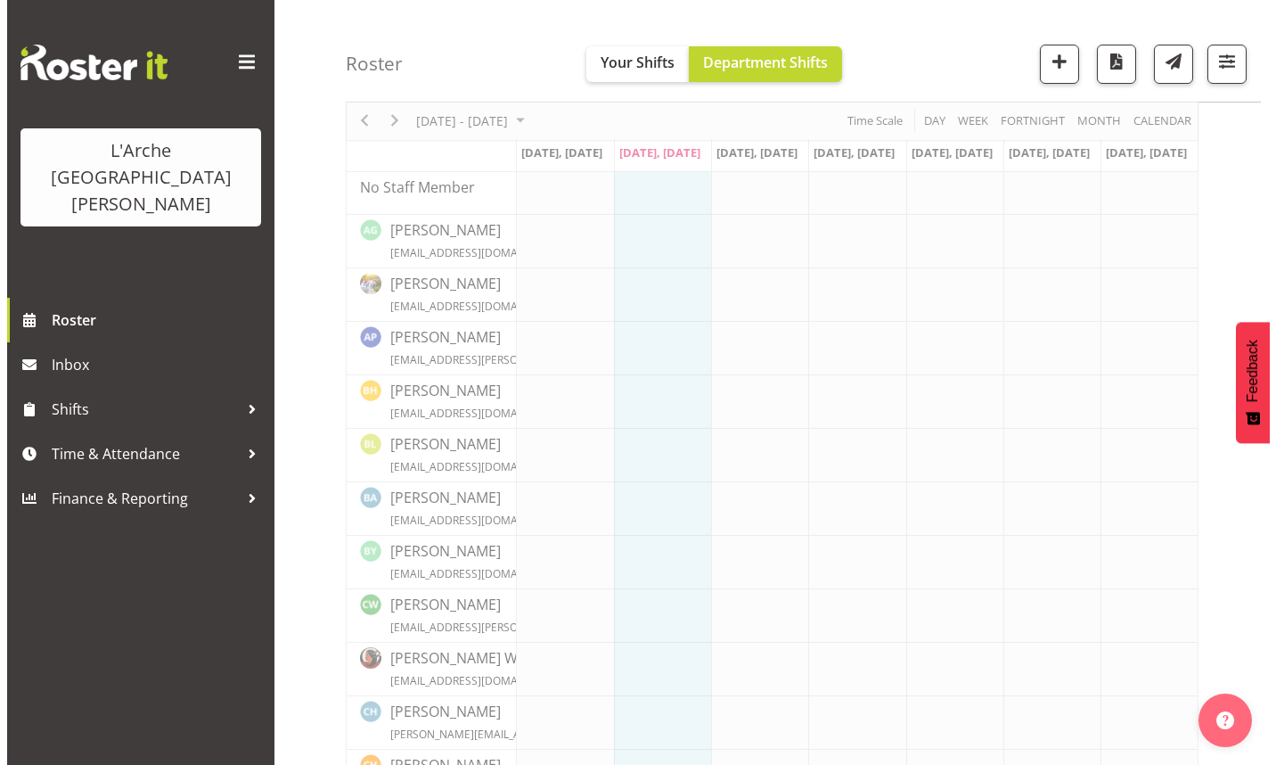
scroll to position [0, 0]
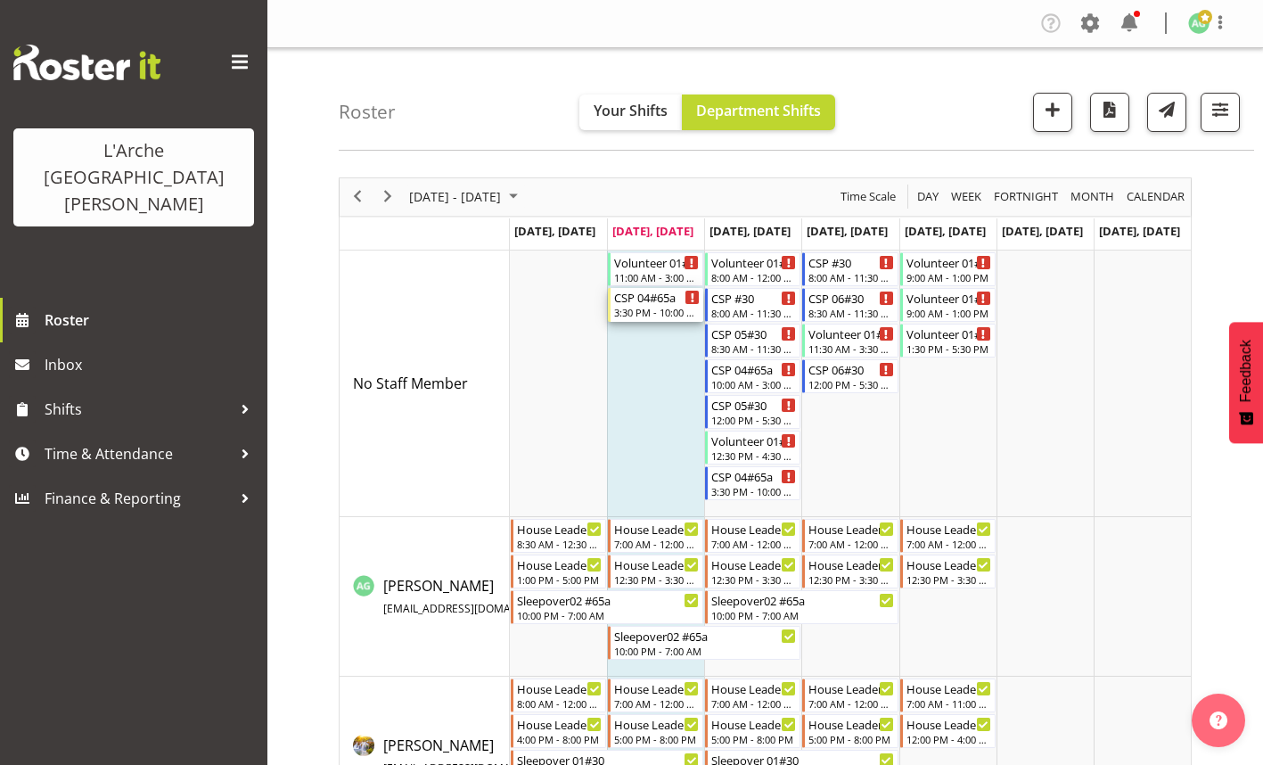
click at [641, 307] on div "3:30 PM - 10:00 PM" at bounding box center [657, 312] width 86 height 14
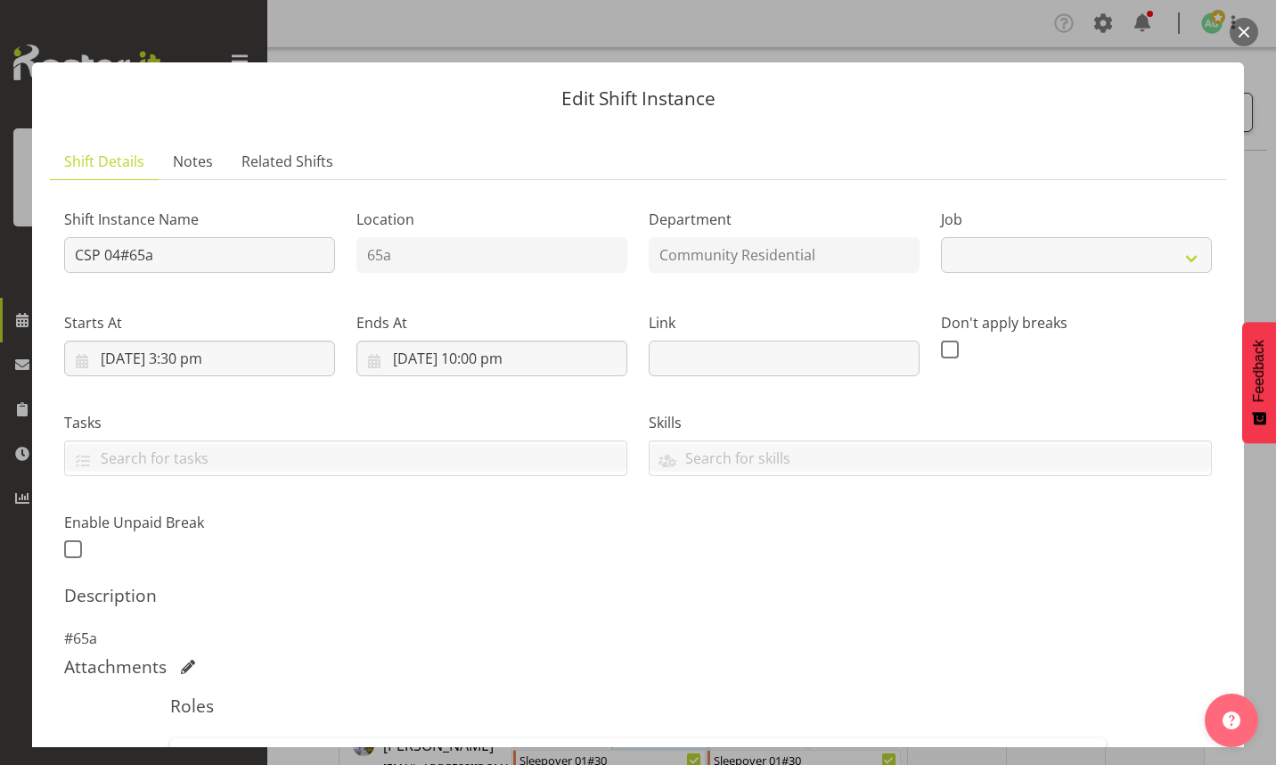
select select "2"
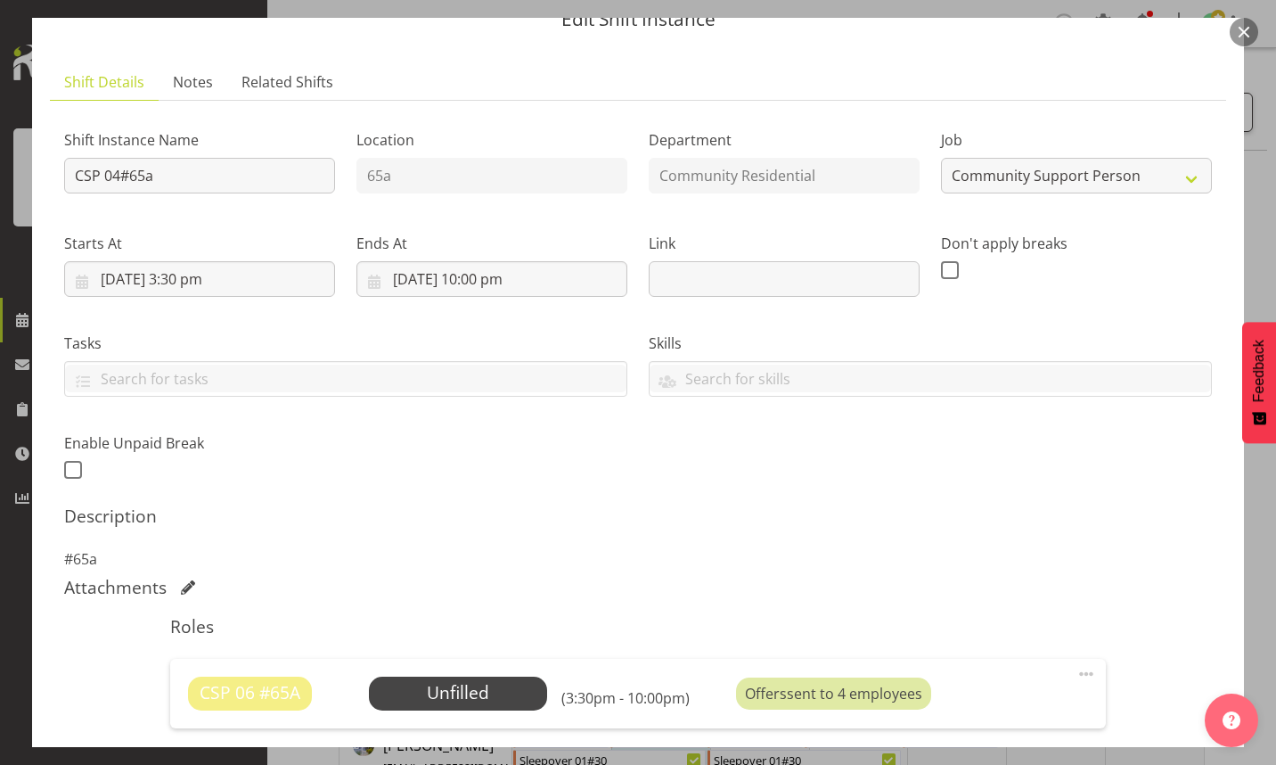
scroll to position [267, 0]
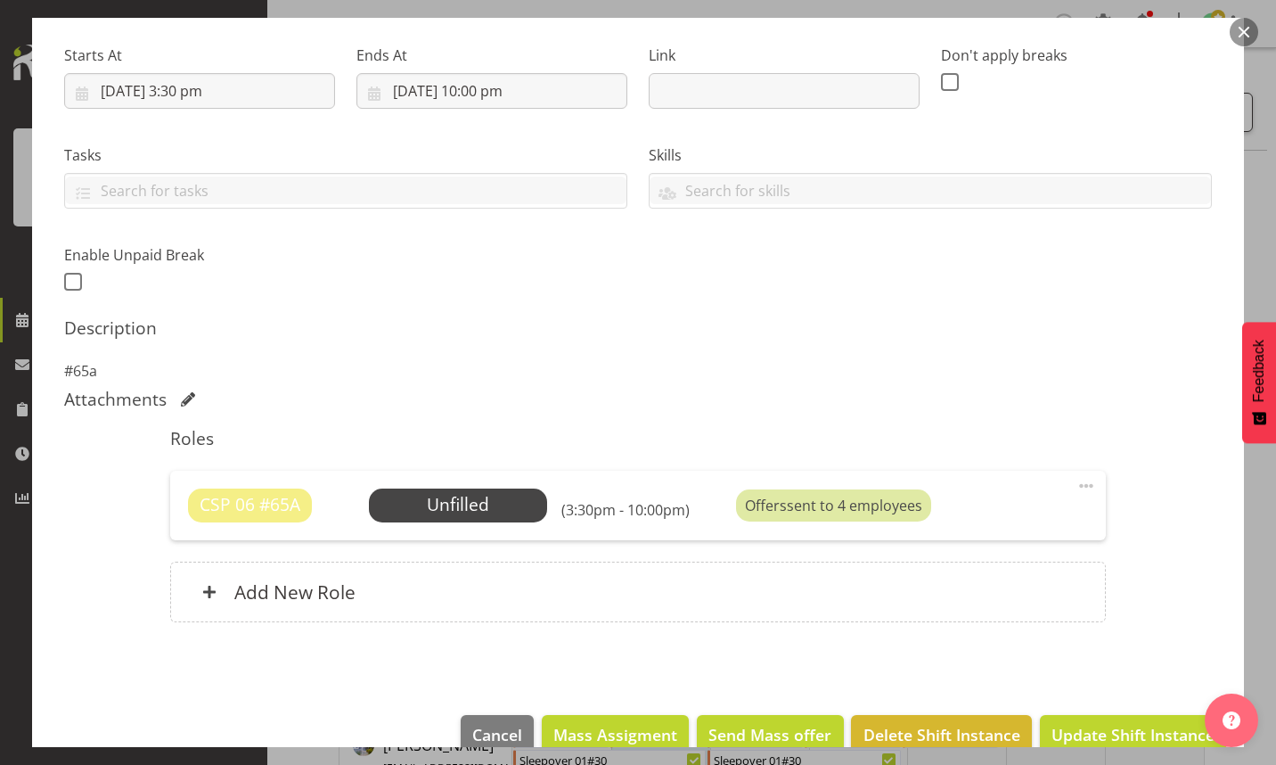
click at [1076, 487] on span at bounding box center [1086, 485] width 21 height 21
click at [979, 530] on link "Edit" at bounding box center [1011, 525] width 171 height 32
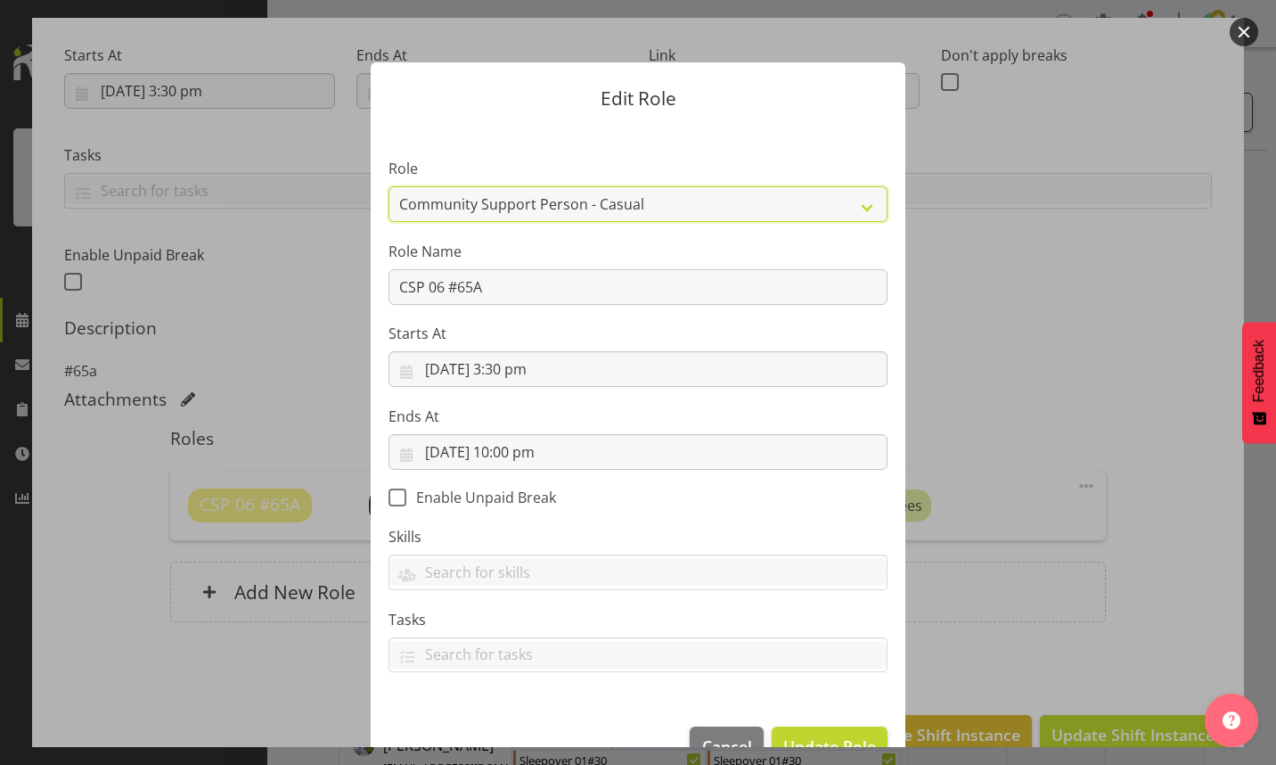
click at [860, 203] on select "Area Manager Art Coordination Community - SIL Community Leader Community Suppor…" at bounding box center [638, 204] width 499 height 36
select select "13"
click at [389, 186] on select "Area Manager Art Coordination Community - SIL Community Leader Community Suppor…" at bounding box center [638, 204] width 499 height 36
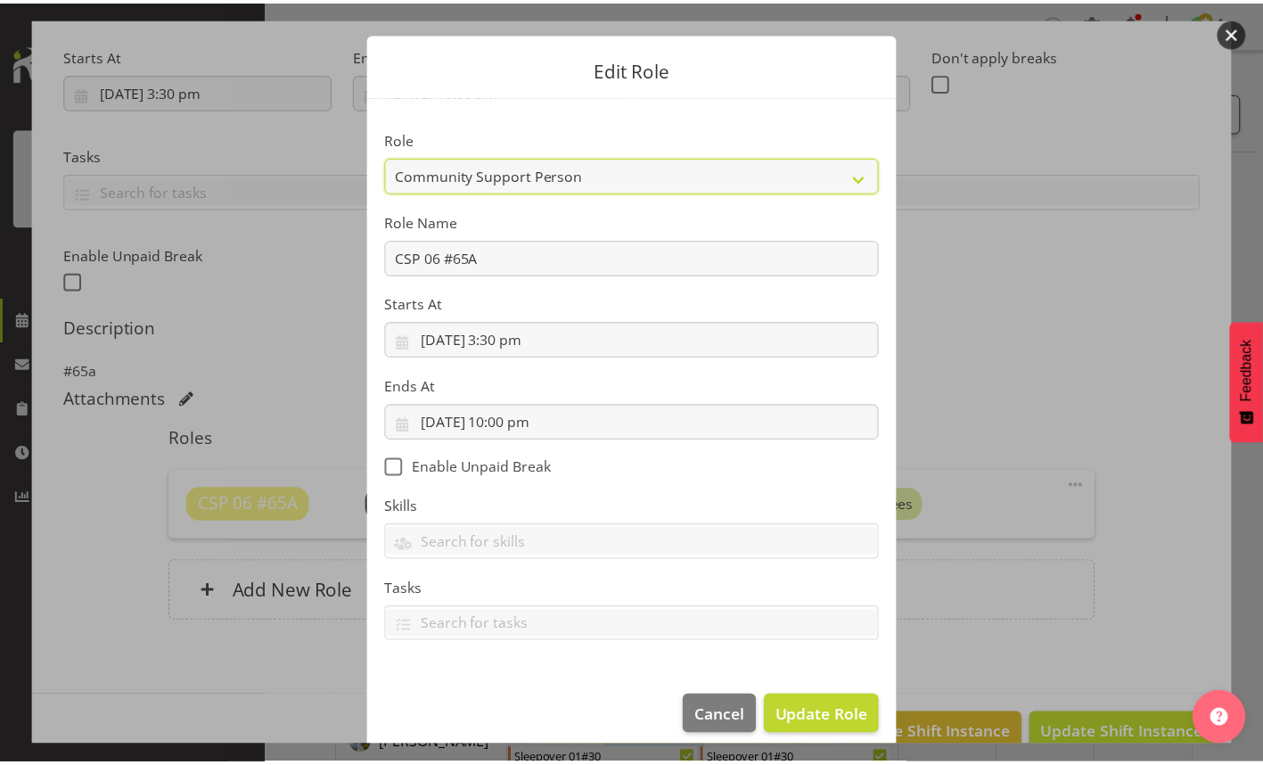
scroll to position [45, 0]
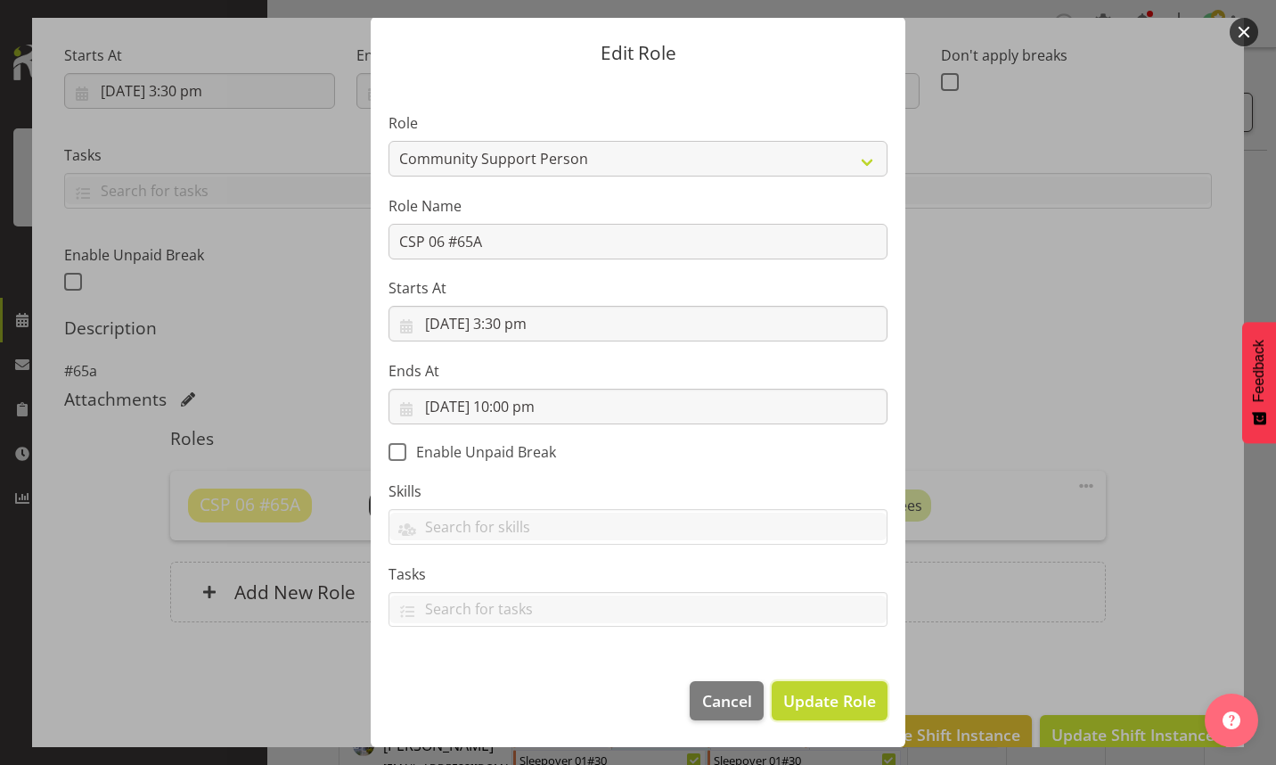
click at [787, 705] on span "Update Role" at bounding box center [829, 700] width 93 height 23
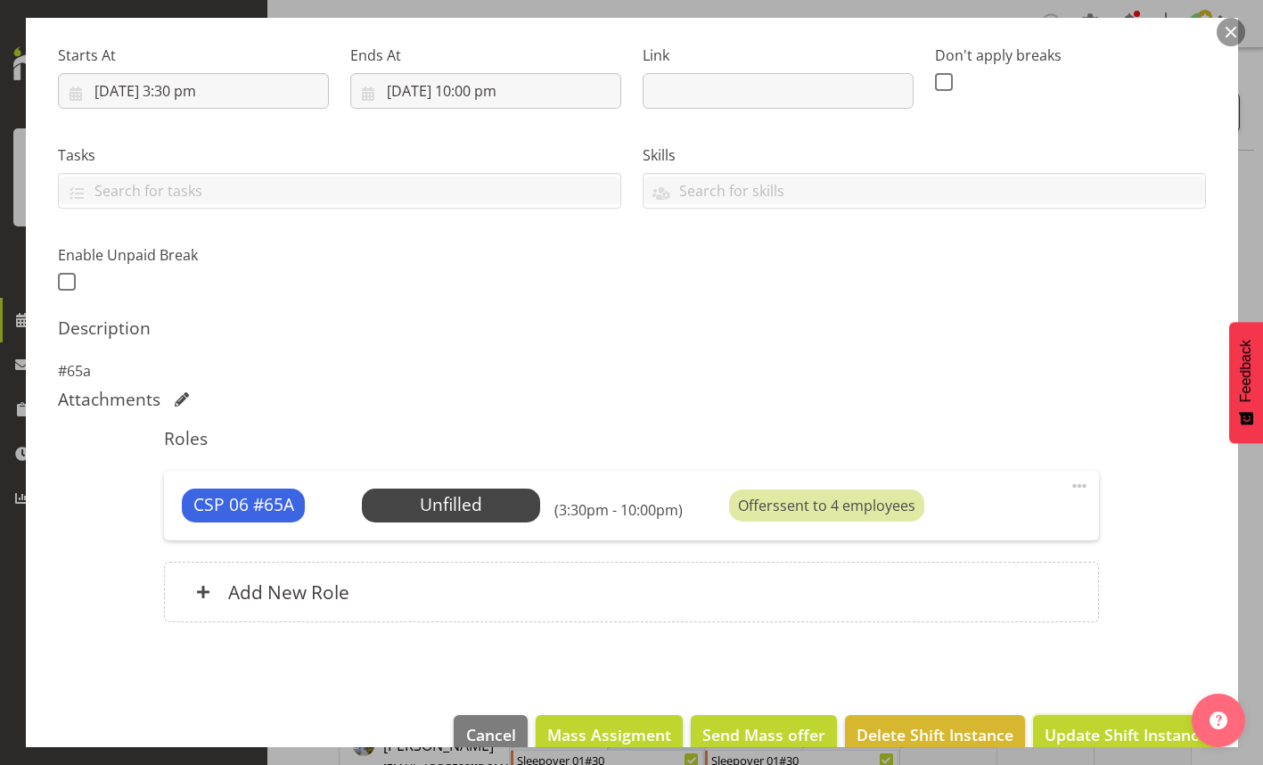
click at [1100, 730] on span "Update Shift Instance" at bounding box center [1125, 734] width 163 height 23
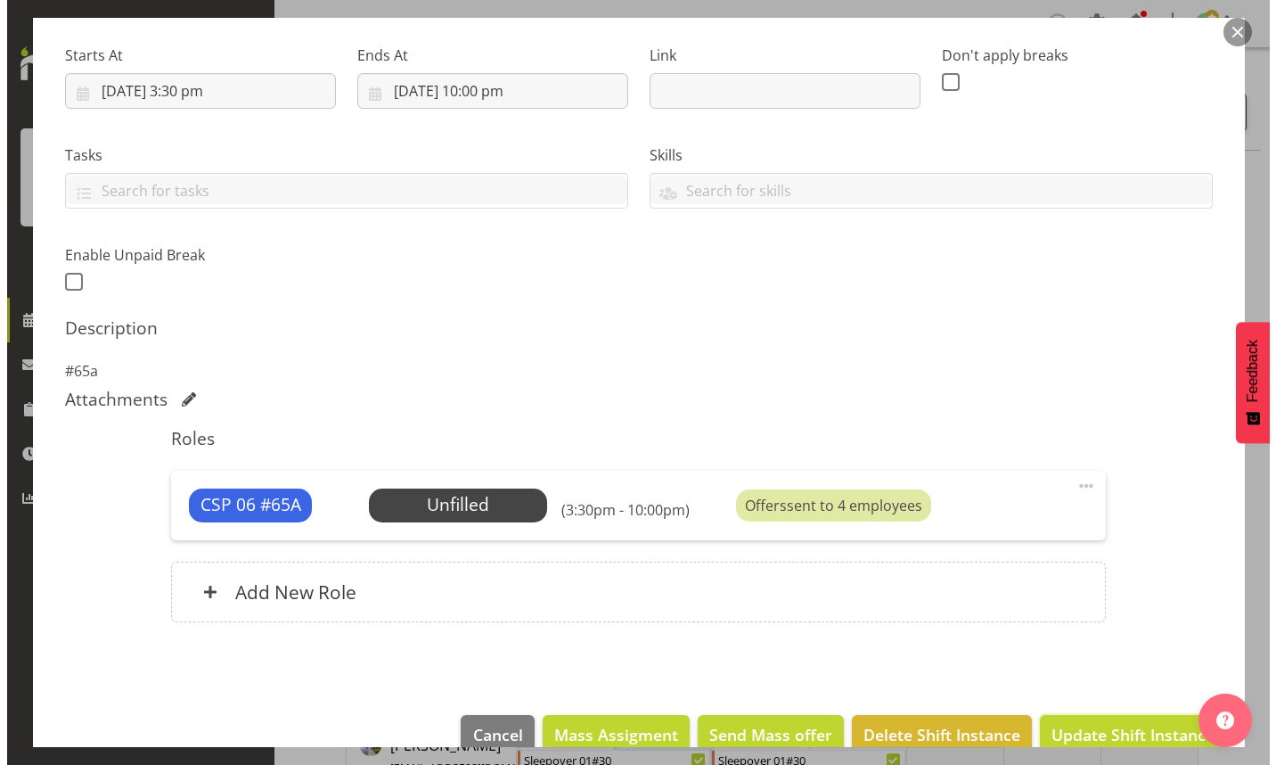
scroll to position [230, 0]
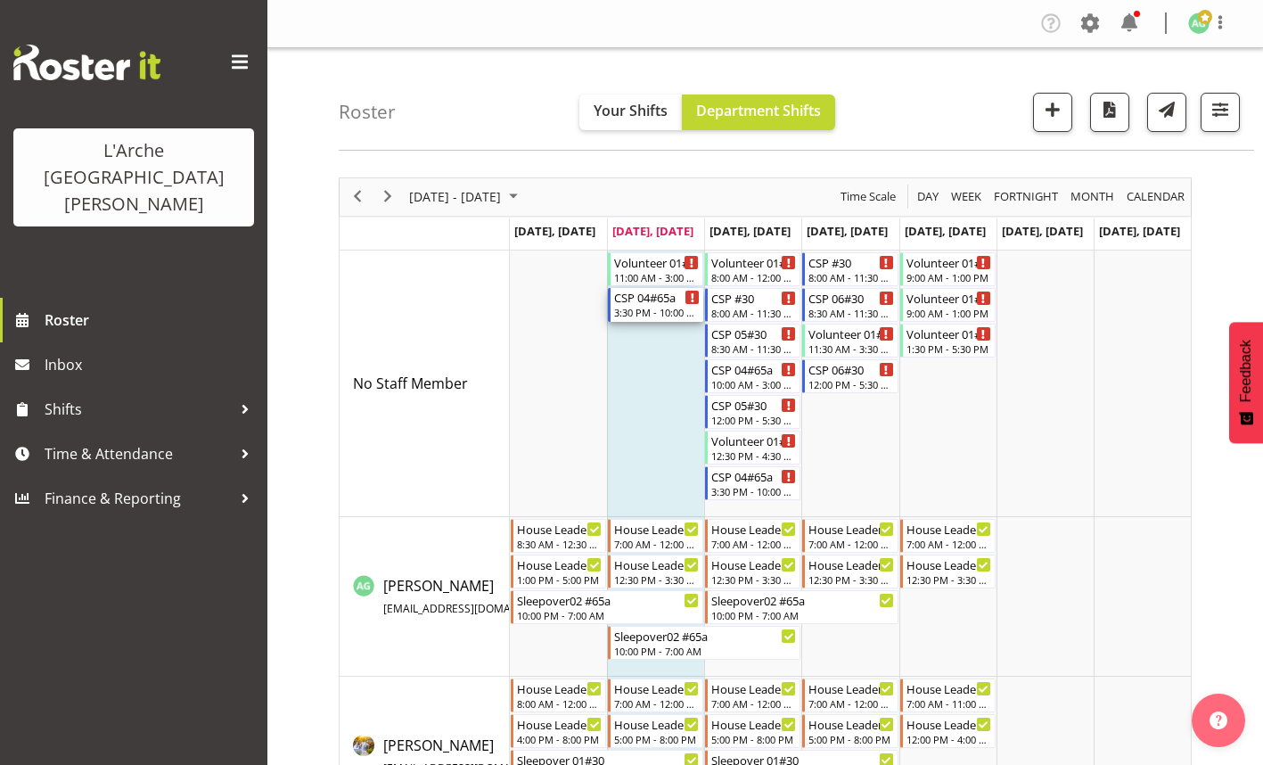
click at [647, 304] on div "CSP 04#65a" at bounding box center [657, 297] width 86 height 18
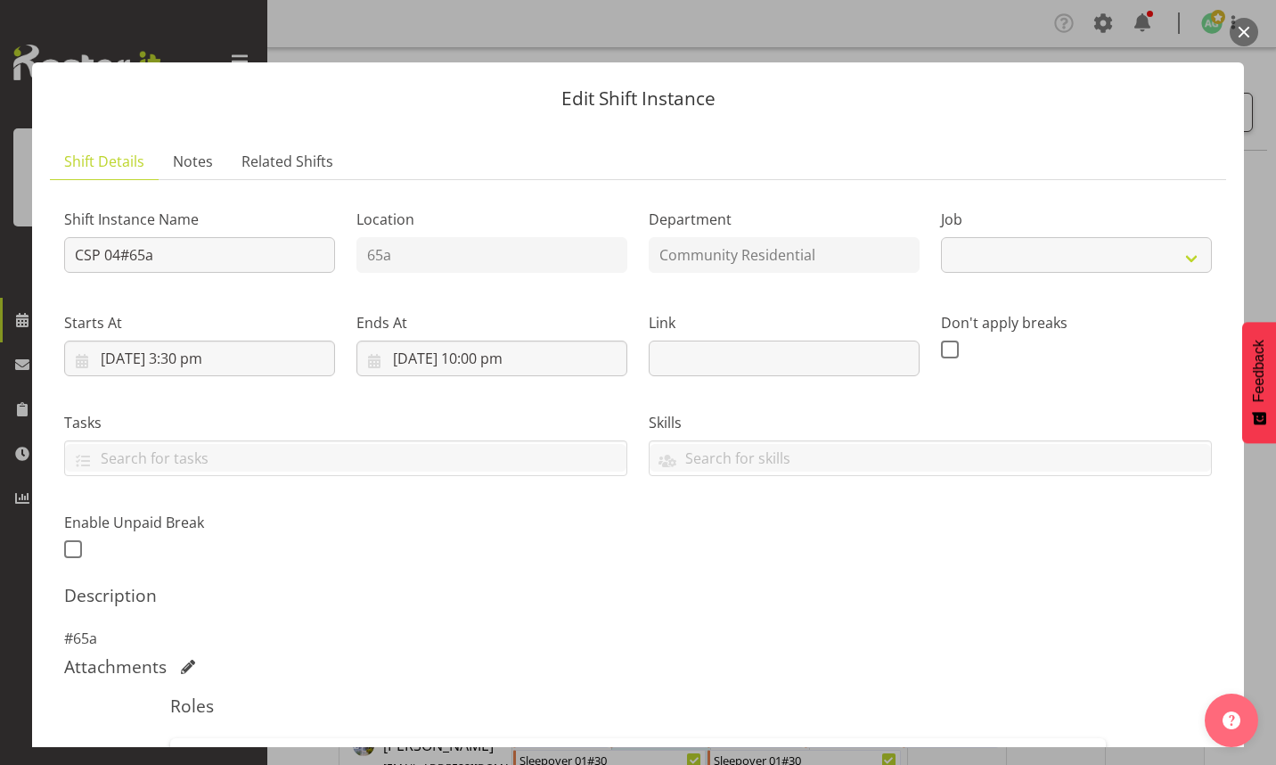
select select "2"
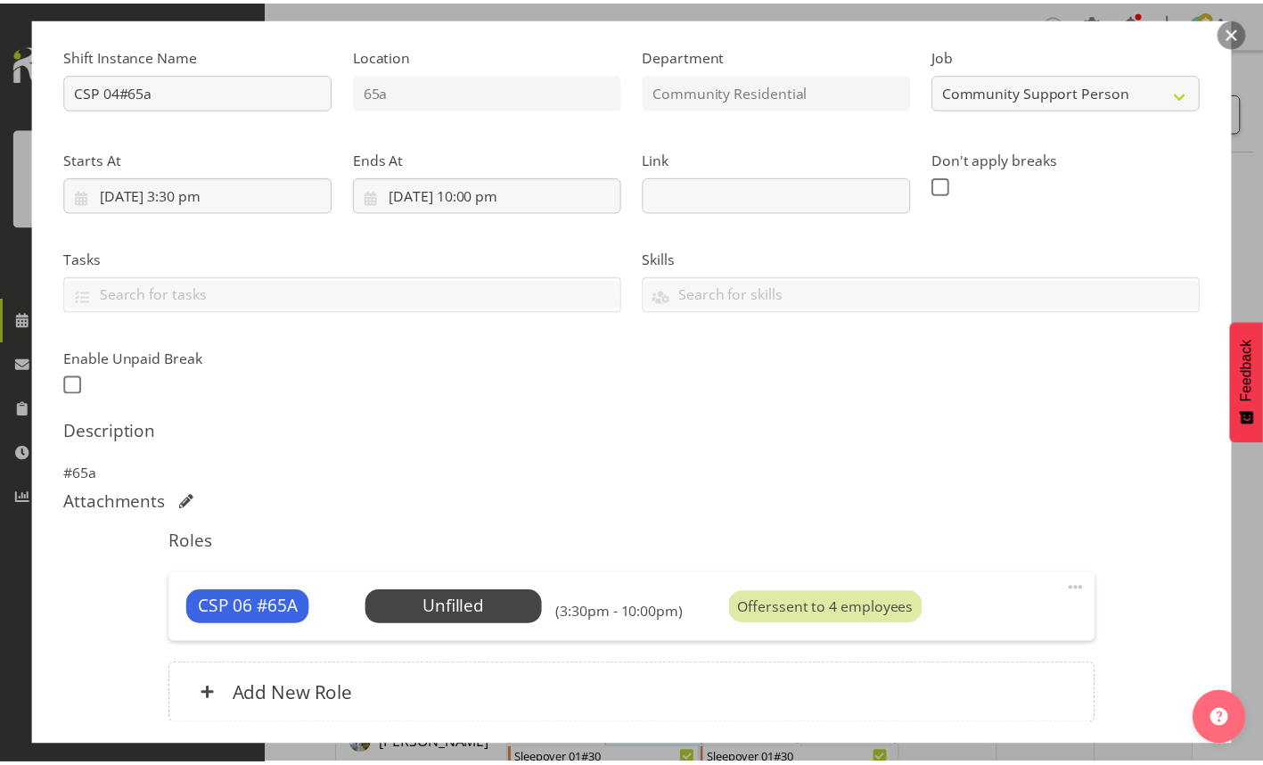
scroll to position [301, 0]
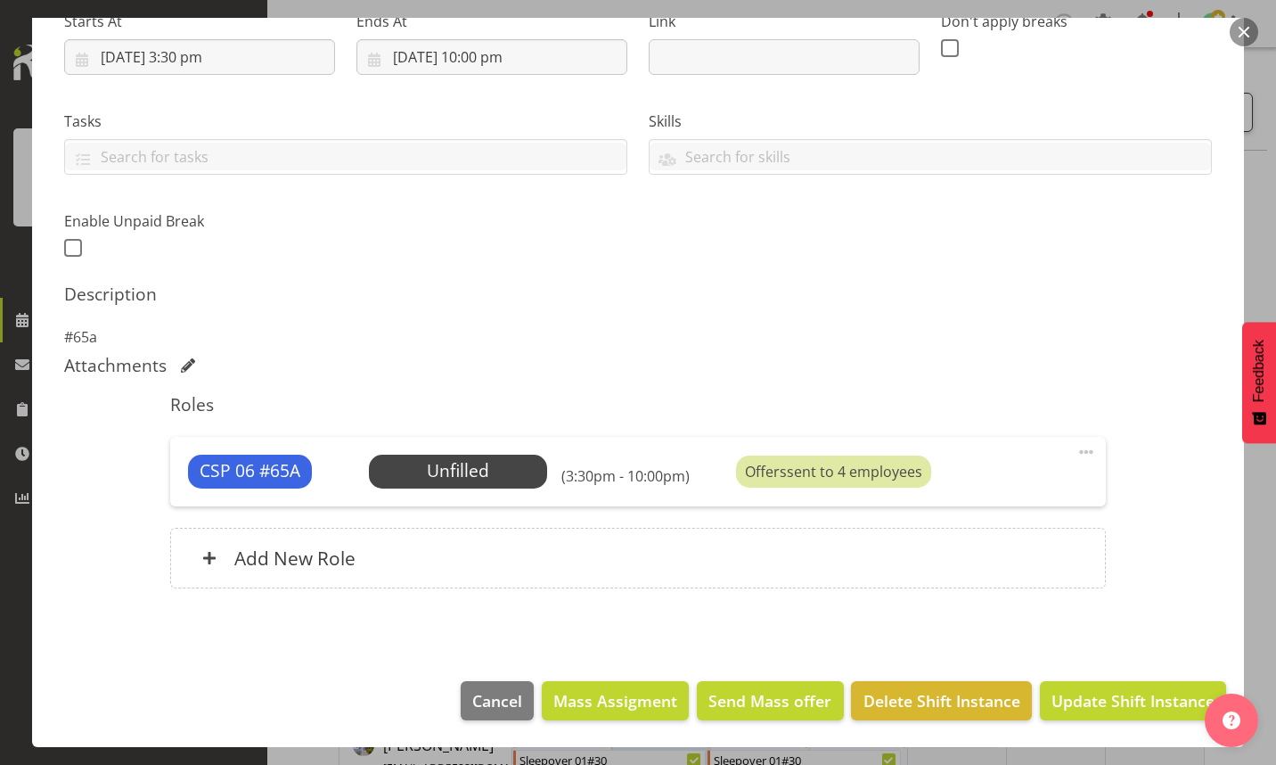
click at [0, 0] on span "Select Employee" at bounding box center [0, 0] width 0 height 0
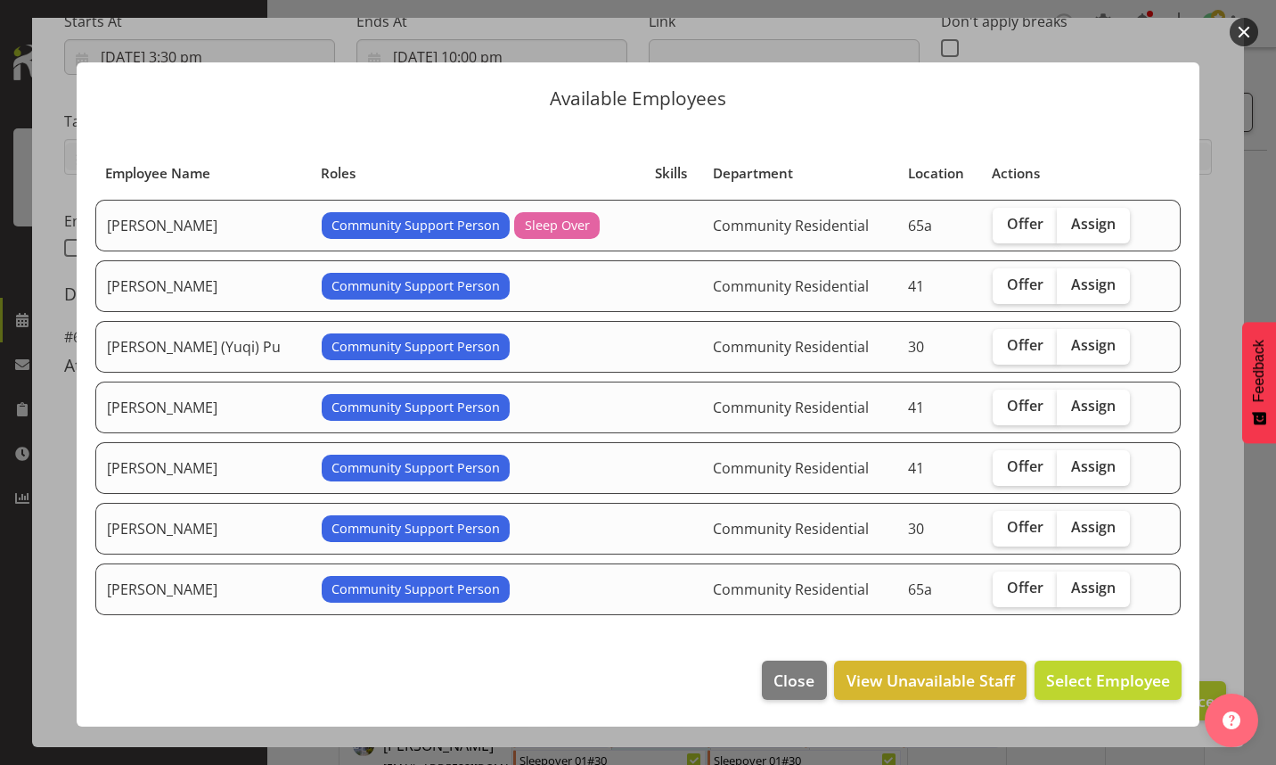
click at [1074, 471] on span "Assign" at bounding box center [1093, 466] width 45 height 18
click at [1069, 471] on input "Assign" at bounding box center [1063, 467] width 12 height 12
checkbox input "true"
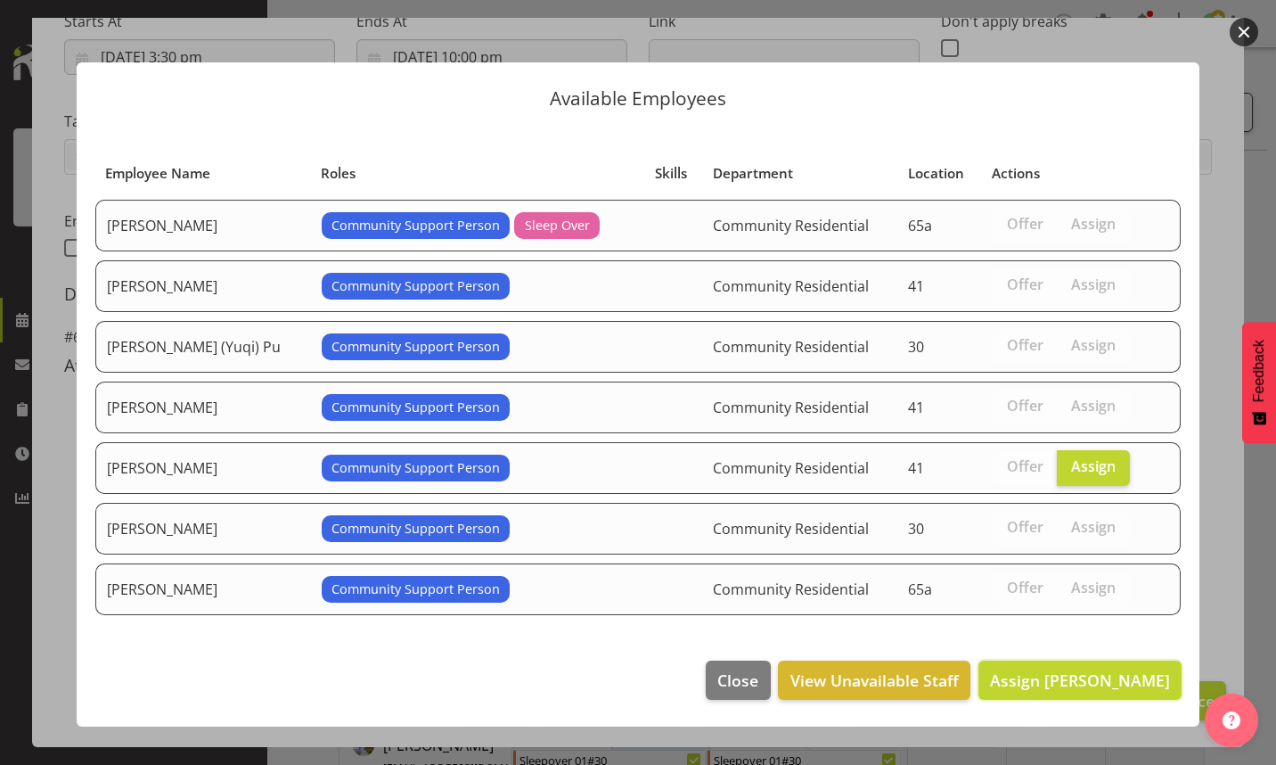
click at [1075, 676] on span "Assign [PERSON_NAME]" at bounding box center [1080, 679] width 180 height 21
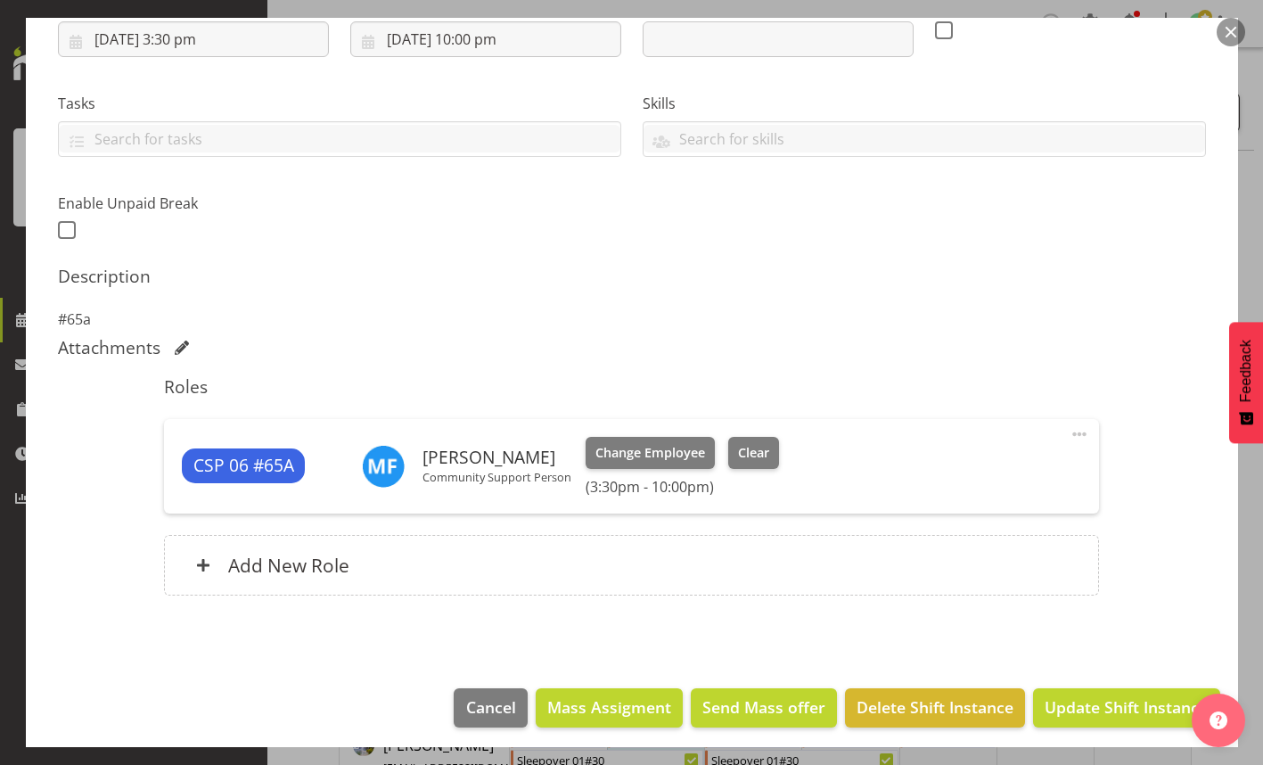
scroll to position [325, 0]
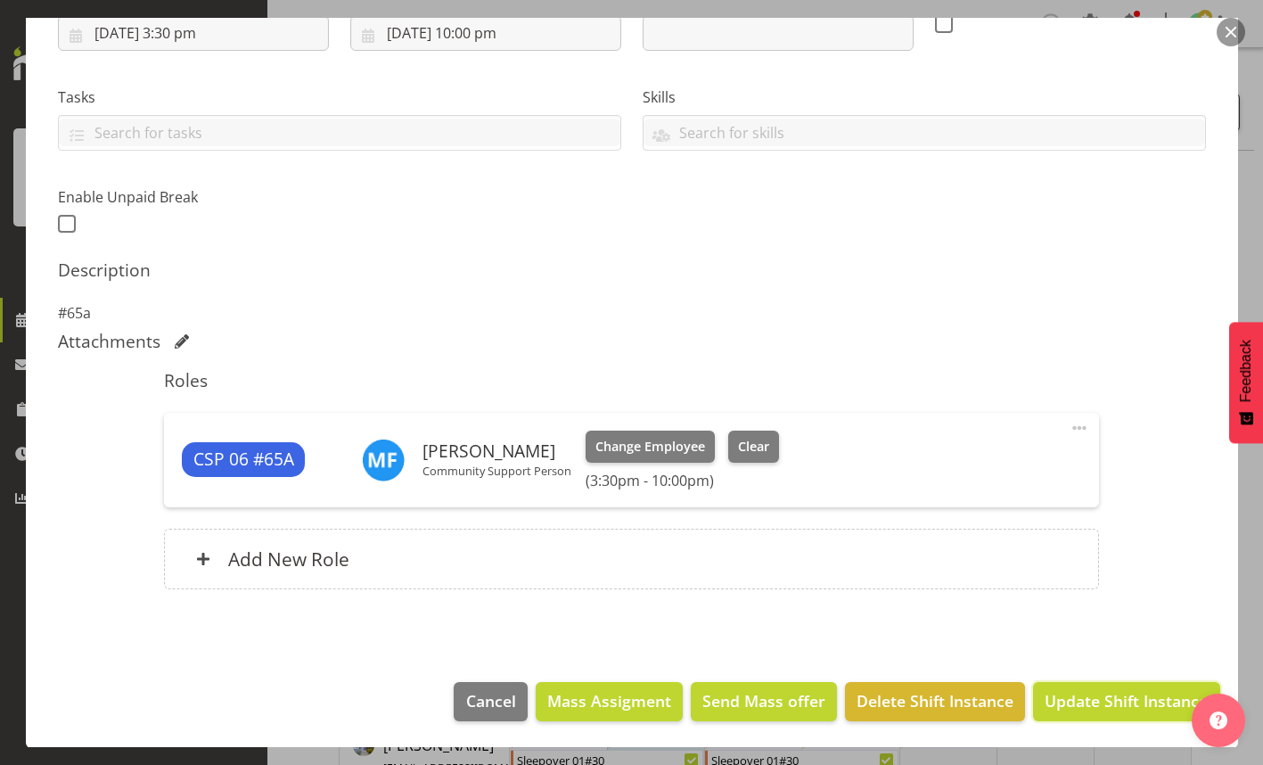
click at [1097, 701] on span "Update Shift Instance" at bounding box center [1125, 700] width 163 height 23
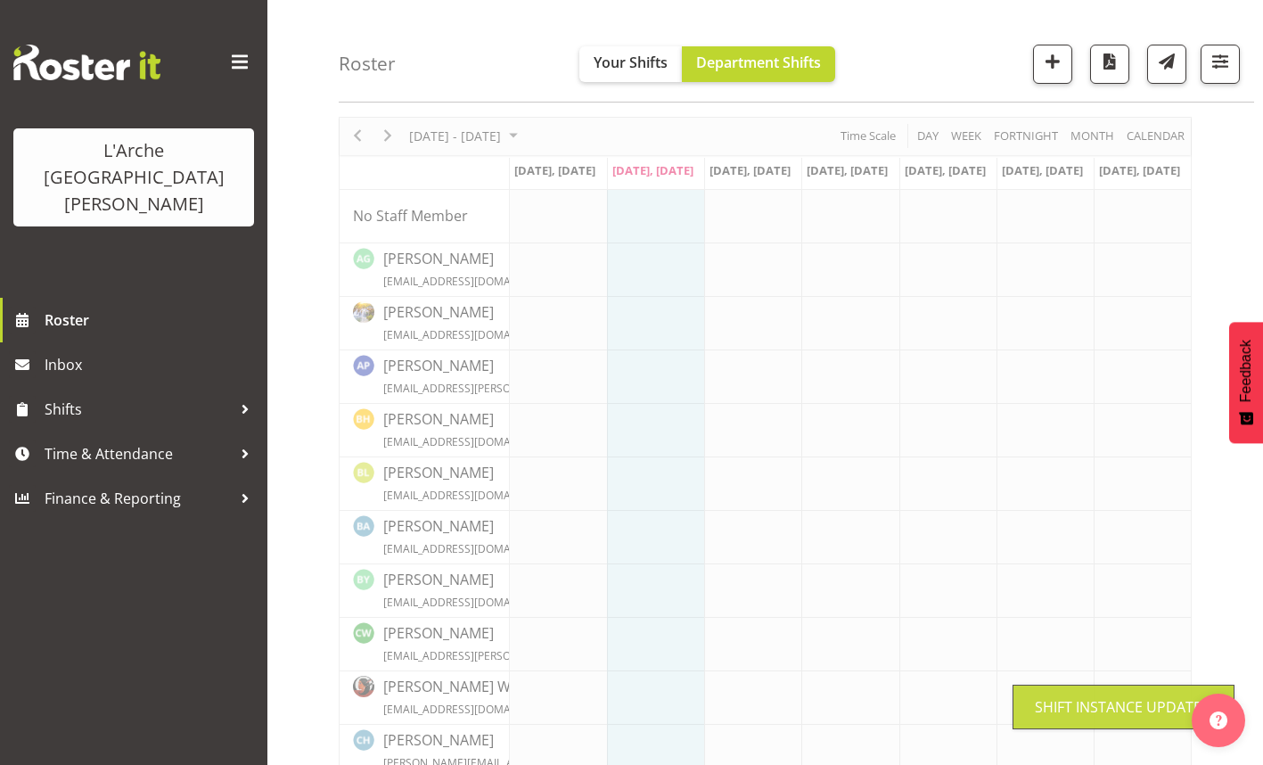
scroll to position [0, 0]
